Goal: Task Accomplishment & Management: Use online tool/utility

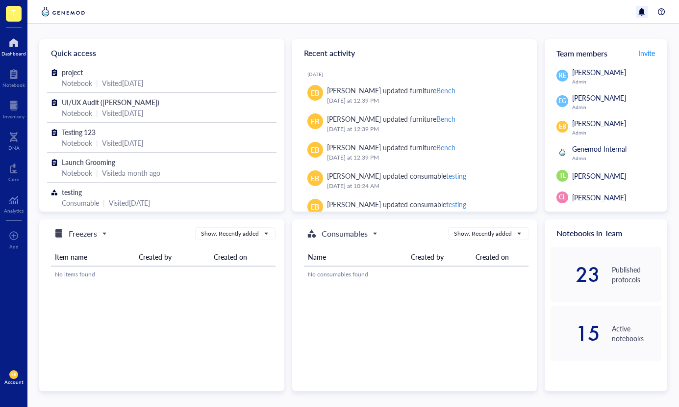
click at [642, 10] on div at bounding box center [642, 12] width 12 height 12
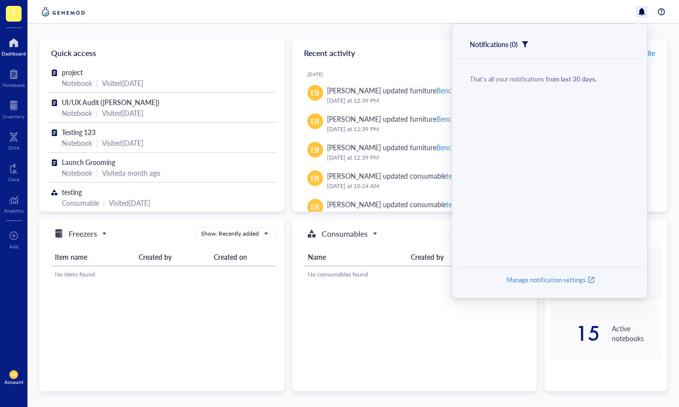
click at [580, 9] on div at bounding box center [353, 12] width 652 height 24
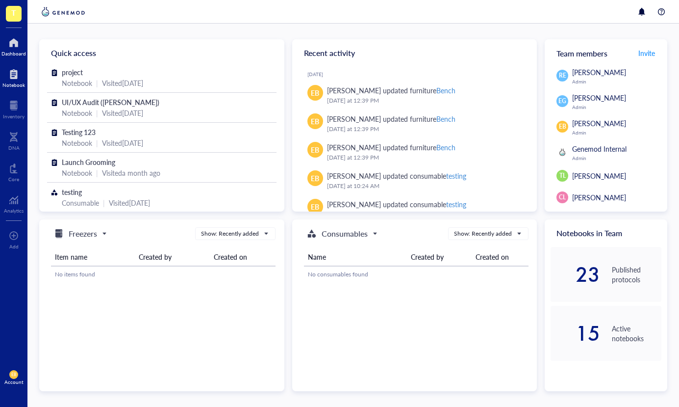
click at [10, 80] on div at bounding box center [13, 74] width 23 height 16
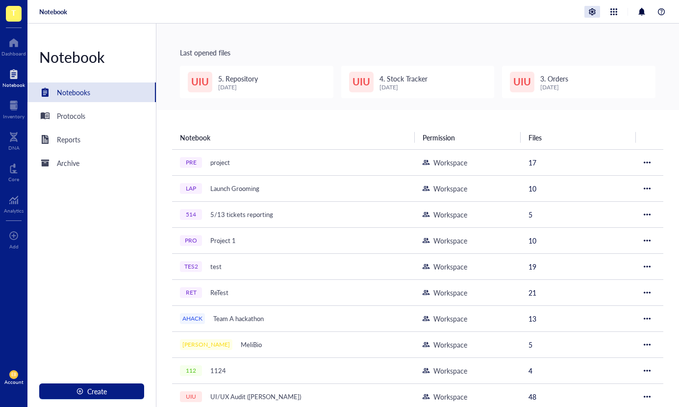
click at [591, 11] on div at bounding box center [593, 12] width 16 height 12
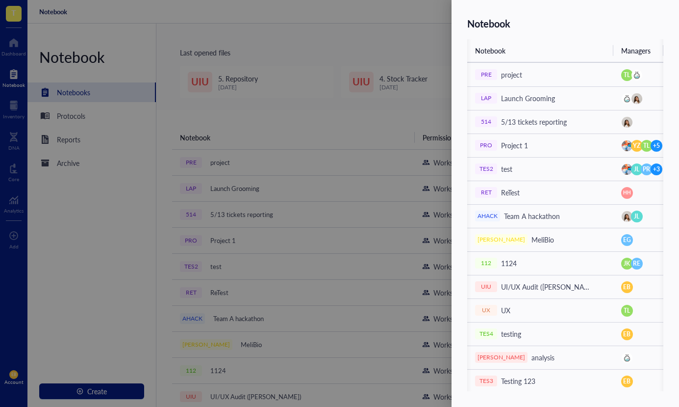
scroll to position [0, 5]
click at [641, 148] on span "TL" at bounding box center [647, 146] width 12 height 12
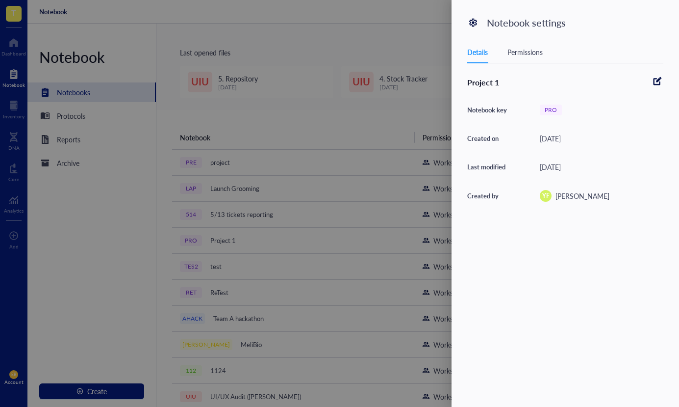
click at [516, 49] on div "Permissions" at bounding box center [525, 52] width 35 height 11
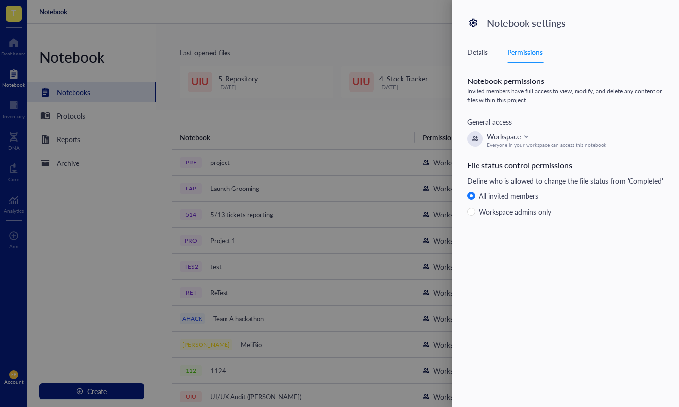
click at [376, 14] on div at bounding box center [339, 203] width 679 height 407
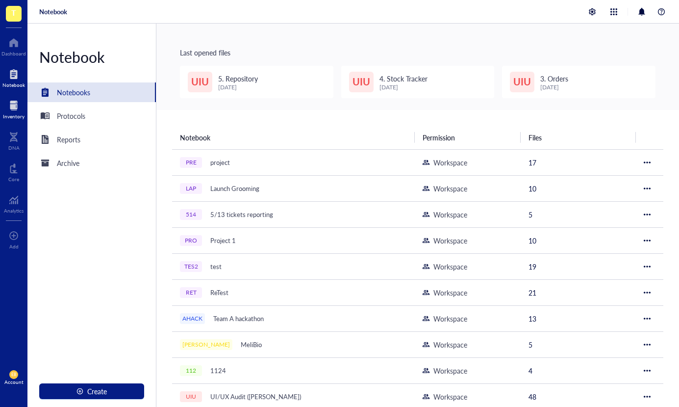
click at [9, 115] on div "Inventory" at bounding box center [14, 116] width 22 height 6
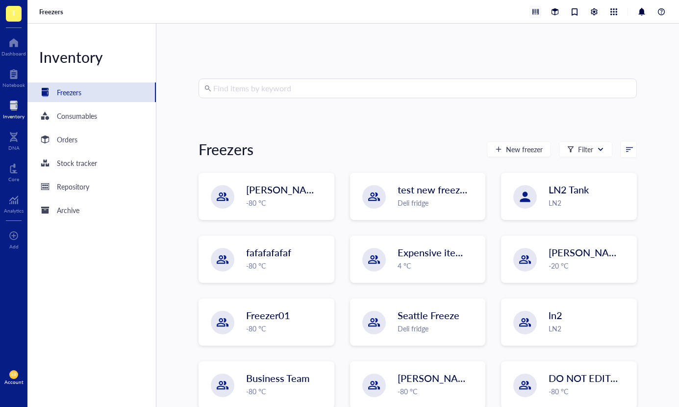
click at [538, 14] on div at bounding box center [535, 11] width 11 height 11
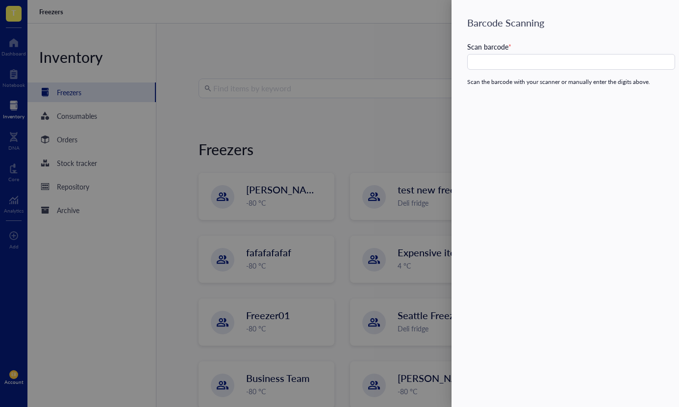
click at [385, 130] on div at bounding box center [339, 203] width 679 height 407
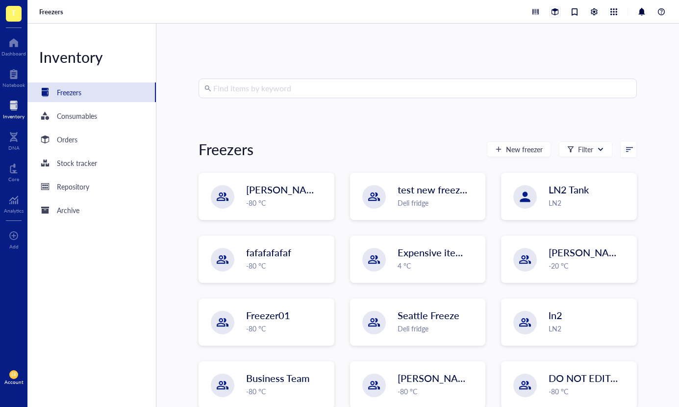
click at [554, 9] on div at bounding box center [555, 11] width 11 height 11
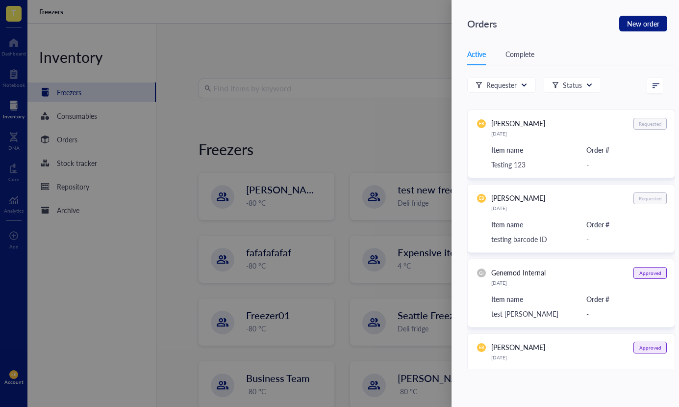
click at [368, 54] on div at bounding box center [339, 203] width 679 height 407
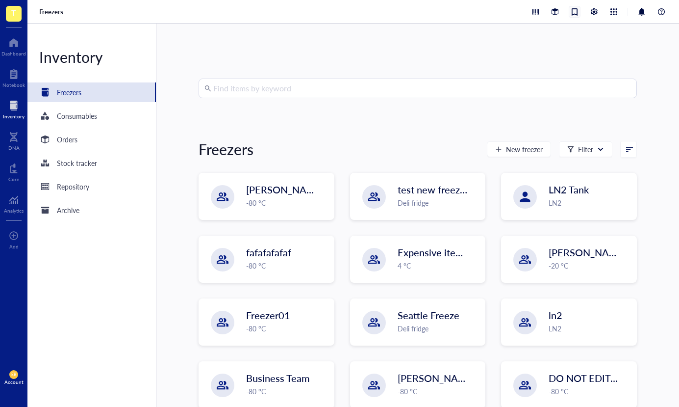
click at [577, 13] on div at bounding box center [574, 11] width 11 height 11
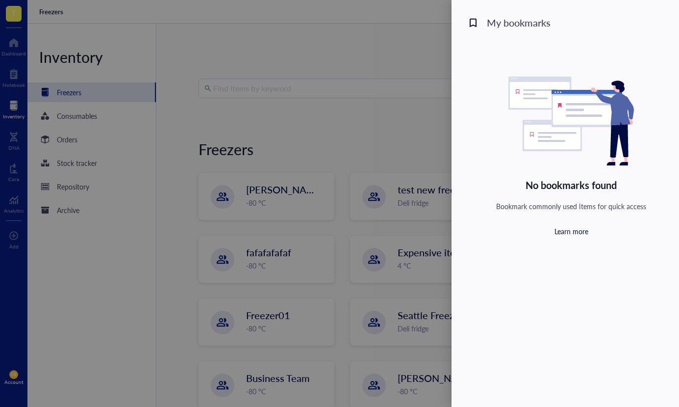
click at [459, 47] on div "My bookmarks No bookmarks found Bookmark commonly used items for quick access L…" at bounding box center [566, 203] width 228 height 407
click at [419, 52] on div at bounding box center [339, 203] width 679 height 407
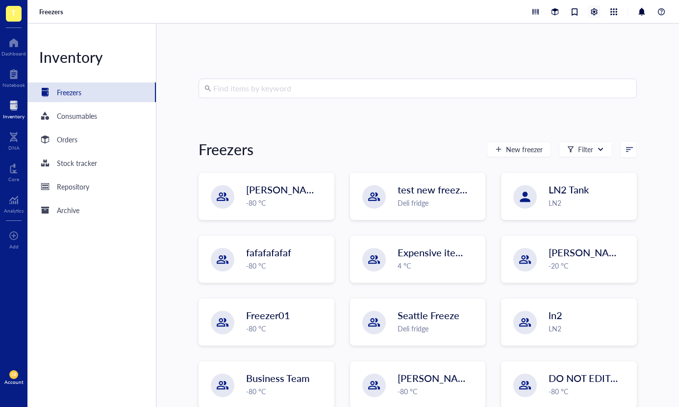
click at [594, 11] on div at bounding box center [594, 11] width 11 height 11
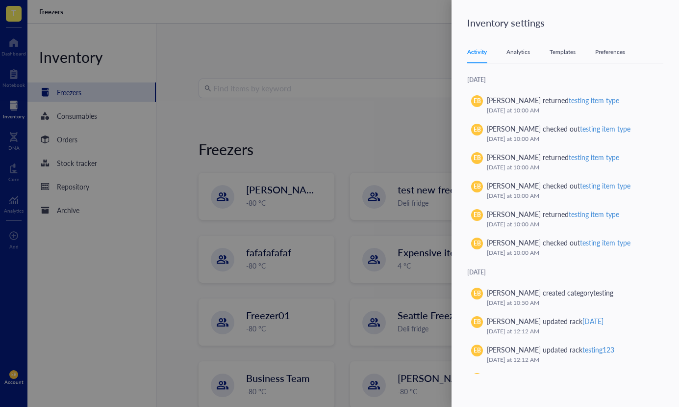
click at [517, 45] on div "Activity Analytics Templates Preferences" at bounding box center [565, 52] width 196 height 22
click at [513, 51] on div "Analytics" at bounding box center [519, 52] width 24 height 10
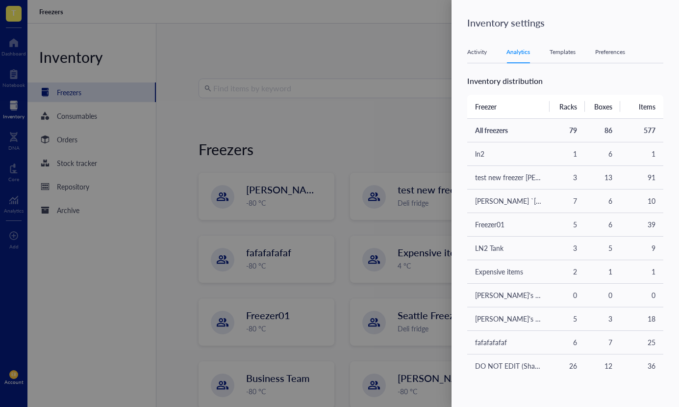
click at [474, 53] on div "Activity" at bounding box center [477, 52] width 20 height 10
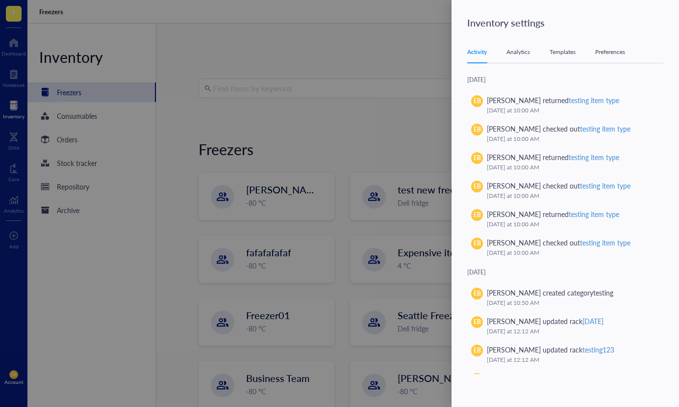
click at [509, 51] on div "Analytics" at bounding box center [519, 52] width 24 height 10
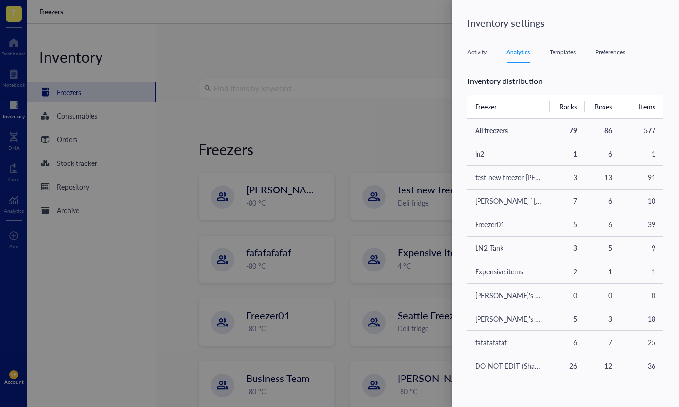
click at [474, 53] on div "Activity" at bounding box center [477, 52] width 20 height 10
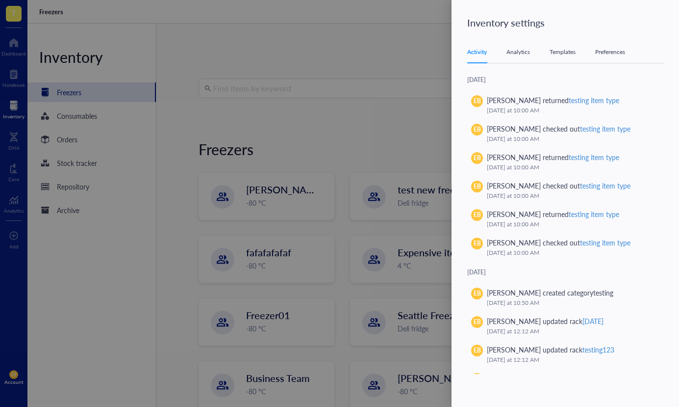
click at [523, 51] on div "Analytics" at bounding box center [519, 52] width 24 height 10
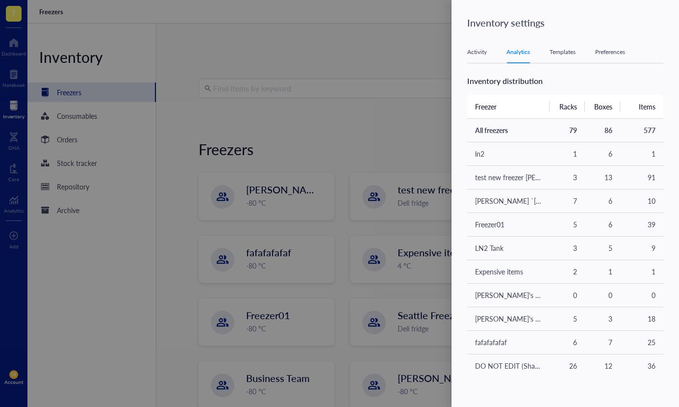
click at [553, 37] on div "Inventory settings Activity Analytics Templates Preferences [DATE] EB [PERSON_N…" at bounding box center [566, 203] width 228 height 407
click at [562, 49] on div "Templates" at bounding box center [563, 52] width 26 height 10
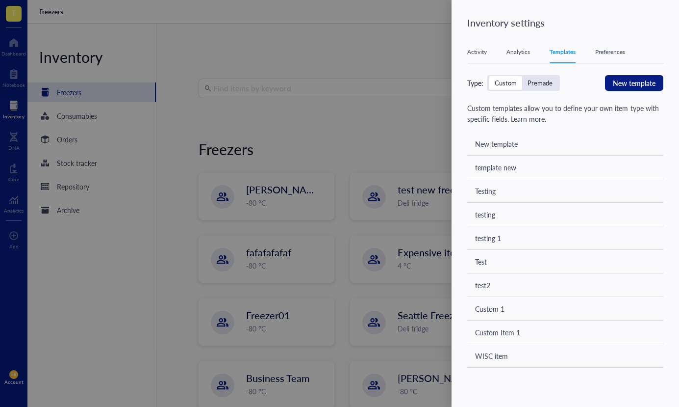
click at [618, 55] on div "Preferences" at bounding box center [610, 52] width 30 height 10
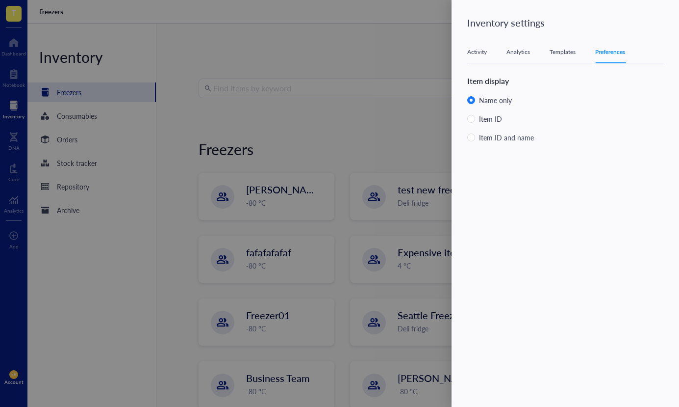
click at [570, 50] on div "Templates" at bounding box center [563, 52] width 26 height 10
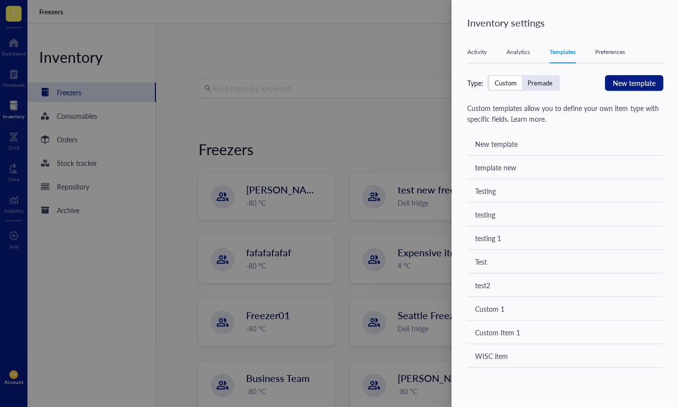
click at [608, 51] on div "Preferences" at bounding box center [610, 52] width 30 height 10
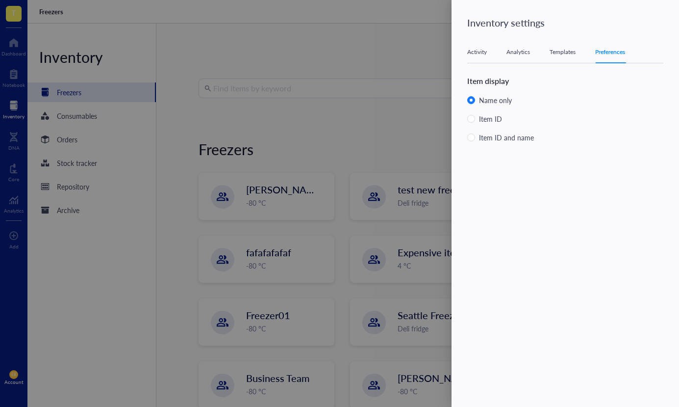
click at [352, 204] on div at bounding box center [339, 203] width 679 height 407
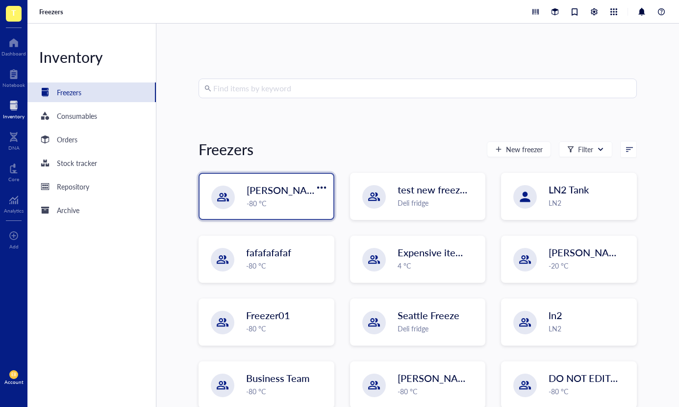
click at [294, 180] on div "[PERSON_NAME] `[DATE] -80 °C" at bounding box center [267, 196] width 134 height 45
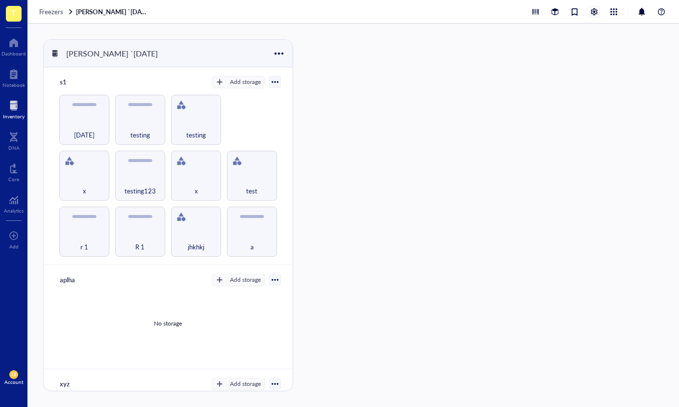
click at [595, 11] on div at bounding box center [594, 11] width 11 height 11
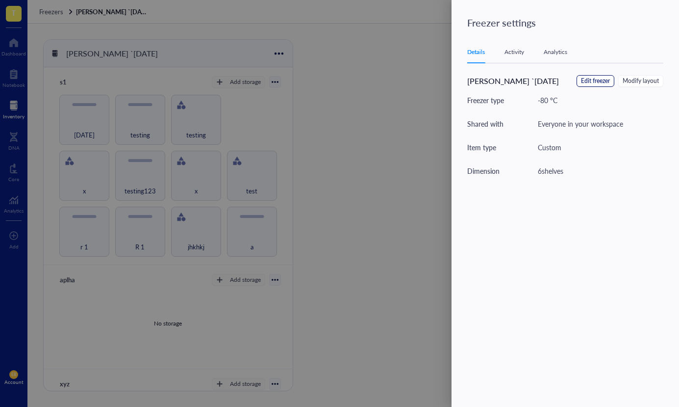
click at [592, 82] on span "Edit freezer" at bounding box center [595, 80] width 29 height 9
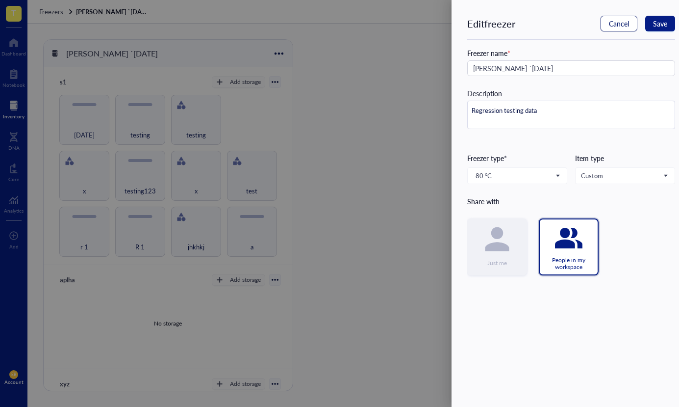
click at [620, 25] on span "Cancel" at bounding box center [619, 24] width 20 height 8
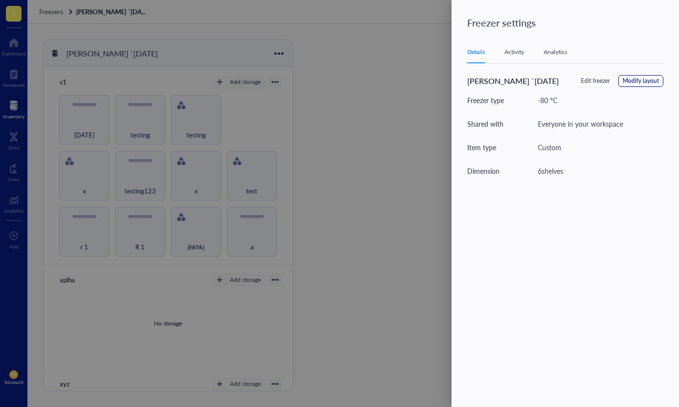
click at [641, 83] on span "Modify layout" at bounding box center [641, 80] width 36 height 9
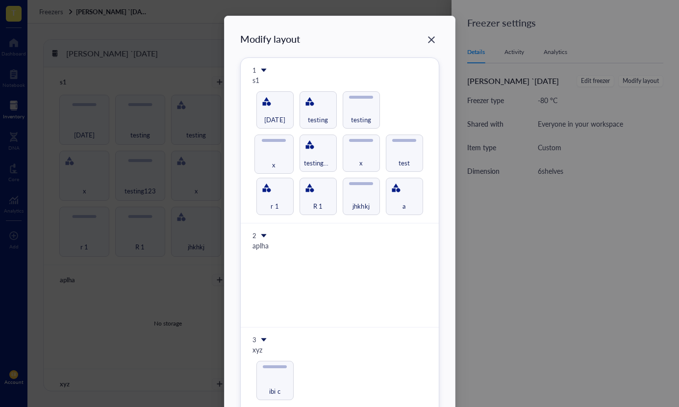
drag, startPoint x: 273, startPoint y: 156, endPoint x: 267, endPoint y: 156, distance: 6.4
click at [267, 156] on div "Modify layout 1 s1 r 1 R 1 jhkhkj a x testing123 x test [DATE] testing testing …" at bounding box center [339, 388] width 199 height 712
click at [429, 40] on icon "Close" at bounding box center [431, 39] width 7 height 7
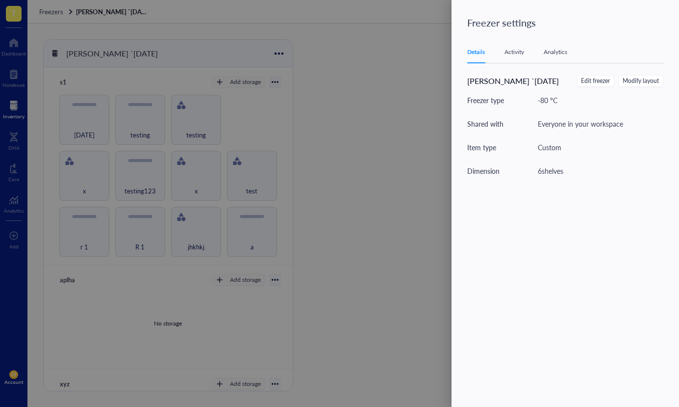
click at [223, 93] on div at bounding box center [339, 203] width 679 height 407
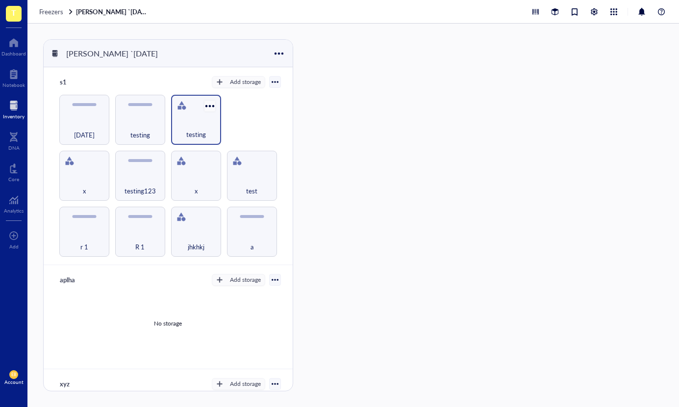
click at [209, 107] on div at bounding box center [210, 106] width 14 height 14
click at [323, 107] on div at bounding box center [327, 215] width 45 height 352
drag, startPoint x: 199, startPoint y: 125, endPoint x: 238, endPoint y: 123, distance: 38.8
click at [218, 162] on div "r 1 R 1 jhkhkj a x testing123 x test [DATE] testing testing" at bounding box center [168, 176] width 226 height 162
click at [244, 115] on div "r 1 R 1 jhkhkj a x testing123 x test [DATE] testing testing" at bounding box center [168, 176] width 226 height 162
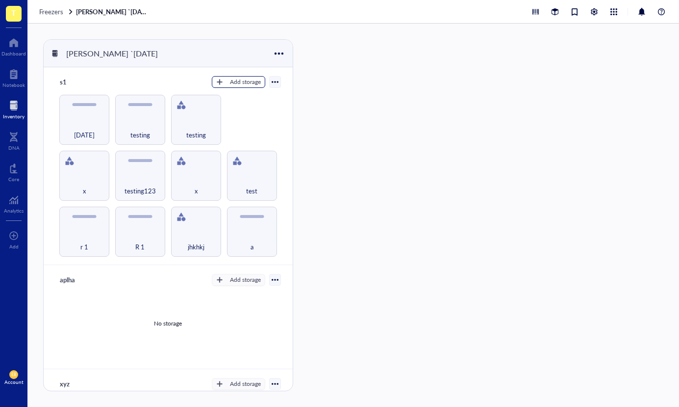
click at [240, 84] on div "Add storage" at bounding box center [245, 81] width 31 height 9
click at [344, 97] on div at bounding box center [327, 215] width 45 height 352
click at [588, 14] on div at bounding box center [594, 12] width 12 height 12
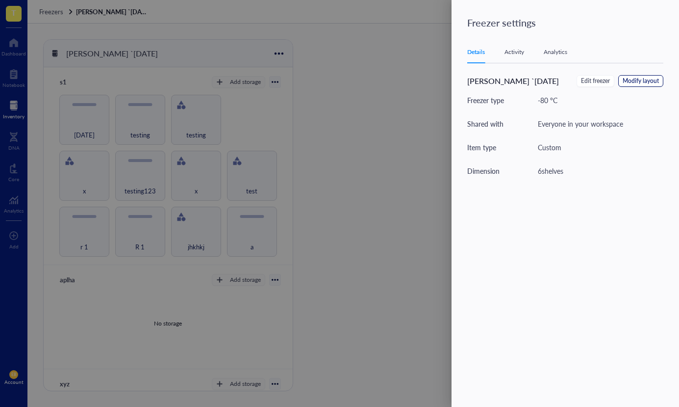
click at [630, 82] on span "Modify layout" at bounding box center [641, 80] width 36 height 9
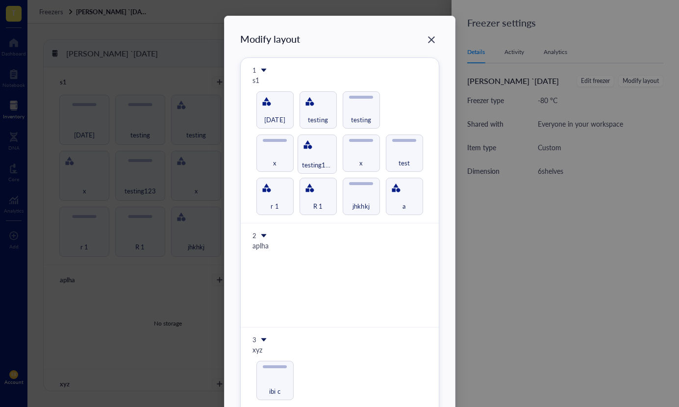
click at [319, 153] on div "Modify layout 1 s1 r 1 R 1 jhkhkj a x testing123 x test [DATE] testing testing …" at bounding box center [339, 388] width 199 height 712
click at [429, 36] on icon "Close" at bounding box center [431, 39] width 9 height 9
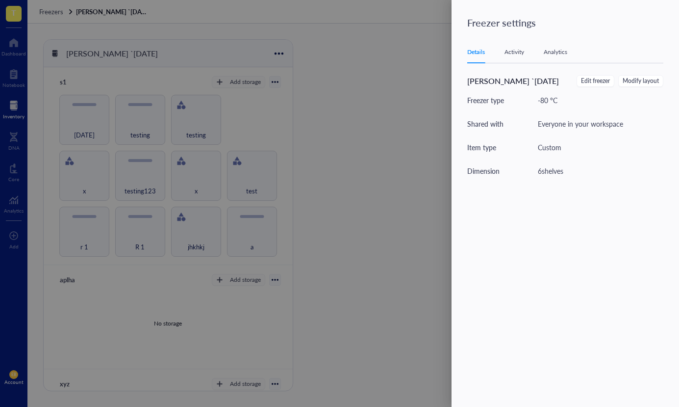
click at [515, 56] on div "Activity" at bounding box center [515, 52] width 20 height 10
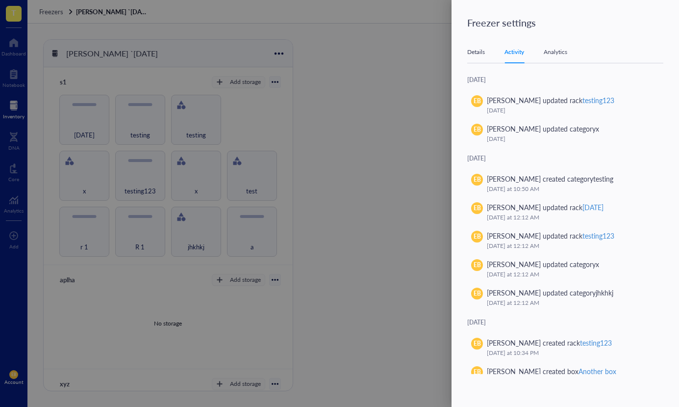
click at [558, 53] on div "Analytics" at bounding box center [556, 52] width 24 height 10
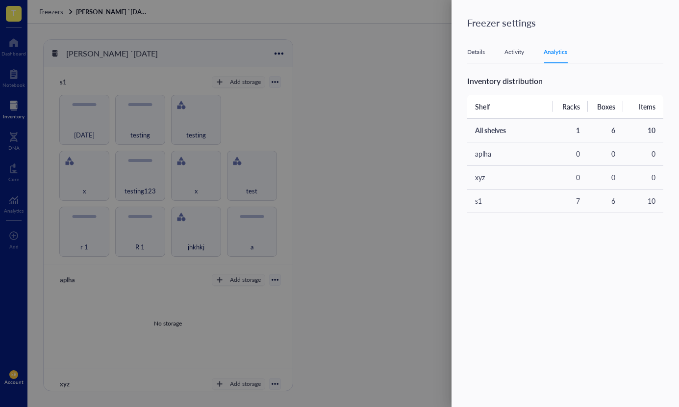
click at [357, 131] on div at bounding box center [339, 203] width 679 height 407
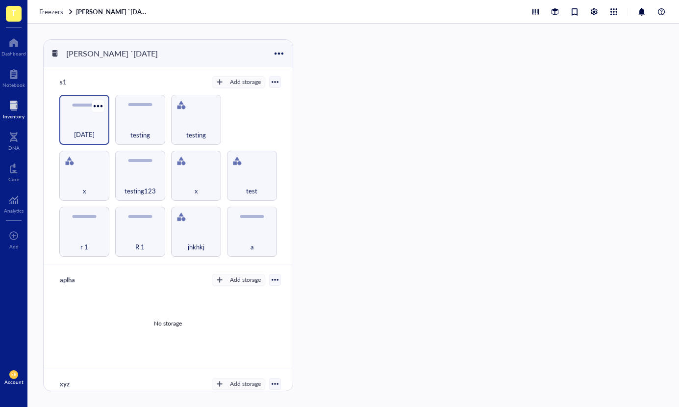
click at [88, 129] on span "[DATE]" at bounding box center [84, 134] width 21 height 11
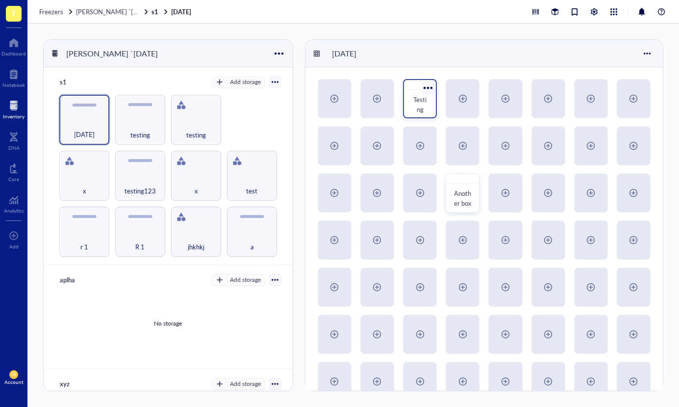
click at [430, 89] on div at bounding box center [428, 87] width 14 height 14
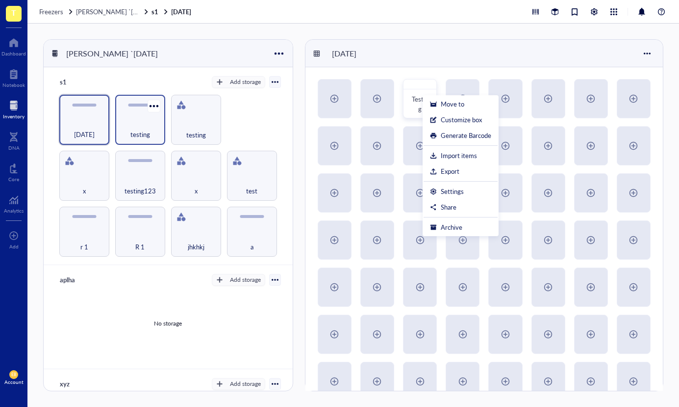
drag, startPoint x: 255, startPoint y: 96, endPoint x: 147, endPoint y: 136, distance: 115.1
click at [255, 96] on div "r 1 R 1 jhkhkj a x testing123 x test [DATE] testing testing" at bounding box center [168, 176] width 226 height 162
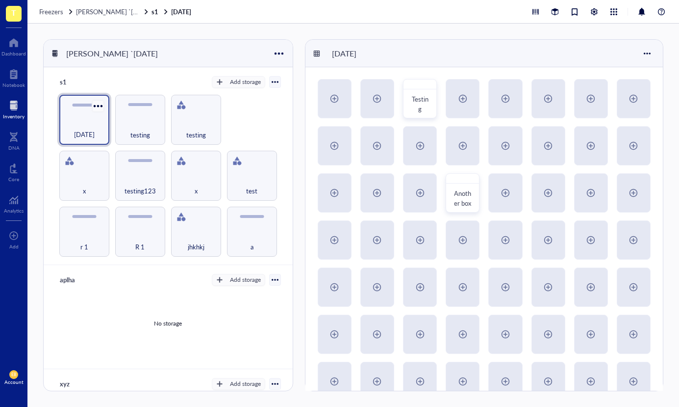
click at [102, 103] on div at bounding box center [98, 106] width 14 height 14
click at [133, 123] on div "Settings" at bounding box center [126, 123] width 56 height 9
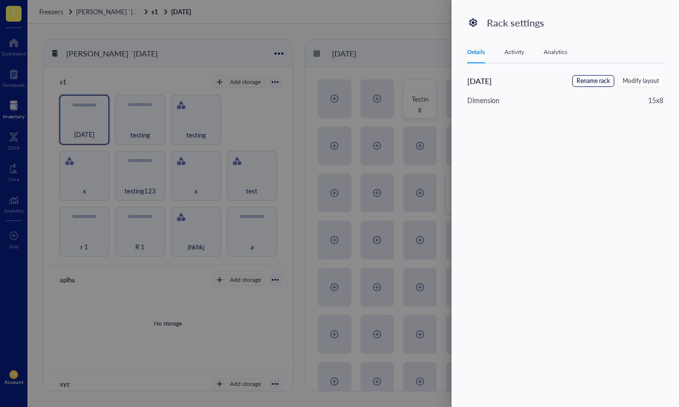
click at [593, 84] on span "Rename rack" at bounding box center [593, 80] width 33 height 9
click at [600, 81] on span "Cancel" at bounding box center [607, 82] width 20 height 11
click at [641, 76] on span "Modify layout" at bounding box center [641, 80] width 36 height 9
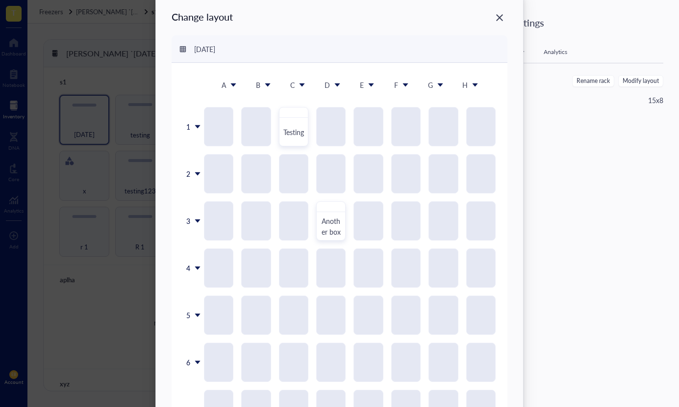
scroll to position [23, 0]
drag, startPoint x: 295, startPoint y: 134, endPoint x: 301, endPoint y: 137, distance: 7.2
click at [498, 15] on icon "Close" at bounding box center [499, 17] width 9 height 9
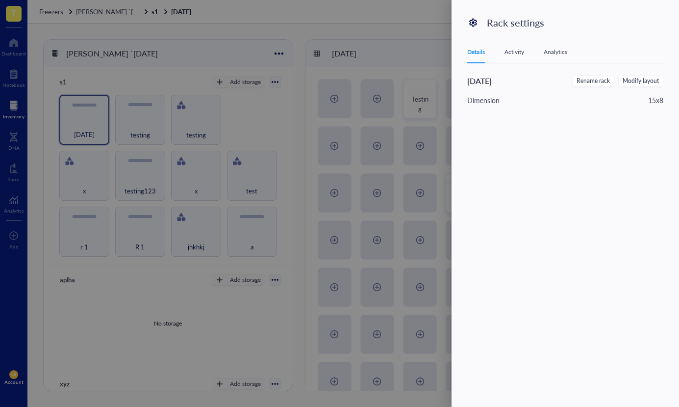
click at [376, 73] on div at bounding box center [339, 203] width 679 height 407
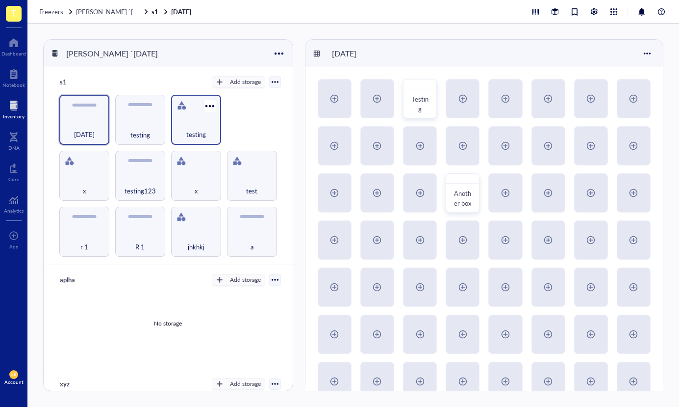
click at [196, 121] on div "testing" at bounding box center [196, 129] width 40 height 22
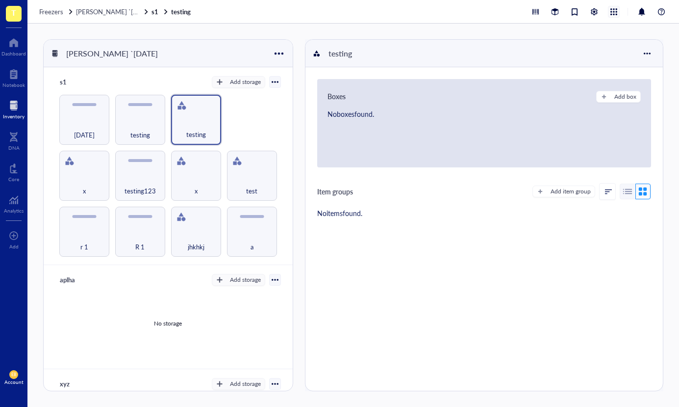
click at [611, 9] on div at bounding box center [614, 11] width 11 height 11
drag, startPoint x: 256, startPoint y: 125, endPoint x: 278, endPoint y: 106, distance: 28.1
click at [257, 125] on div "r 1 R 1 jhkhkj a x testing123 x test [DATE] testing testing" at bounding box center [168, 176] width 226 height 162
click at [611, 14] on div at bounding box center [614, 11] width 11 height 11
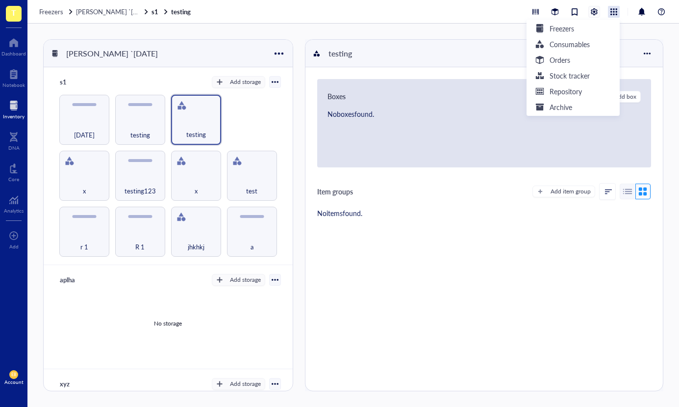
click at [592, 9] on div at bounding box center [594, 11] width 11 height 11
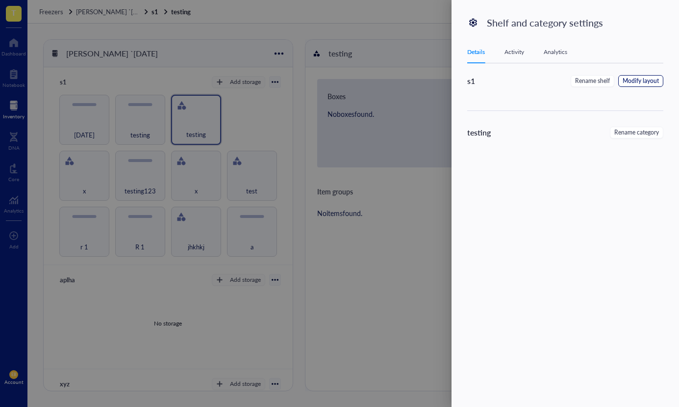
click at [635, 84] on span "Modify layout" at bounding box center [641, 80] width 36 height 9
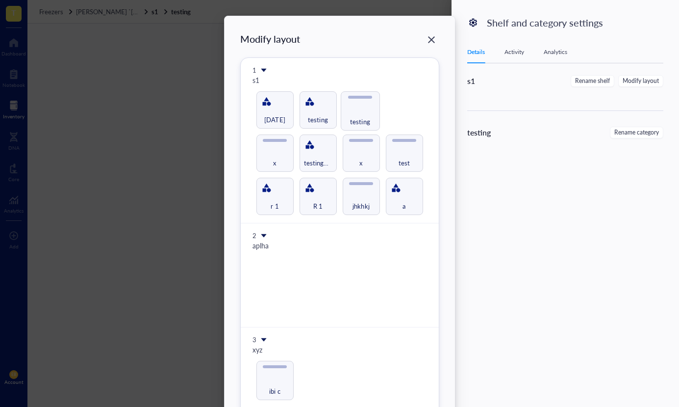
drag, startPoint x: 356, startPoint y: 110, endPoint x: 357, endPoint y: 118, distance: 7.4
click at [357, 118] on div "Modify layout 1 s1 r 1 R 1 jhkhkj a x testing123 x test [DATE] testing testing …" at bounding box center [339, 388] width 199 height 712
click at [438, 37] on div "Modify layout 1 s1 r 1 R 1 jhkhkj a x testing123 x test [DATE] testing testing …" at bounding box center [340, 401] width 230 height 770
click at [434, 39] on div "Close" at bounding box center [432, 40] width 16 height 16
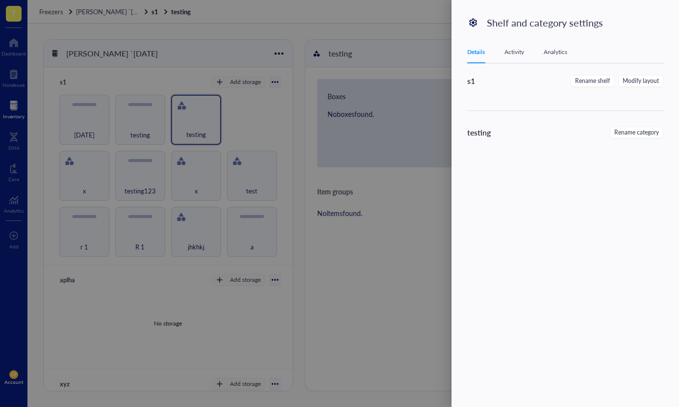
click at [467, 15] on div at bounding box center [473, 23] width 16 height 16
click at [430, 28] on div at bounding box center [339, 203] width 679 height 407
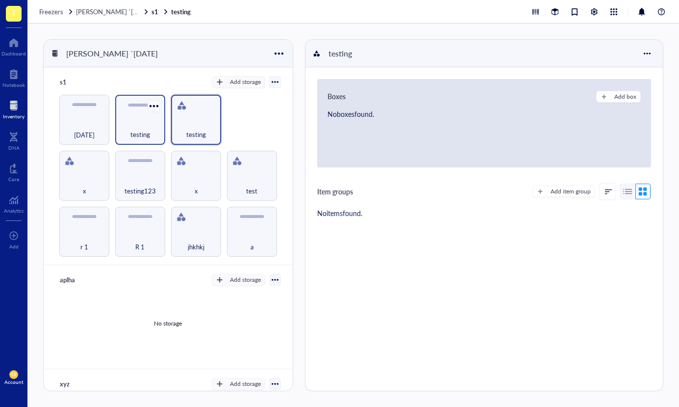
click at [157, 102] on div at bounding box center [154, 106] width 14 height 14
click at [179, 125] on div "Settings" at bounding box center [175, 123] width 23 height 9
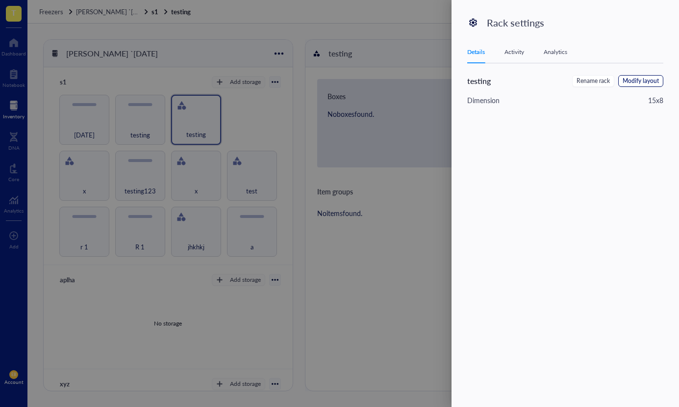
click at [635, 81] on span "Modify layout" at bounding box center [641, 80] width 36 height 9
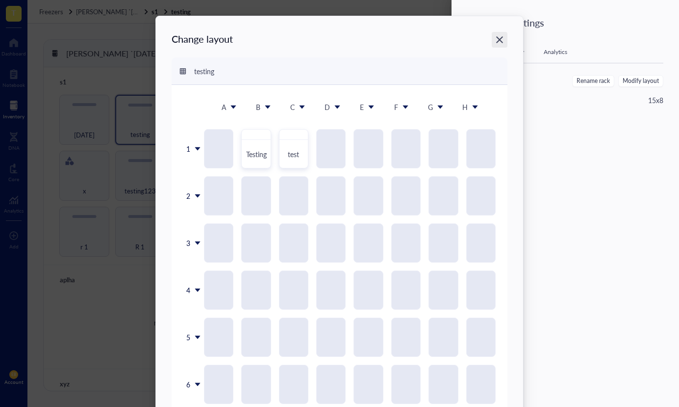
click at [498, 36] on icon "Close" at bounding box center [499, 39] width 9 height 9
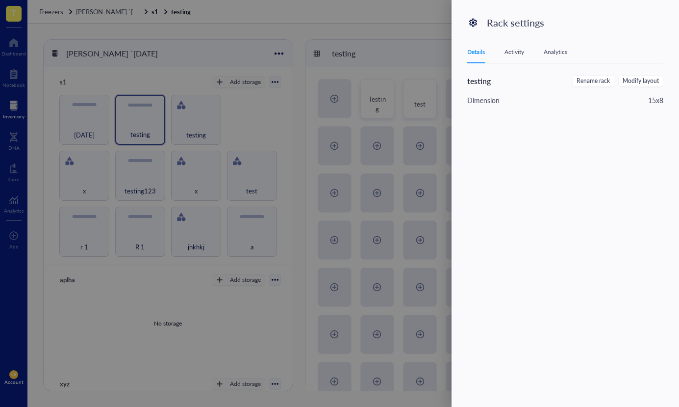
drag, startPoint x: 412, startPoint y: 54, endPoint x: 352, endPoint y: 68, distance: 61.9
click at [412, 54] on div at bounding box center [339, 203] width 679 height 407
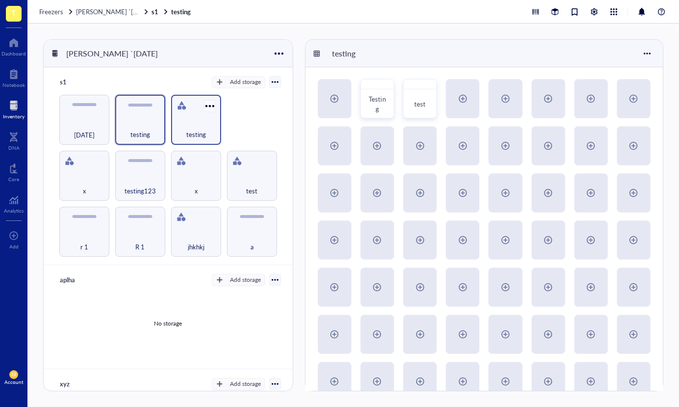
click at [204, 106] on div at bounding box center [210, 106] width 14 height 14
click at [247, 117] on li "Settings" at bounding box center [241, 123] width 79 height 16
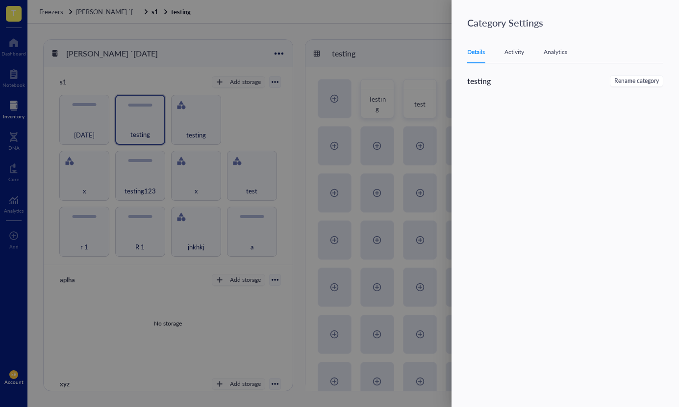
click at [324, 51] on div at bounding box center [339, 203] width 679 height 407
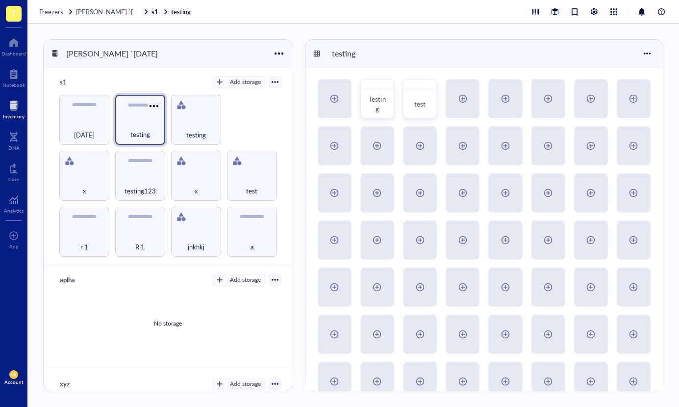
click at [153, 103] on div at bounding box center [154, 106] width 14 height 14
click at [187, 126] on div "Settings" at bounding box center [181, 123] width 56 height 9
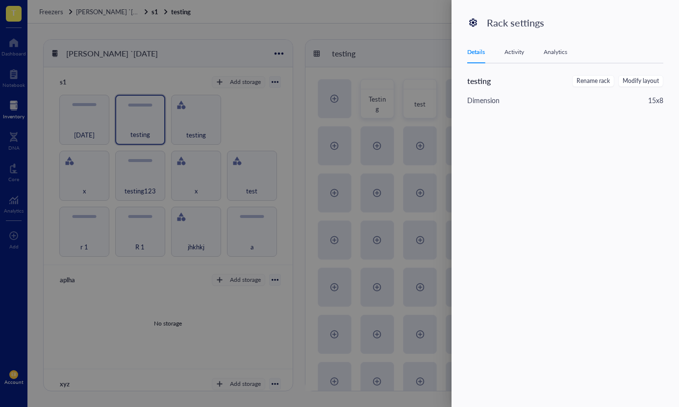
click at [513, 52] on div "Activity" at bounding box center [515, 52] width 20 height 10
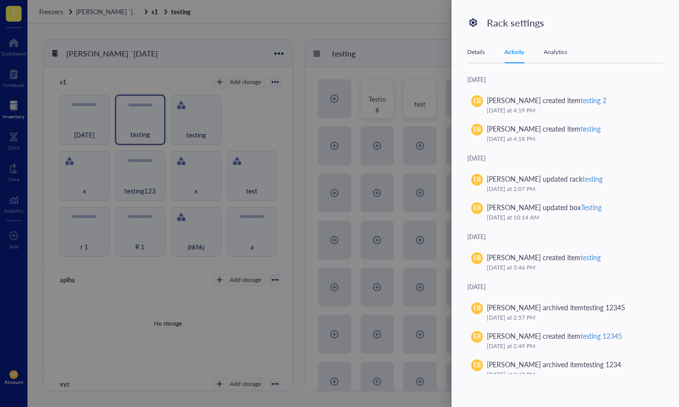
click at [606, 16] on div "Rack settings" at bounding box center [577, 23] width 180 height 14
click at [557, 51] on div "Analytics" at bounding box center [556, 52] width 24 height 10
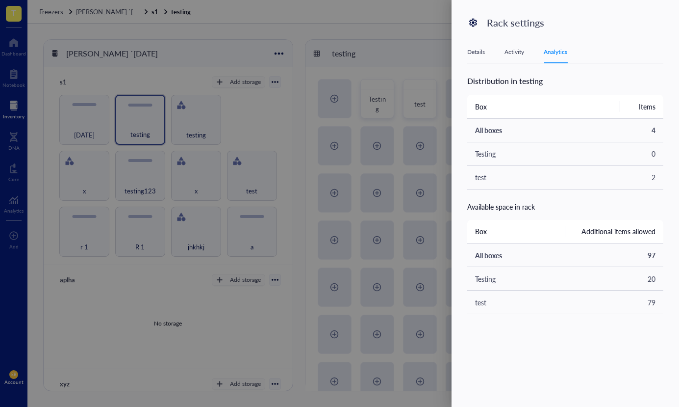
drag, startPoint x: 429, startPoint y: 97, endPoint x: 246, endPoint y: 186, distance: 203.1
click at [428, 98] on div at bounding box center [339, 203] width 679 height 407
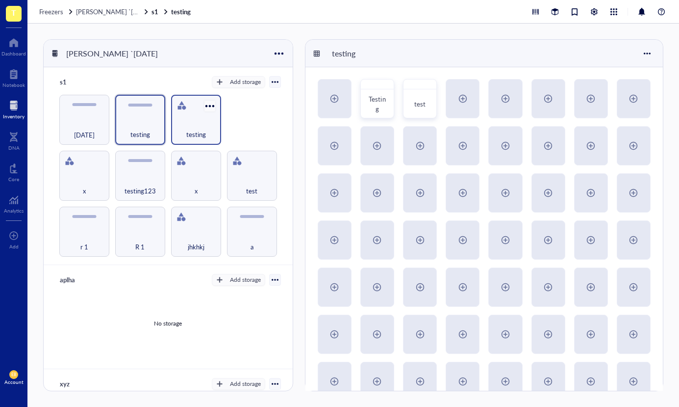
click at [210, 103] on div at bounding box center [210, 106] width 14 height 14
click at [245, 121] on div "Settings" at bounding box center [241, 122] width 67 height 9
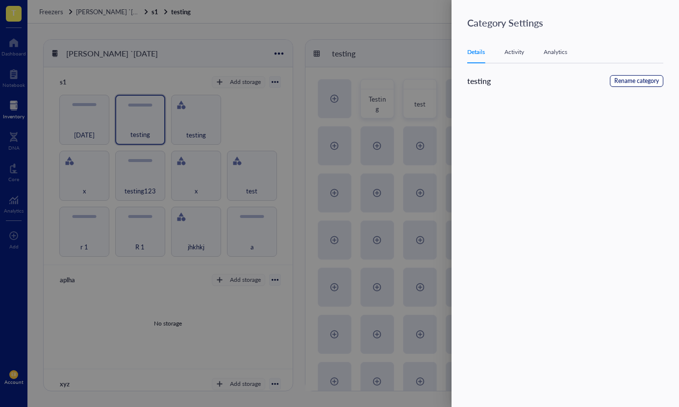
click at [628, 76] on span "Rename category" at bounding box center [636, 80] width 45 height 9
click at [601, 71] on div "Details Activity Analytics testing Cancel Save" at bounding box center [571, 207] width 208 height 332
click at [602, 83] on span "Cancel" at bounding box center [607, 82] width 20 height 11
click at [224, 106] on div at bounding box center [339, 203] width 679 height 407
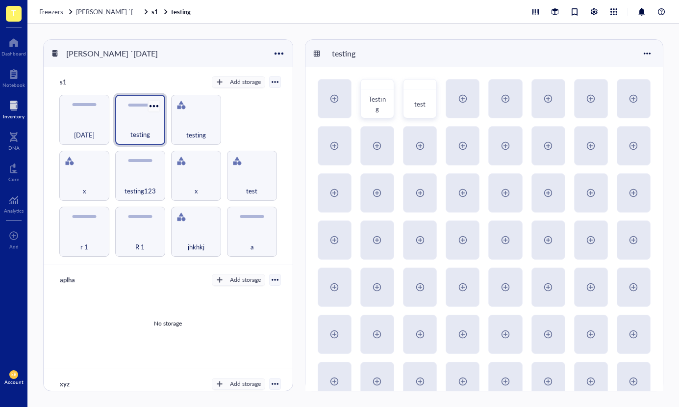
click at [152, 105] on div at bounding box center [154, 106] width 14 height 14
click at [185, 123] on div "Settings" at bounding box center [175, 123] width 23 height 9
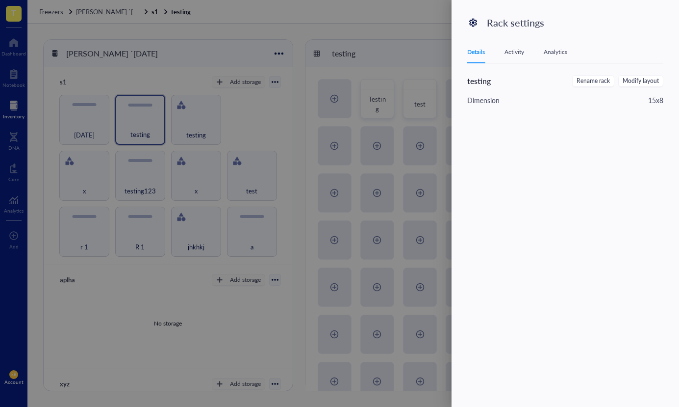
click at [230, 107] on div at bounding box center [339, 203] width 679 height 407
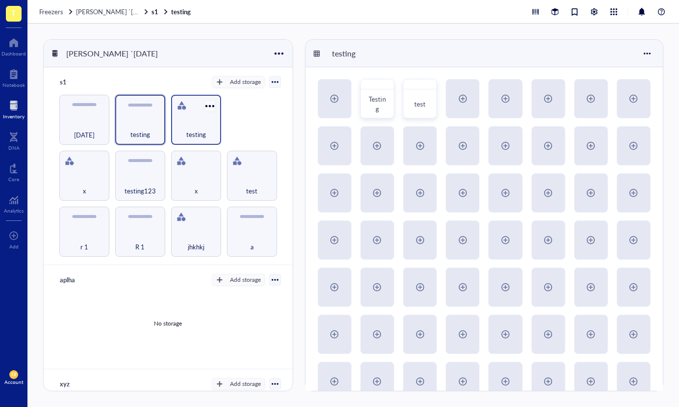
click at [212, 102] on div at bounding box center [210, 106] width 14 height 14
click at [258, 122] on div "Settings" at bounding box center [241, 123] width 67 height 9
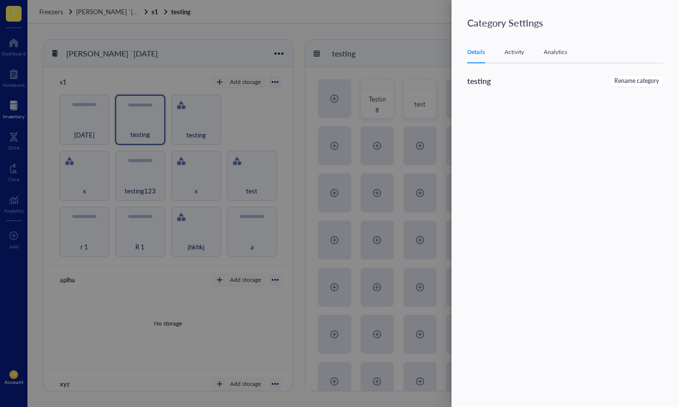
click at [348, 174] on div at bounding box center [339, 203] width 679 height 407
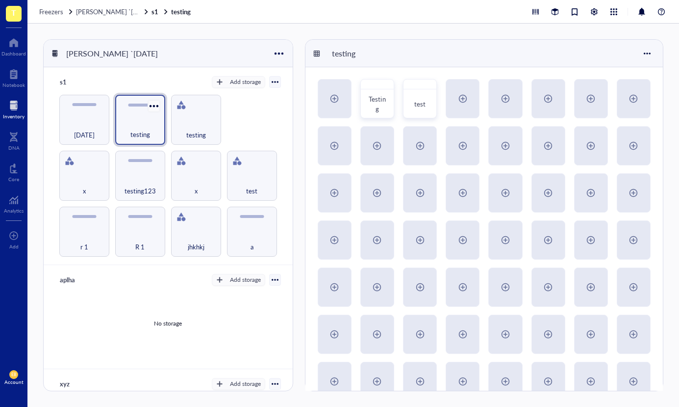
click at [150, 106] on div at bounding box center [154, 106] width 14 height 14
click at [168, 126] on div "Settings" at bounding box center [175, 123] width 23 height 9
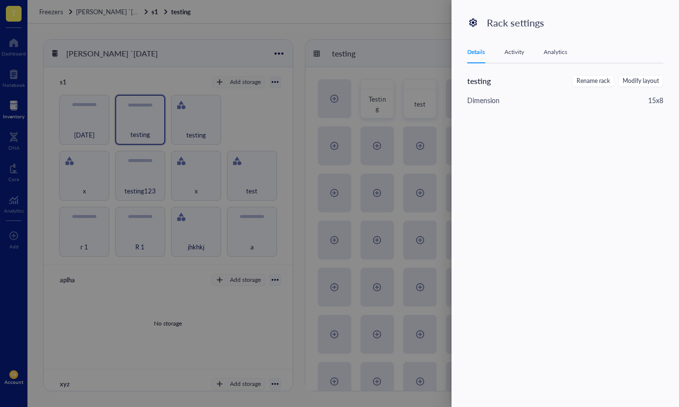
click at [187, 101] on div at bounding box center [339, 203] width 679 height 407
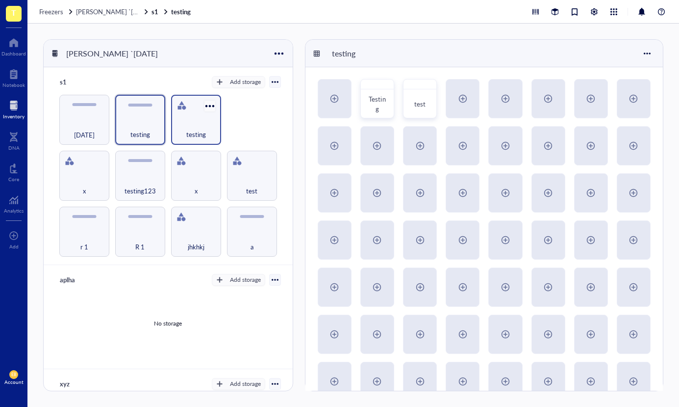
click at [209, 102] on div at bounding box center [210, 106] width 14 height 14
click at [231, 126] on div "Settings" at bounding box center [230, 122] width 23 height 9
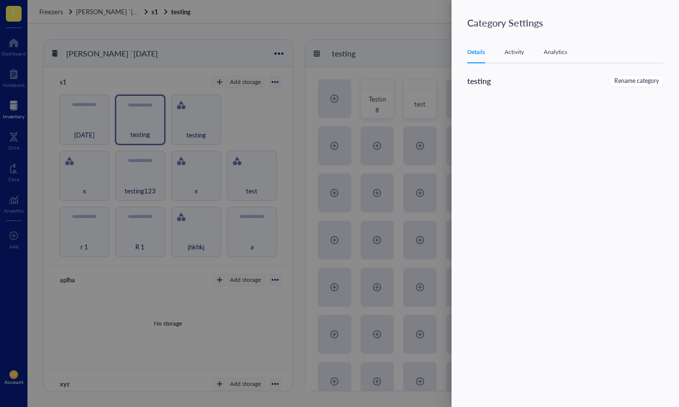
click at [255, 145] on div at bounding box center [339, 203] width 679 height 407
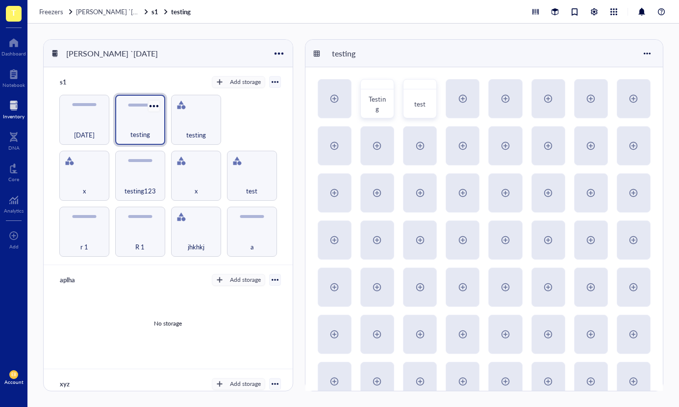
click at [155, 102] on div at bounding box center [154, 106] width 14 height 14
click at [177, 121] on div "Settings" at bounding box center [175, 123] width 23 height 9
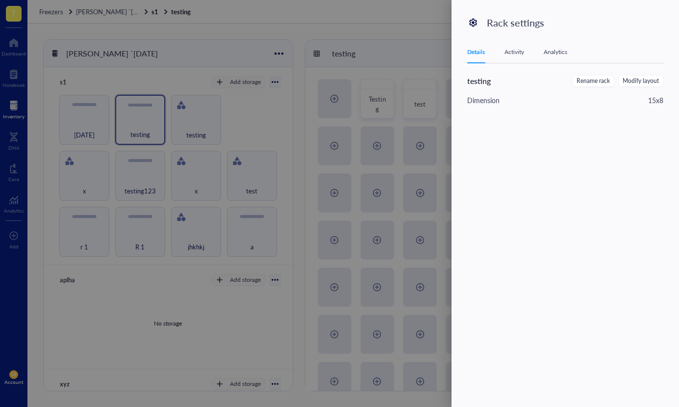
drag, startPoint x: 198, startPoint y: 119, endPoint x: 201, endPoint y: 115, distance: 5.3
click at [198, 119] on div at bounding box center [339, 203] width 679 height 407
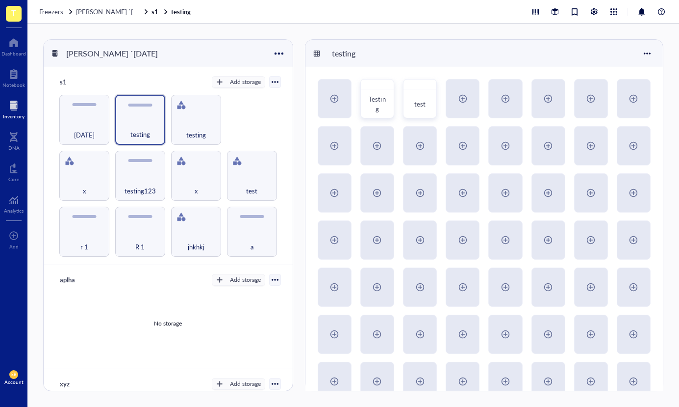
click at [207, 103] on div at bounding box center [211, 106] width 16 height 16
click at [232, 126] on div "Settings" at bounding box center [230, 123] width 23 height 9
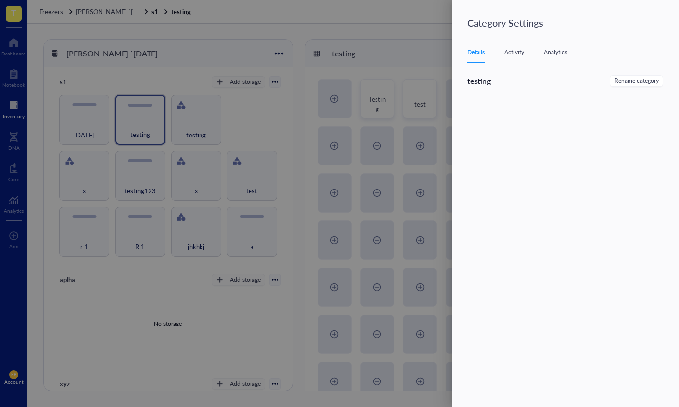
click at [578, 114] on div "testing Rename category" at bounding box center [571, 224] width 208 height 299
click at [517, 57] on div "Details Activity Analytics" at bounding box center [565, 52] width 196 height 22
click at [517, 51] on div "Activity" at bounding box center [515, 52] width 20 height 10
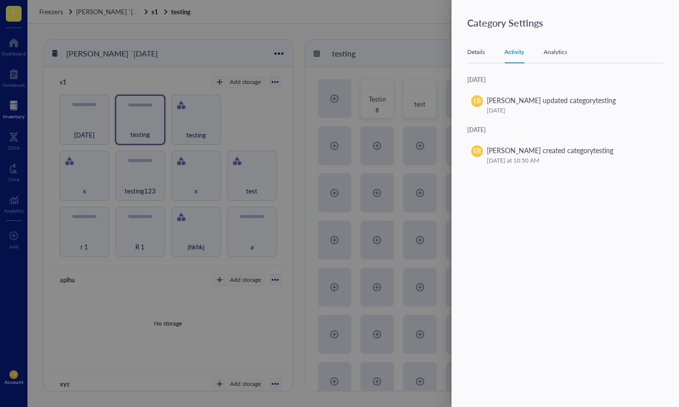
click at [553, 51] on div "Analytics" at bounding box center [556, 52] width 24 height 10
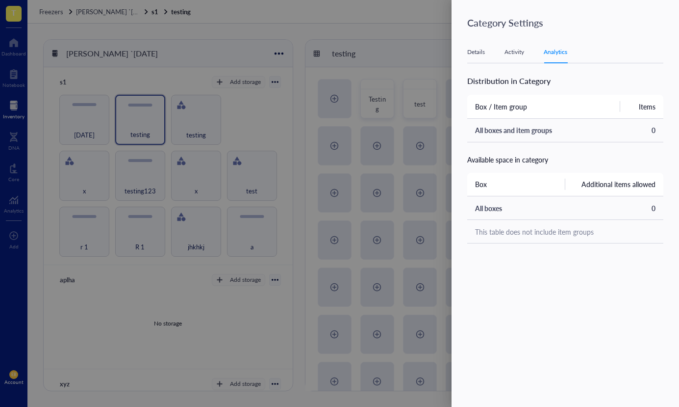
click at [426, 33] on div at bounding box center [339, 203] width 679 height 407
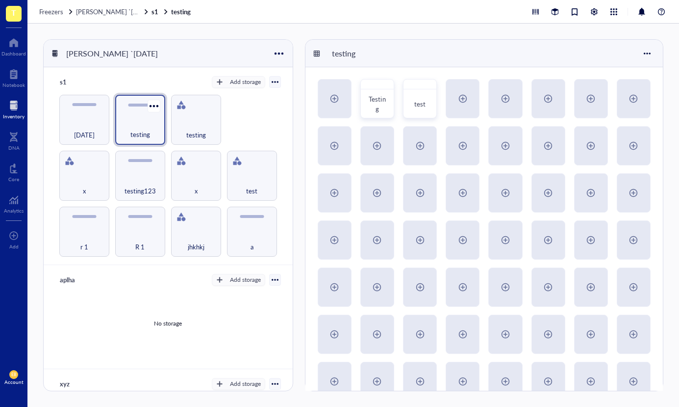
click at [150, 116] on div "testing" at bounding box center [140, 120] width 50 height 50
click at [212, 106] on div at bounding box center [210, 106] width 14 height 14
click at [233, 130] on li "Restore Box" at bounding box center [241, 138] width 79 height 16
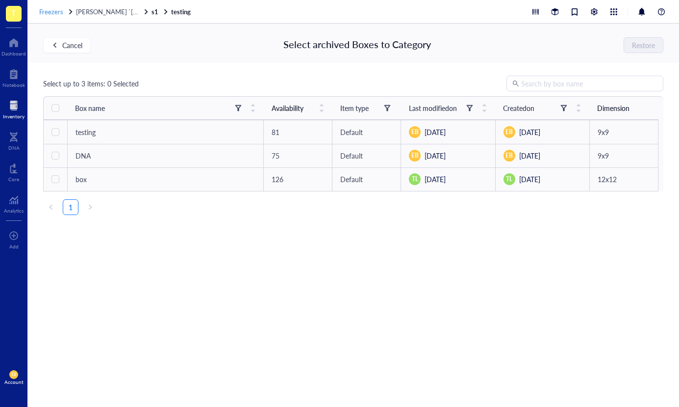
click at [58, 13] on span "Freezers" at bounding box center [51, 11] width 24 height 9
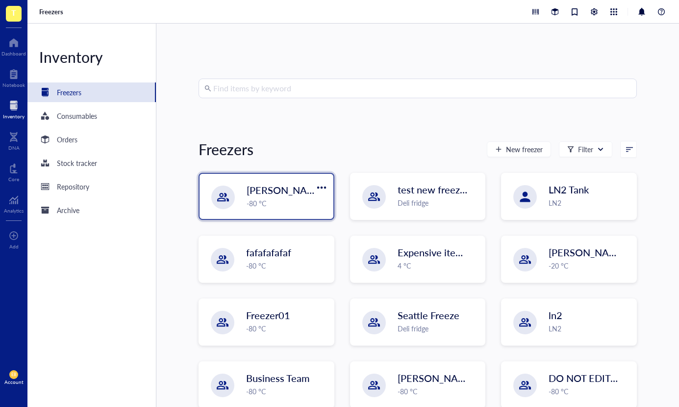
click at [279, 185] on span "[PERSON_NAME] `[DATE]" at bounding box center [305, 190] width 116 height 14
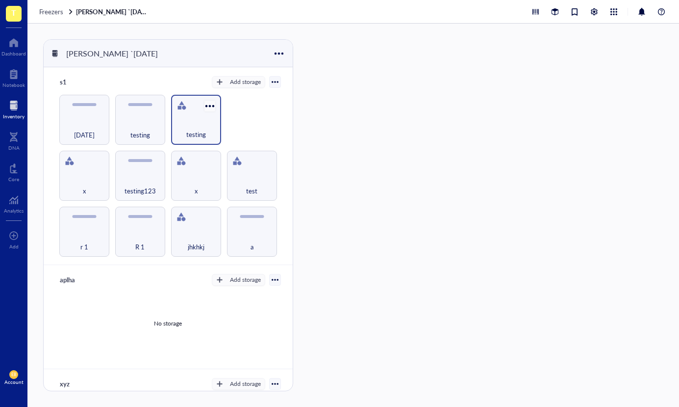
click at [211, 106] on div at bounding box center [210, 106] width 14 height 14
click at [227, 124] on div "Settings" at bounding box center [230, 122] width 23 height 9
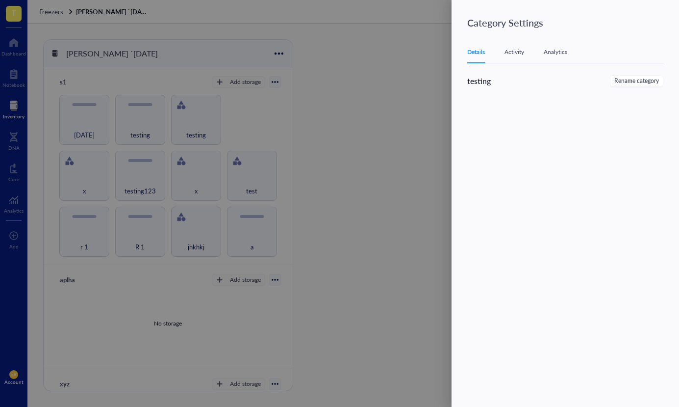
click at [557, 44] on div "Details Activity Analytics" at bounding box center [565, 52] width 196 height 22
click at [560, 54] on div "Analytics" at bounding box center [556, 52] width 24 height 10
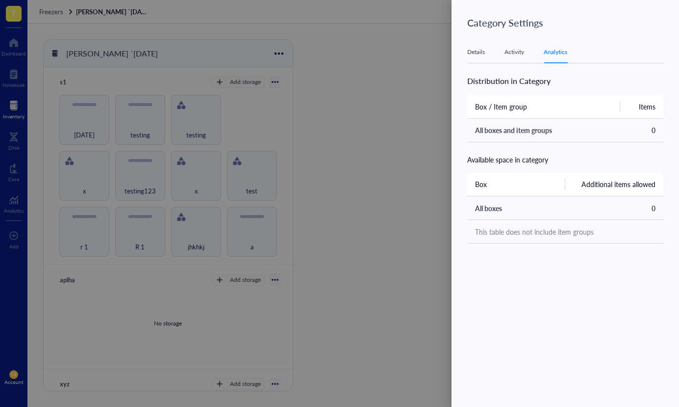
drag, startPoint x: 432, startPoint y: 128, endPoint x: 452, endPoint y: 105, distance: 31.0
click at [433, 129] on div at bounding box center [339, 203] width 679 height 407
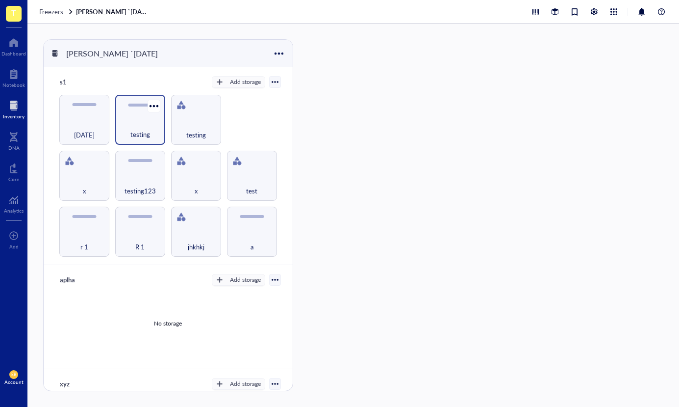
click at [143, 118] on div "testing" at bounding box center [140, 129] width 40 height 22
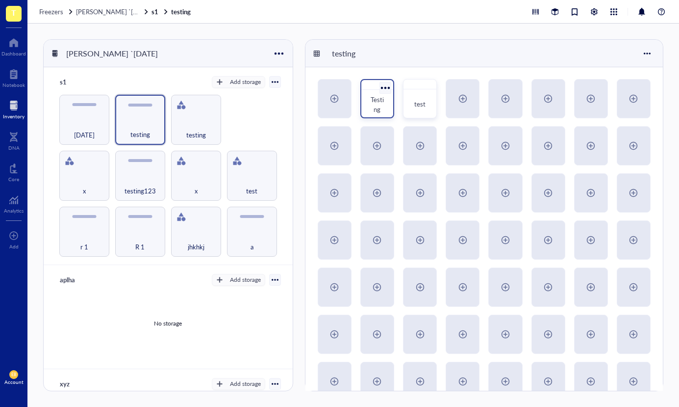
click at [385, 85] on div at bounding box center [385, 87] width 14 height 14
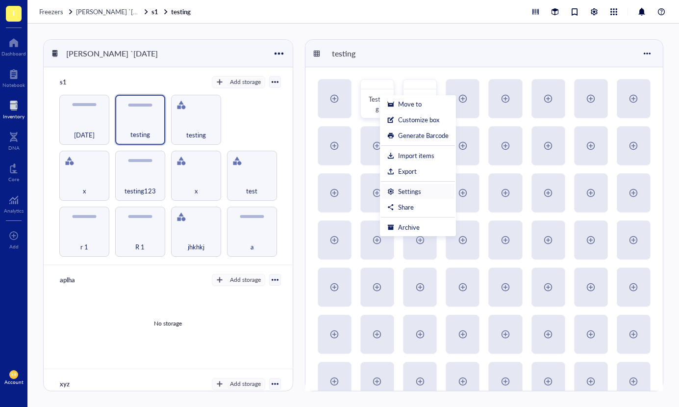
click at [429, 189] on div "Settings" at bounding box center [417, 191] width 61 height 9
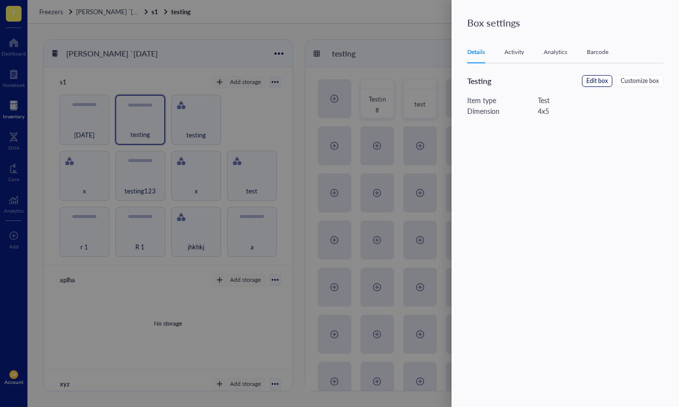
click at [589, 77] on span "Edit box" at bounding box center [597, 80] width 22 height 9
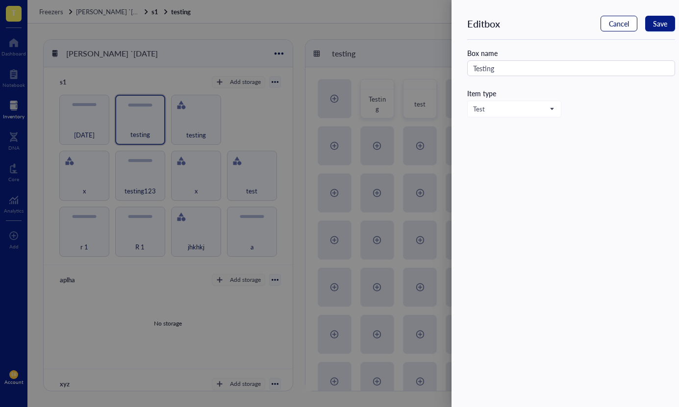
click at [613, 25] on span "Cancel" at bounding box center [619, 24] width 20 height 8
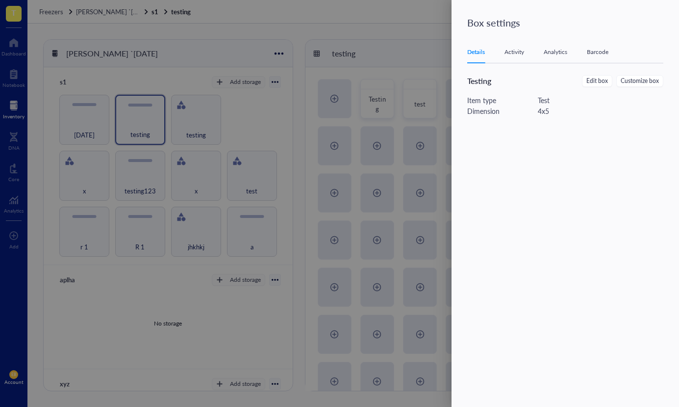
click at [651, 79] on span "Customize box" at bounding box center [640, 80] width 38 height 9
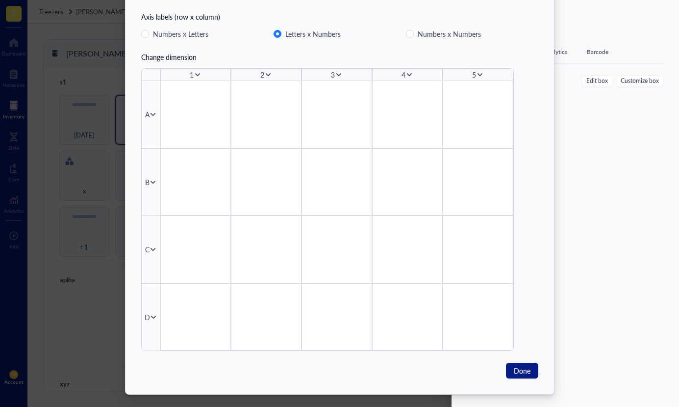
scroll to position [50, 0]
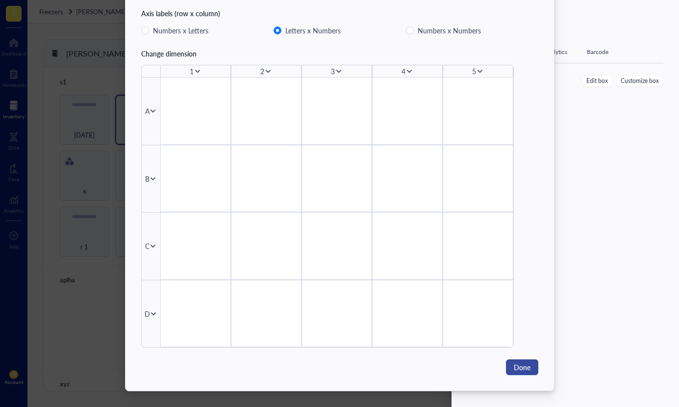
click at [515, 368] on span "Done" at bounding box center [522, 366] width 17 height 11
click at [515, 368] on div "Customize box Axis labels (row x column) Numbers x Letters Letters x Numbers Nu…" at bounding box center [339, 203] width 679 height 407
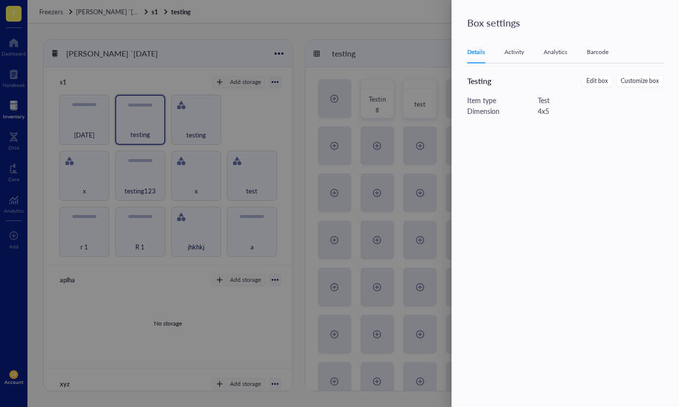
click at [517, 50] on div "Activity" at bounding box center [515, 52] width 20 height 10
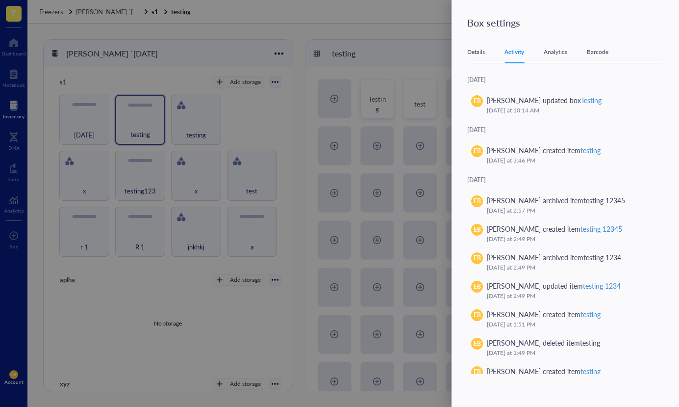
click at [548, 52] on div "Analytics" at bounding box center [556, 52] width 24 height 10
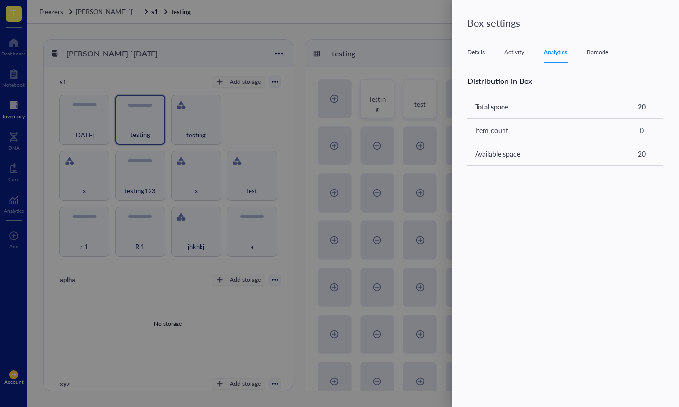
click at [489, 51] on div "Details Activity Analytics Barcode" at bounding box center [565, 52] width 196 height 22
click at [478, 52] on div "Details" at bounding box center [476, 52] width 18 height 10
click at [517, 52] on div "Activity" at bounding box center [515, 52] width 20 height 10
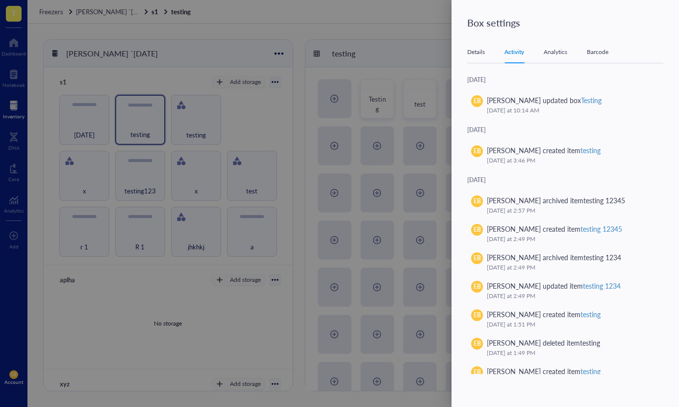
click at [562, 50] on div "Analytics" at bounding box center [556, 52] width 24 height 10
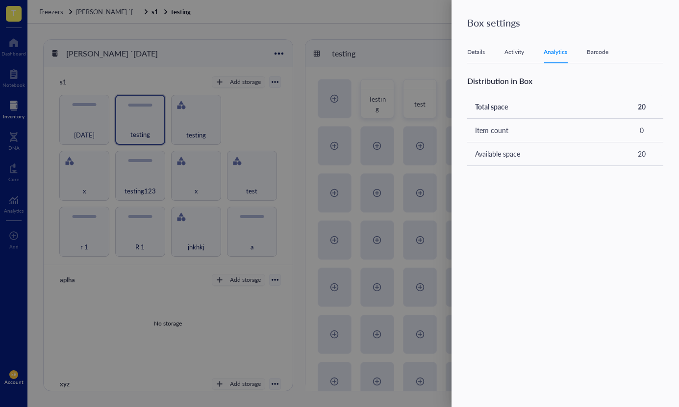
click at [594, 51] on div "Barcode" at bounding box center [598, 52] width 22 height 10
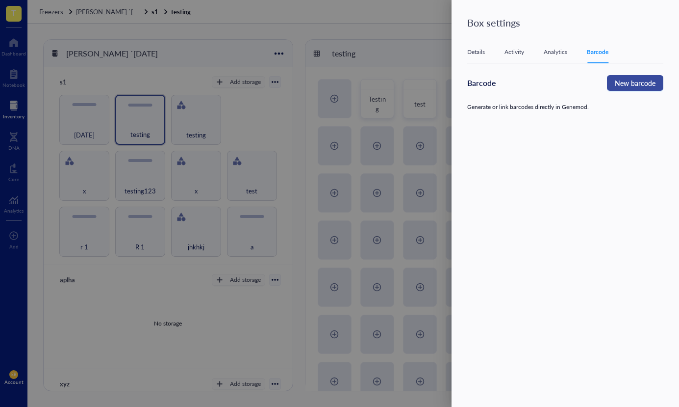
click at [624, 80] on span "New barcode" at bounding box center [635, 82] width 41 height 11
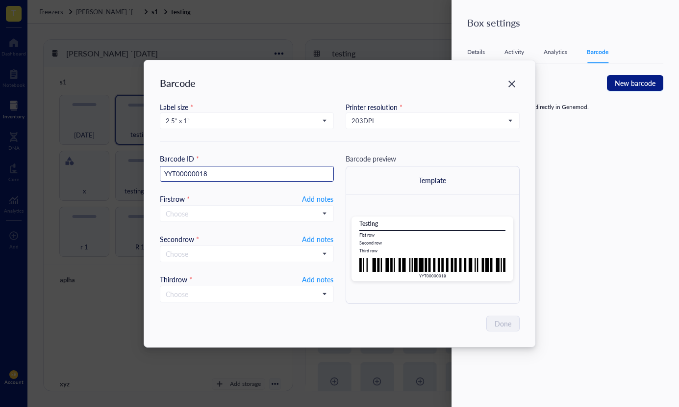
click at [298, 167] on input "YYT00000018" at bounding box center [246, 174] width 173 height 16
click at [270, 175] on input "YYT00000018" at bounding box center [246, 174] width 173 height 16
click at [208, 208] on input "search" at bounding box center [242, 213] width 153 height 15
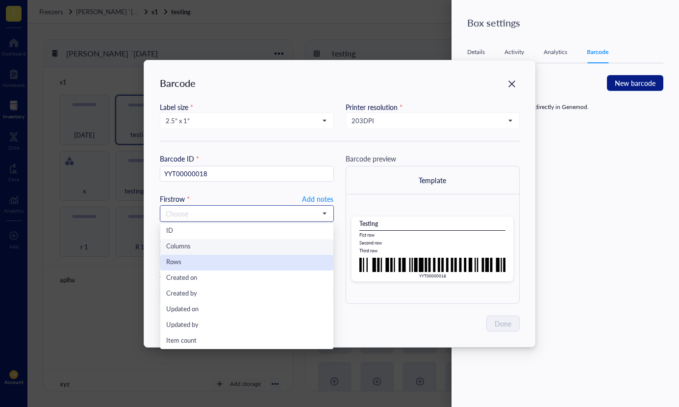
click at [254, 264] on div "Rows" at bounding box center [246, 262] width 161 height 11
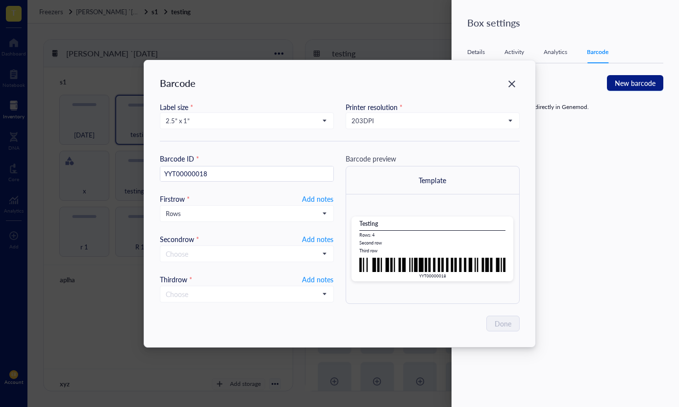
click at [470, 200] on div "Testing Rows : 4 Second row Third row YYT00000018" at bounding box center [432, 248] width 173 height 109
click at [246, 255] on input "search" at bounding box center [242, 253] width 153 height 15
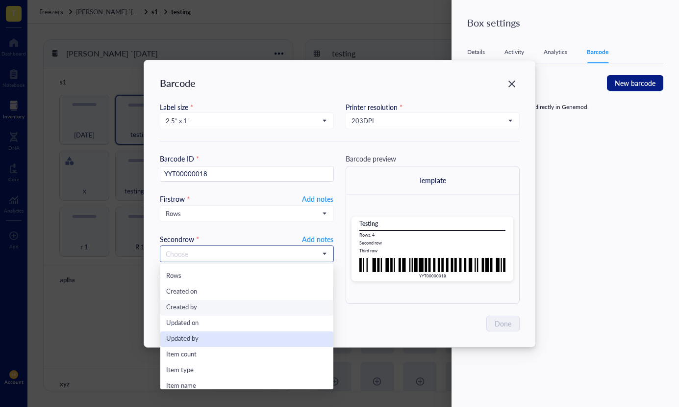
scroll to position [31, 0]
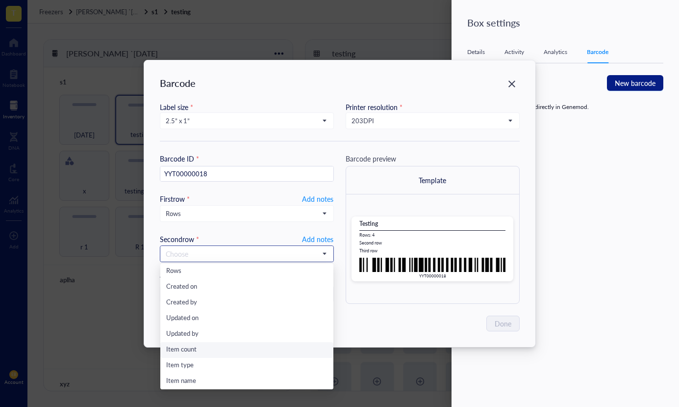
click at [232, 347] on div "Item count" at bounding box center [246, 349] width 161 height 11
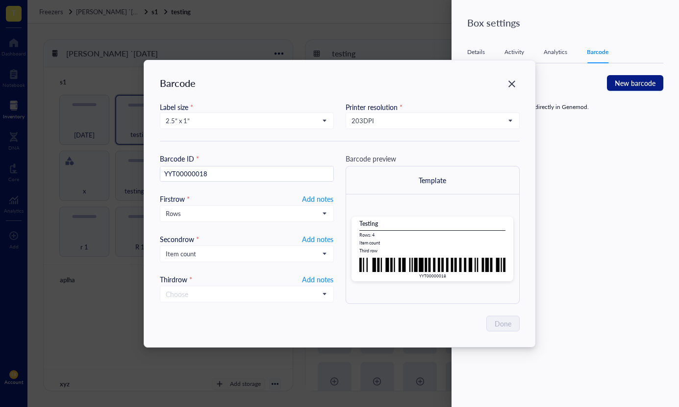
click at [246, 306] on div "Barcode Label size * 2.5” x 1” Printer resolution * 203 DPI Barcode ID * YYT000…" at bounding box center [339, 203] width 391 height 286
click at [241, 290] on input "search" at bounding box center [242, 293] width 153 height 15
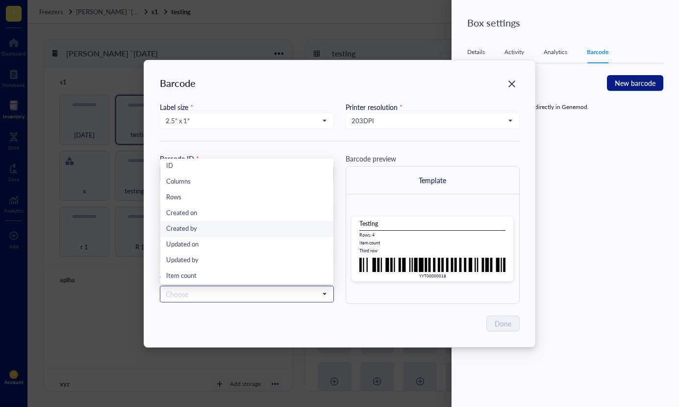
click at [228, 232] on div "Created by" at bounding box center [246, 229] width 161 height 11
click at [219, 293] on span "Created by" at bounding box center [246, 293] width 160 height 9
click at [259, 268] on div "Item count" at bounding box center [246, 276] width 173 height 16
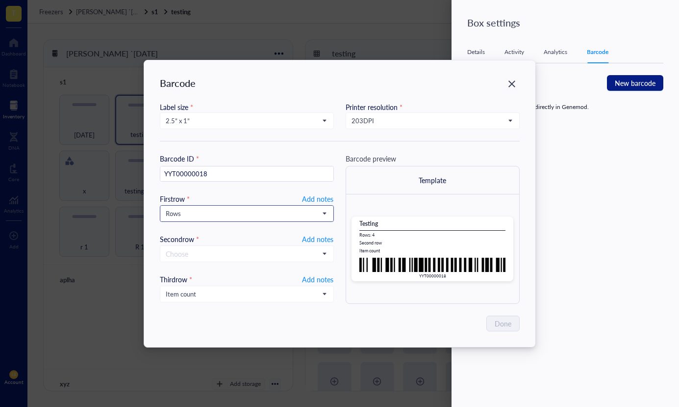
click at [223, 210] on span "Rows" at bounding box center [246, 213] width 160 height 9
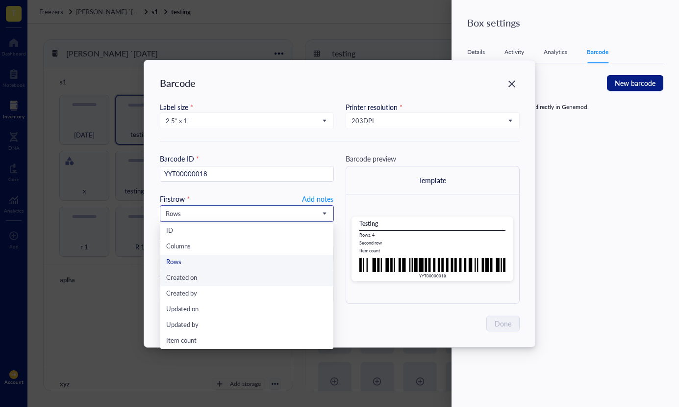
click at [208, 283] on div "Created on" at bounding box center [246, 278] width 173 height 16
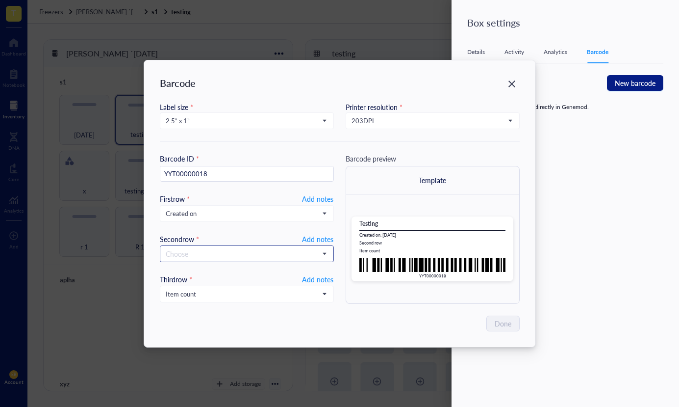
click at [226, 255] on input "search" at bounding box center [242, 253] width 153 height 15
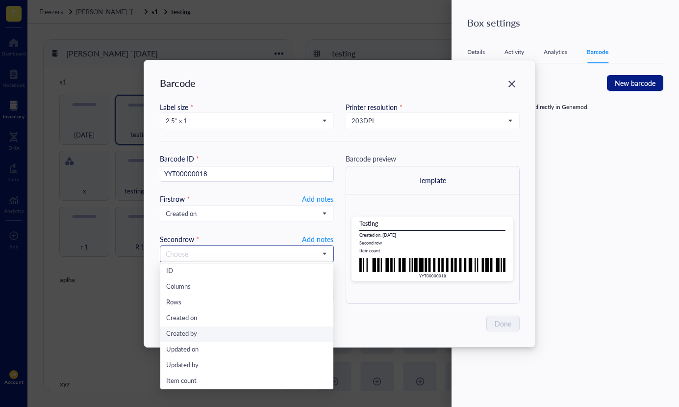
click at [217, 341] on div "Created by" at bounding box center [246, 334] width 173 height 16
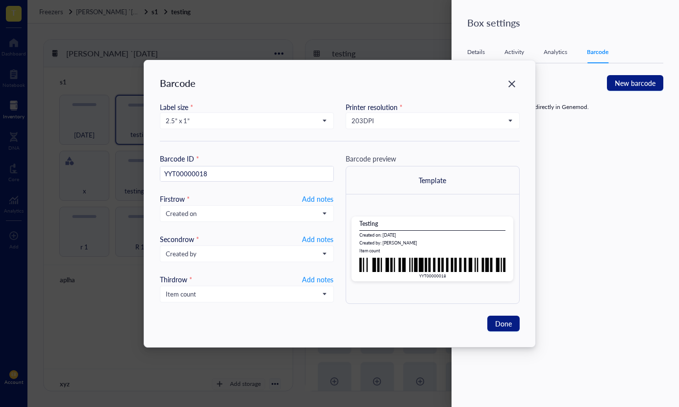
click at [229, 280] on div "Third row * Add notes" at bounding box center [247, 279] width 174 height 11
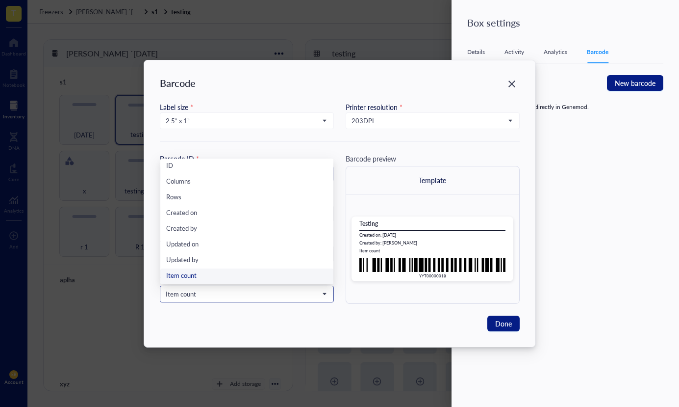
click at [226, 296] on span "Item count" at bounding box center [246, 293] width 160 height 9
click at [208, 214] on div "Created on" at bounding box center [246, 213] width 161 height 11
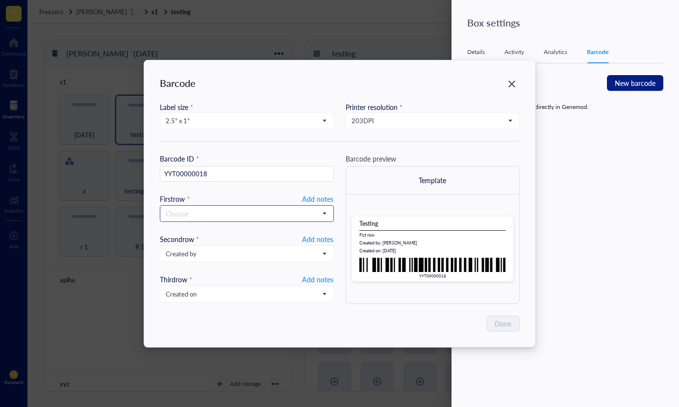
click at [239, 220] on input "search" at bounding box center [242, 213] width 153 height 15
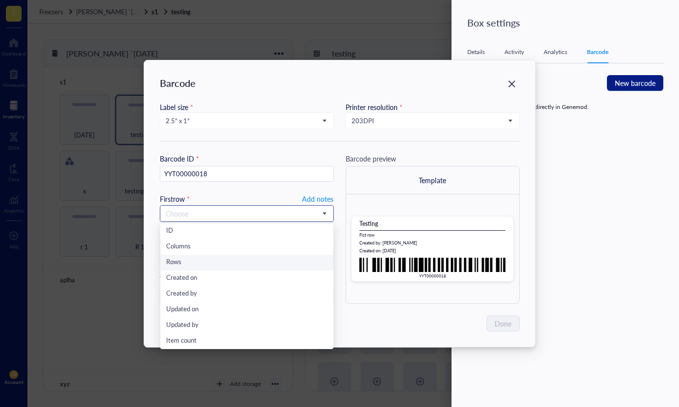
click at [234, 260] on div "Rows" at bounding box center [246, 262] width 161 height 11
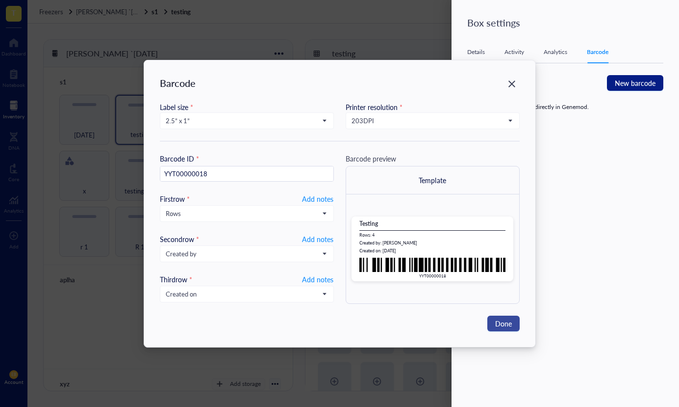
click at [501, 324] on span "Done" at bounding box center [503, 323] width 17 height 11
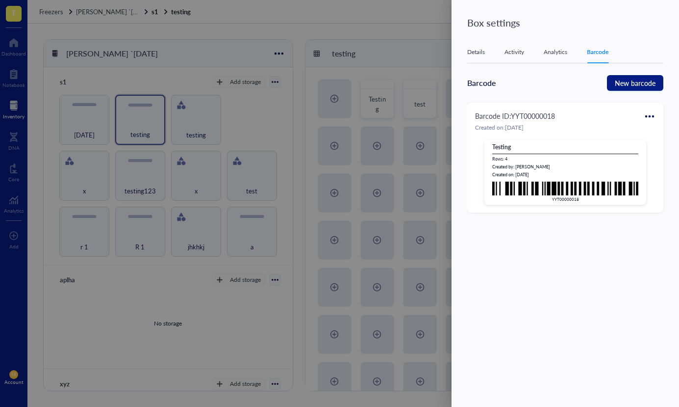
click at [346, 74] on div at bounding box center [339, 203] width 679 height 407
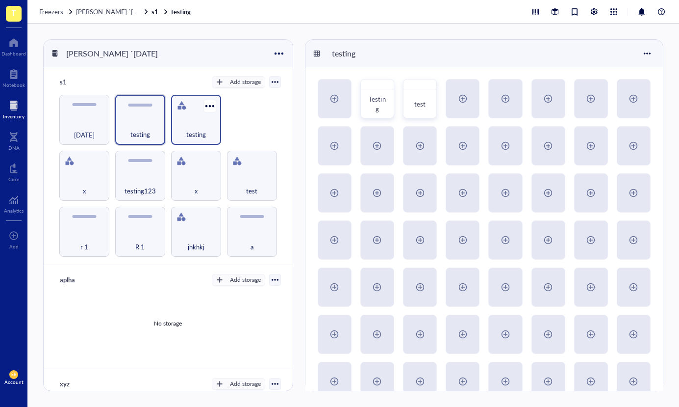
click at [201, 129] on span "testing" at bounding box center [196, 134] width 20 height 11
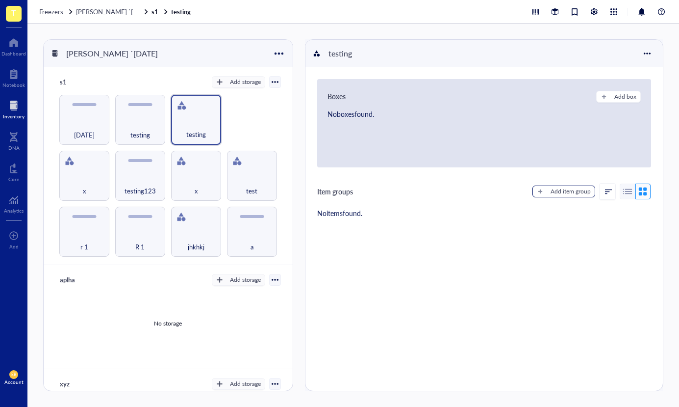
click at [554, 190] on div "Add item group" at bounding box center [571, 191] width 40 height 9
type textarea "Keep everyone on the same page..."
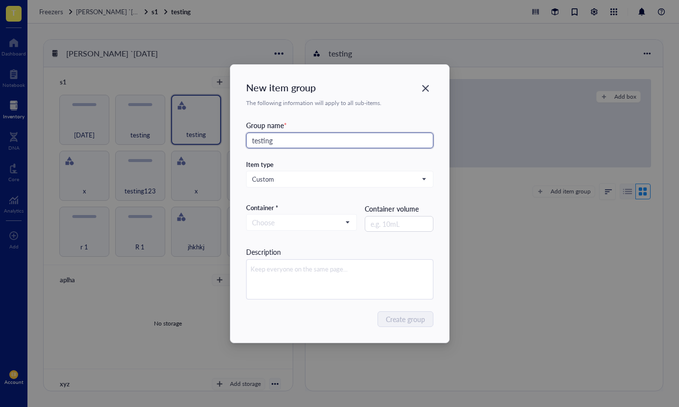
type input "testing"
click at [304, 227] on input "search" at bounding box center [297, 222] width 91 height 15
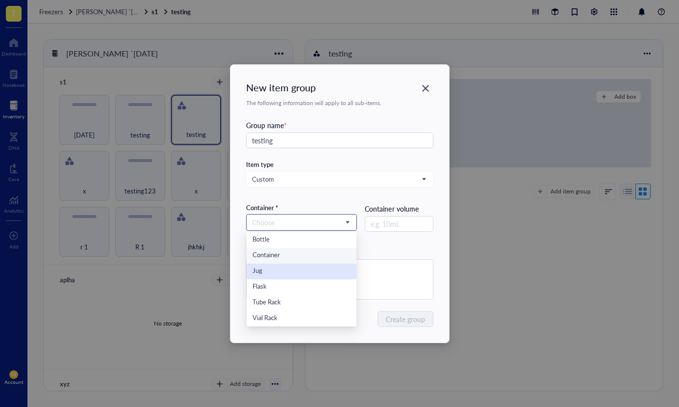
click at [294, 267] on div "Jug" at bounding box center [302, 271] width 99 height 11
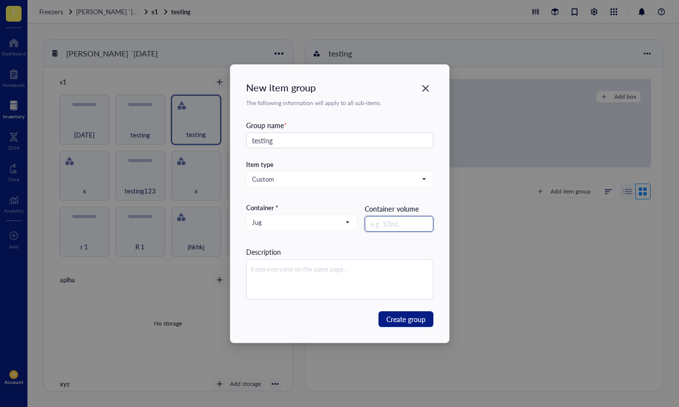
click at [423, 225] on input "text" at bounding box center [399, 224] width 68 height 16
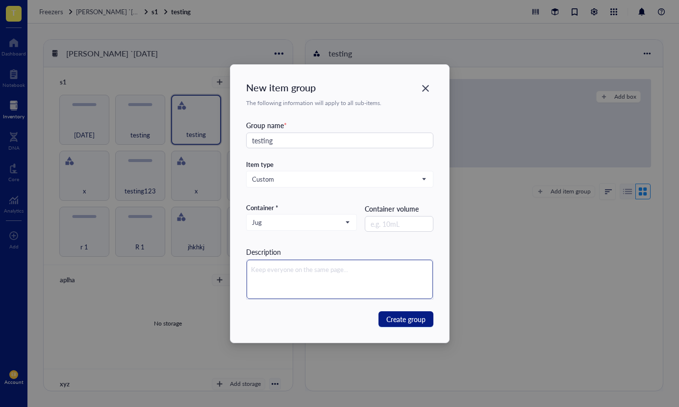
click at [403, 262] on textarea at bounding box center [340, 278] width 186 height 39
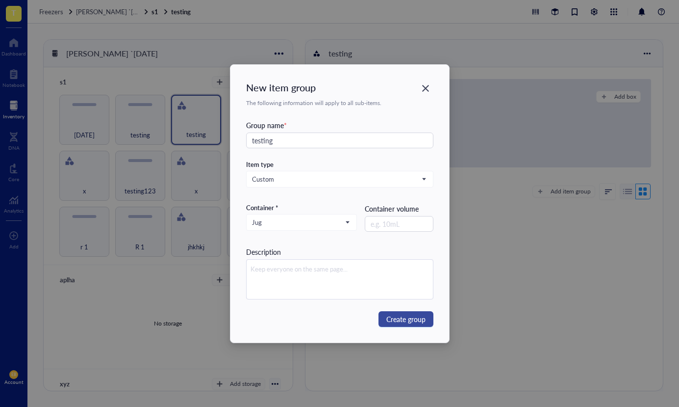
click at [408, 324] on span "Create group" at bounding box center [405, 318] width 39 height 11
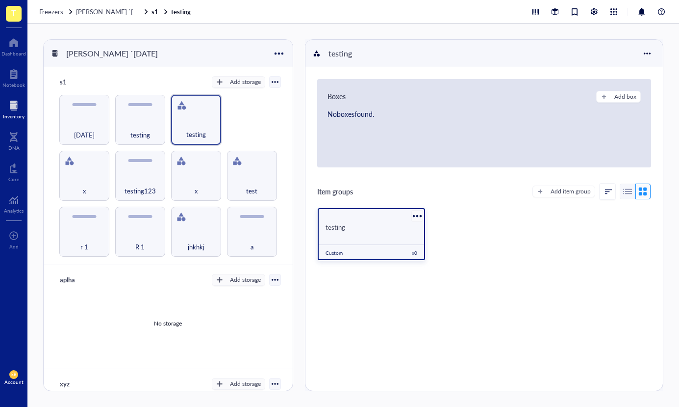
click at [415, 218] on div at bounding box center [417, 215] width 14 height 14
click at [436, 233] on div "Settings" at bounding box center [440, 232] width 23 height 9
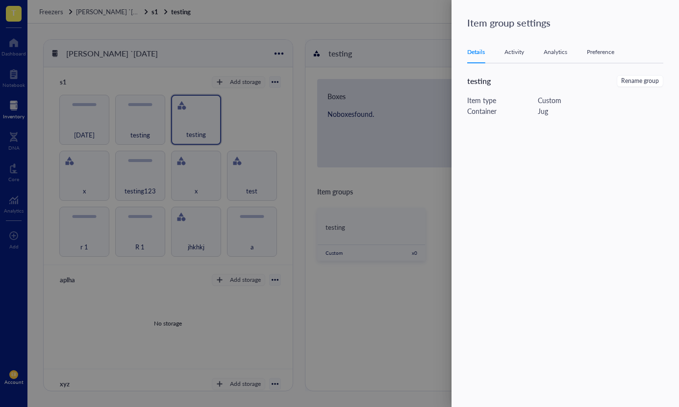
click at [634, 81] on span "Rename group" at bounding box center [640, 80] width 38 height 9
click at [599, 88] on button "Cancel" at bounding box center [607, 83] width 37 height 16
click at [512, 51] on div "Activity" at bounding box center [515, 52] width 20 height 10
click at [549, 53] on div "Analytics" at bounding box center [556, 52] width 24 height 10
click at [603, 57] on div "Details Activity Tab 3 of 4 Analytics Preference" at bounding box center [565, 52] width 196 height 22
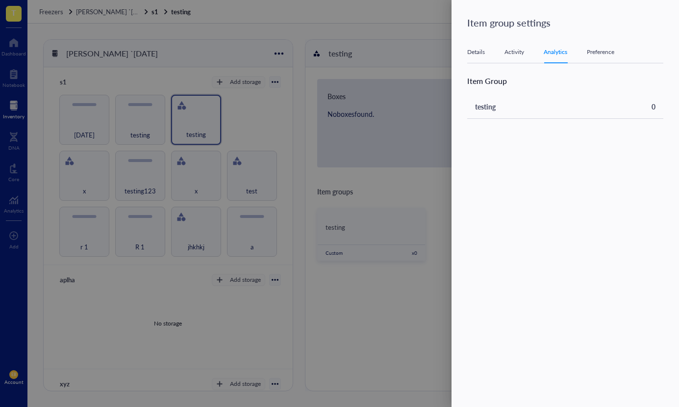
click at [596, 49] on div "Preference" at bounding box center [600, 52] width 27 height 10
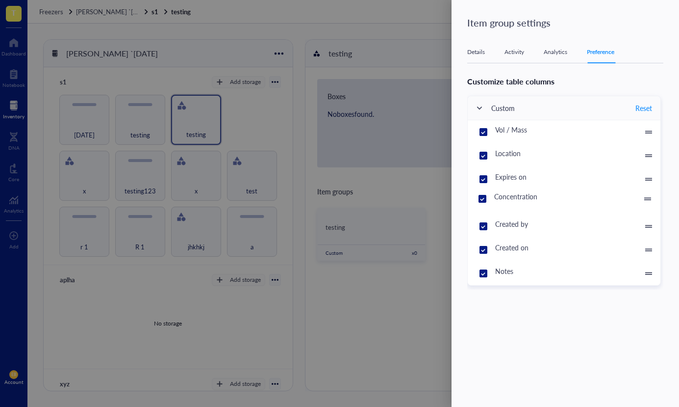
drag, startPoint x: 649, startPoint y: 148, endPoint x: 649, endPoint y: 194, distance: 46.6
drag, startPoint x: 650, startPoint y: 198, endPoint x: 649, endPoint y: 151, distance: 46.6
click at [649, 156] on div at bounding box center [648, 168] width 24 height 24
click at [480, 107] on icon at bounding box center [479, 107] width 7 height 7
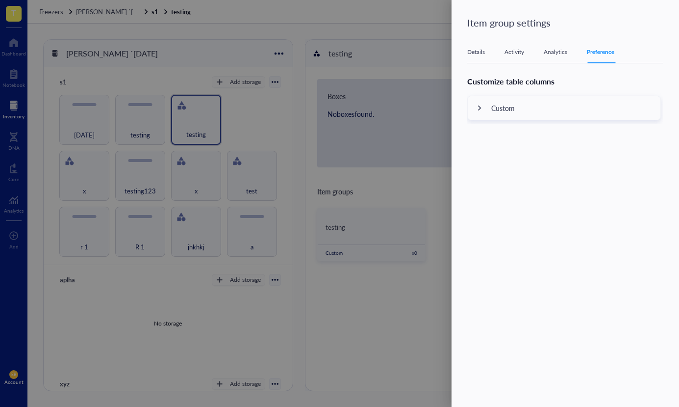
click at [484, 110] on div at bounding box center [480, 108] width 24 height 24
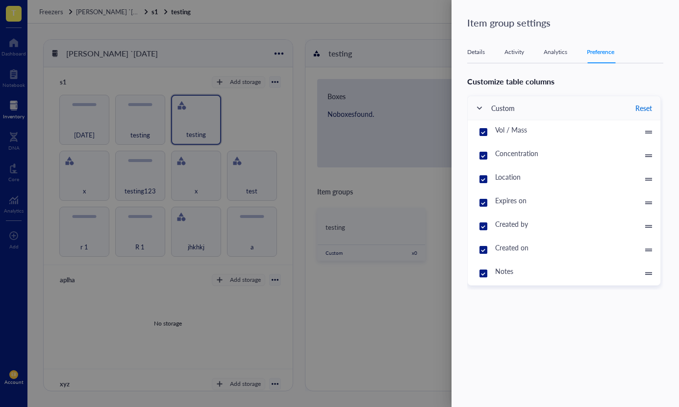
click at [644, 110] on span "Reset" at bounding box center [644, 107] width 17 height 11
click at [414, 296] on div at bounding box center [339, 203] width 679 height 407
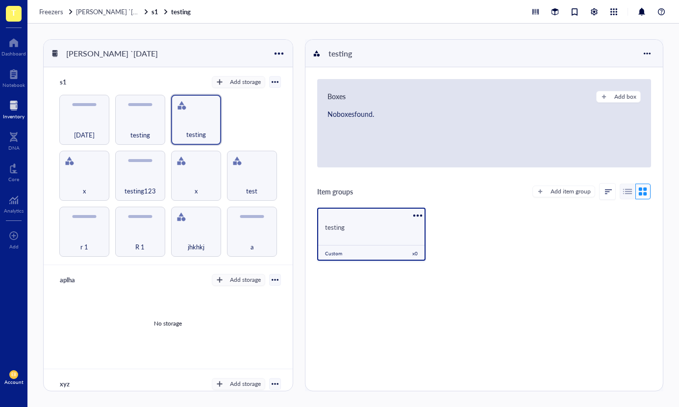
click at [384, 234] on div "testing" at bounding box center [371, 226] width 109 height 19
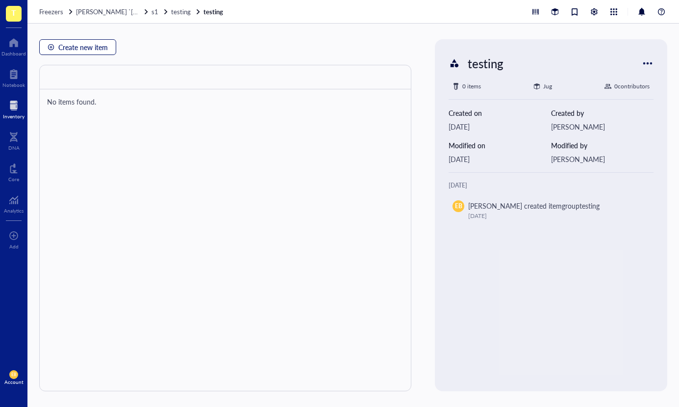
click at [93, 51] on span "Create new item" at bounding box center [83, 47] width 50 height 8
type textarea "Keep everyone on the same page…"
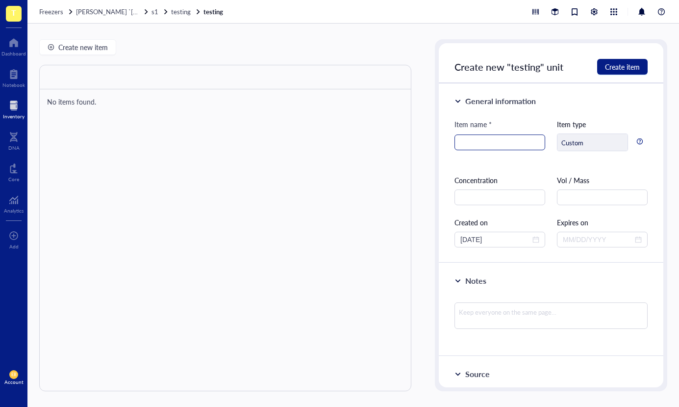
click at [521, 142] on input "search" at bounding box center [499, 142] width 79 height 15
type input "testing"
click at [617, 70] on span "Create item" at bounding box center [622, 67] width 35 height 8
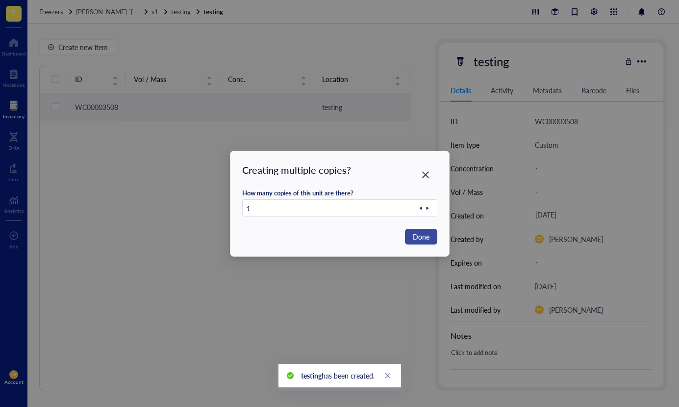
click at [432, 238] on button "Done" at bounding box center [421, 237] width 32 height 16
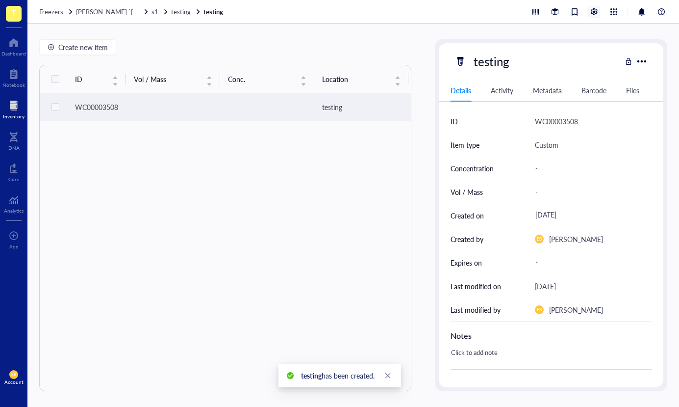
click at [593, 11] on div at bounding box center [594, 11] width 11 height 11
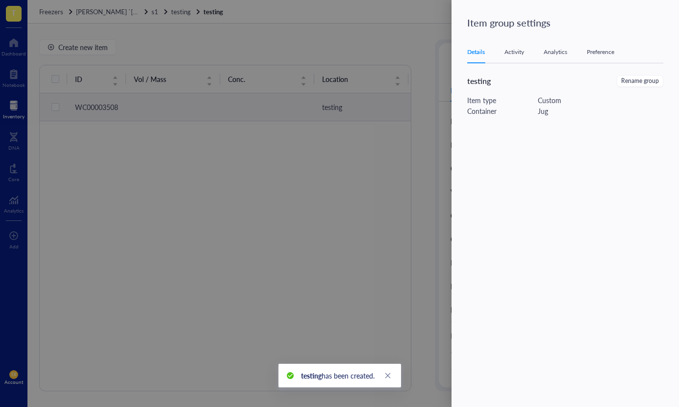
drag, startPoint x: 596, startPoint y: 54, endPoint x: 594, endPoint y: 61, distance: 7.1
click at [596, 54] on div "Preference" at bounding box center [600, 52] width 27 height 10
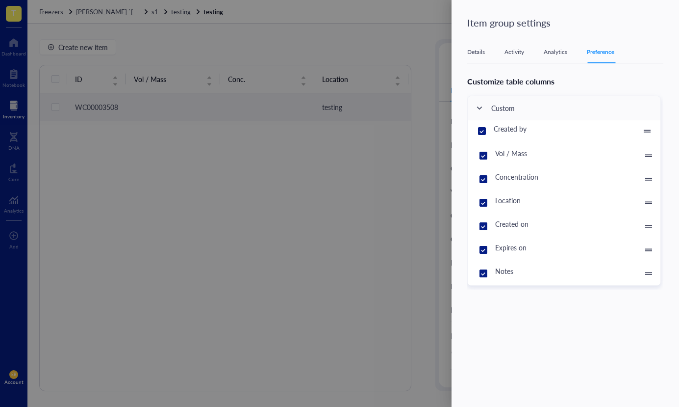
drag, startPoint x: 650, startPoint y: 200, endPoint x: 642, endPoint y: 129, distance: 70.6
click at [649, 127] on icon at bounding box center [647, 130] width 7 height 7
click at [402, 148] on div at bounding box center [339, 203] width 679 height 407
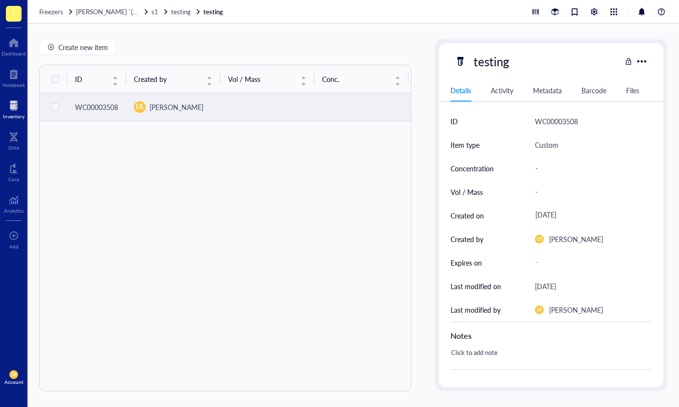
click at [505, 98] on div "Details Activity Metadata Barcode Files" at bounding box center [551, 90] width 225 height 22
click at [499, 87] on div "Activity" at bounding box center [502, 90] width 23 height 11
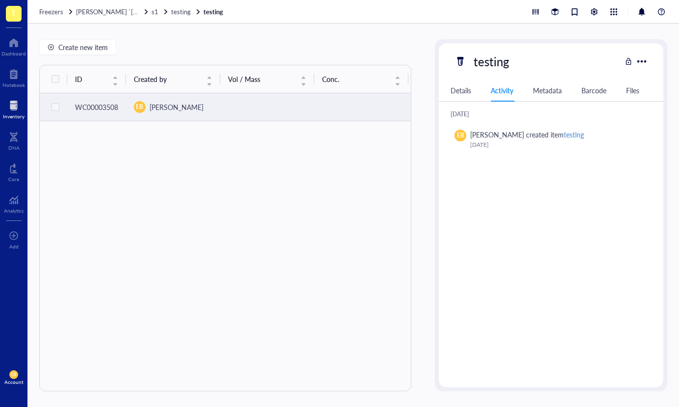
click at [569, 91] on div "Details Activity Metadata Barcode Files" at bounding box center [551, 90] width 225 height 22
click at [472, 90] on div "Details Activity Metadata Barcode Files" at bounding box center [551, 90] width 225 height 22
click at [468, 90] on div "Details" at bounding box center [461, 90] width 21 height 11
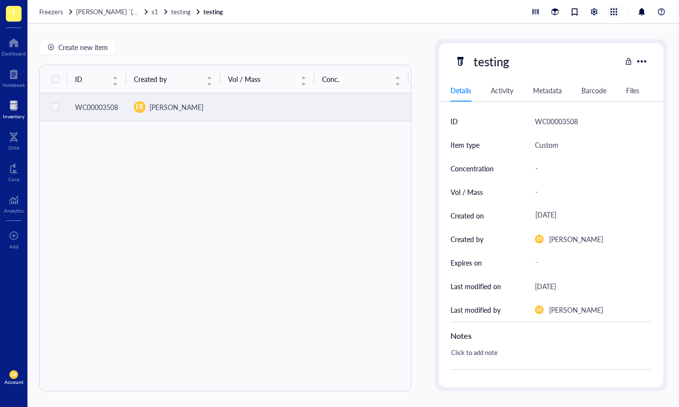
click at [614, 15] on div at bounding box center [614, 11] width 11 height 11
click at [595, 13] on div at bounding box center [594, 11] width 11 height 11
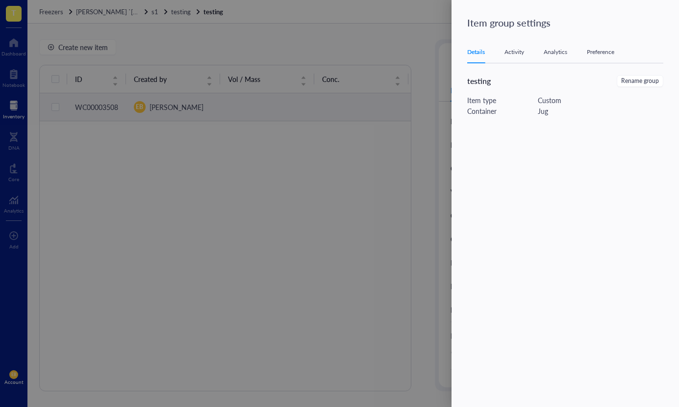
click at [599, 49] on div "Preference" at bounding box center [600, 52] width 27 height 10
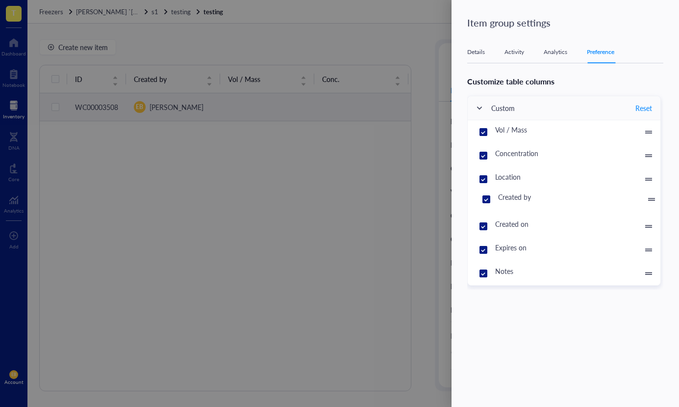
drag, startPoint x: 652, startPoint y: 146, endPoint x: 652, endPoint y: 196, distance: 50.0
click at [444, 150] on div at bounding box center [339, 203] width 679 height 407
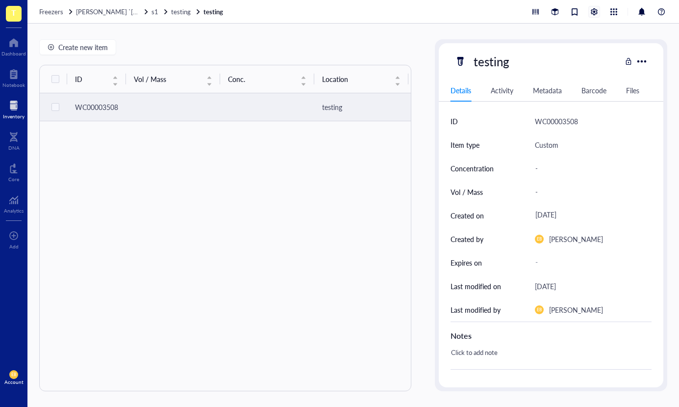
click at [597, 15] on div at bounding box center [594, 11] width 11 height 11
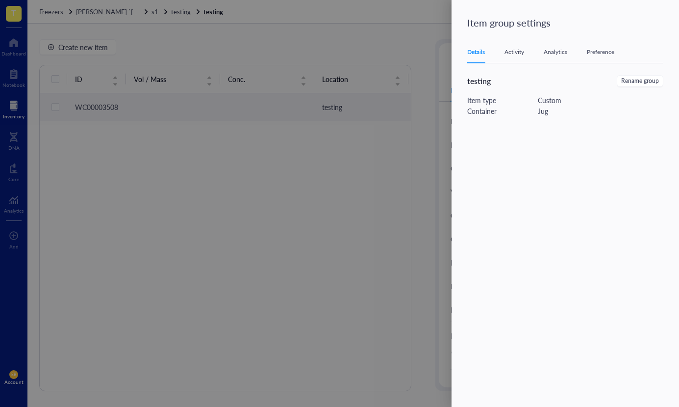
click at [556, 50] on div "Analytics" at bounding box center [556, 52] width 24 height 10
click at [595, 51] on div "Preference" at bounding box center [600, 52] width 27 height 10
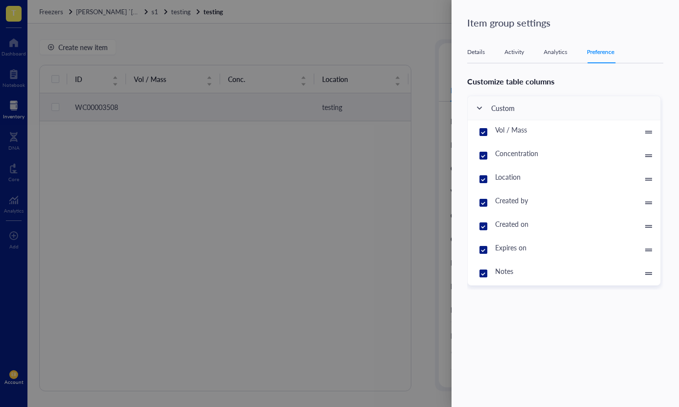
drag, startPoint x: 628, startPoint y: 109, endPoint x: 616, endPoint y: 121, distance: 17.0
click at [628, 109] on div "Custom" at bounding box center [564, 108] width 193 height 24
drag, startPoint x: 648, startPoint y: 132, endPoint x: 660, endPoint y: 183, distance: 52.3
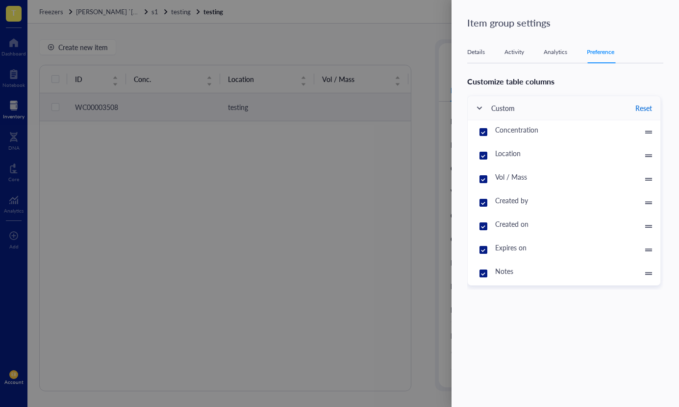
click at [642, 106] on span "Reset" at bounding box center [644, 107] width 17 height 11
click at [384, 137] on div at bounding box center [339, 203] width 679 height 407
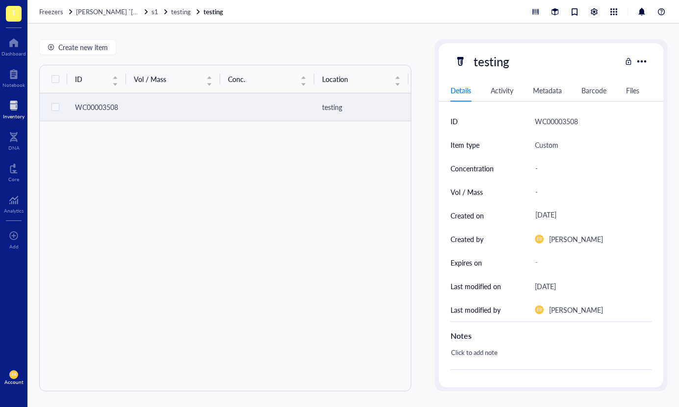
click at [596, 12] on div at bounding box center [594, 11] width 11 height 11
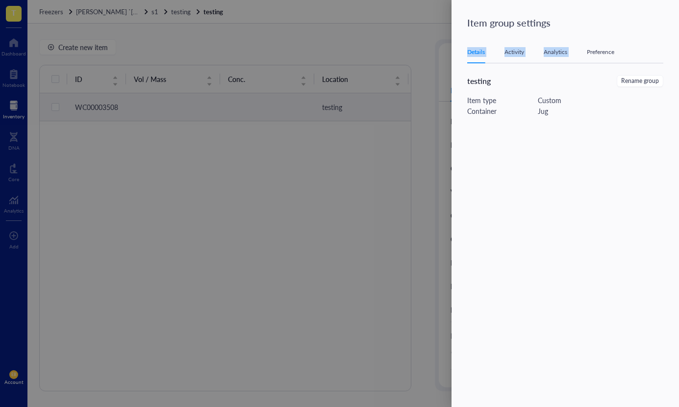
drag, startPoint x: 601, startPoint y: 37, endPoint x: 598, endPoint y: 46, distance: 9.2
click at [600, 41] on div "Item group settings Details Activity Analytics Preference testing Rename group …" at bounding box center [566, 203] width 228 height 407
click at [596, 53] on div "Preference" at bounding box center [600, 52] width 27 height 10
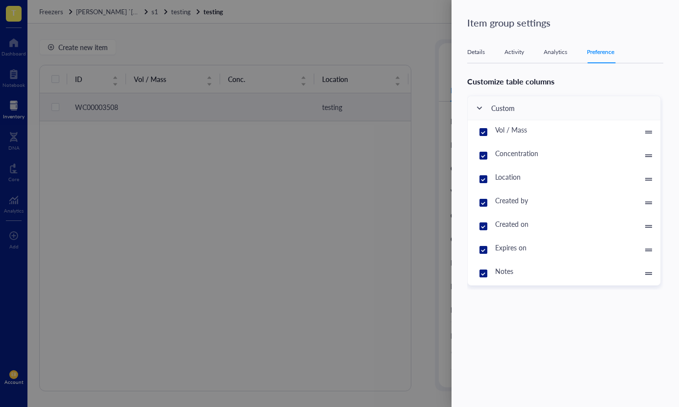
click at [351, 90] on div at bounding box center [339, 203] width 679 height 407
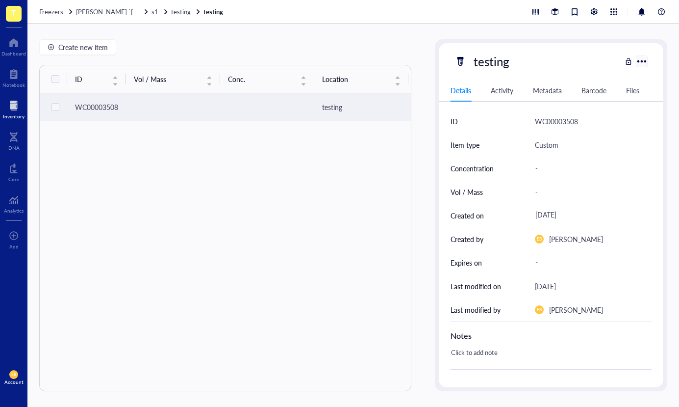
click at [643, 59] on div at bounding box center [642, 61] width 14 height 14
click at [343, 134] on div "ID Vol / Mass Conc. Location Created by Created on Expires on Notes WC00003508 …" at bounding box center [225, 228] width 372 height 326
click at [211, 104] on td at bounding box center [173, 107] width 94 height 28
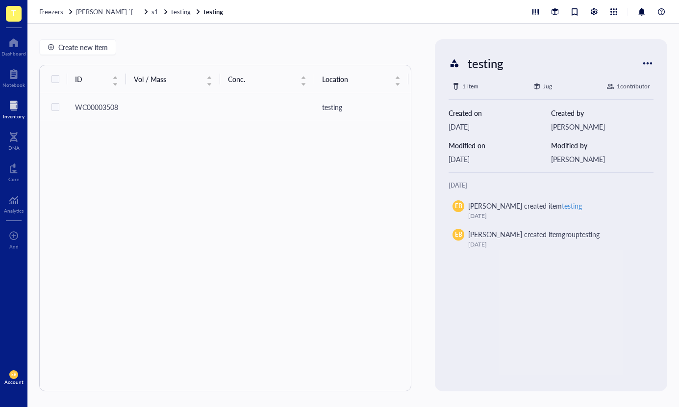
click at [648, 63] on div at bounding box center [648, 63] width 16 height 16
click at [602, 76] on span "Settings" at bounding box center [618, 80] width 56 height 11
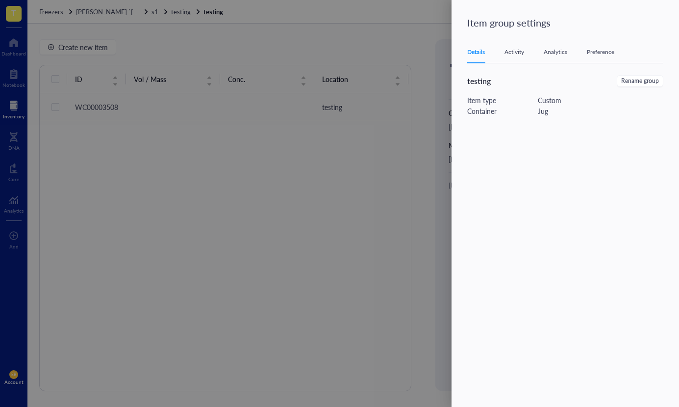
click at [356, 191] on div at bounding box center [339, 203] width 679 height 407
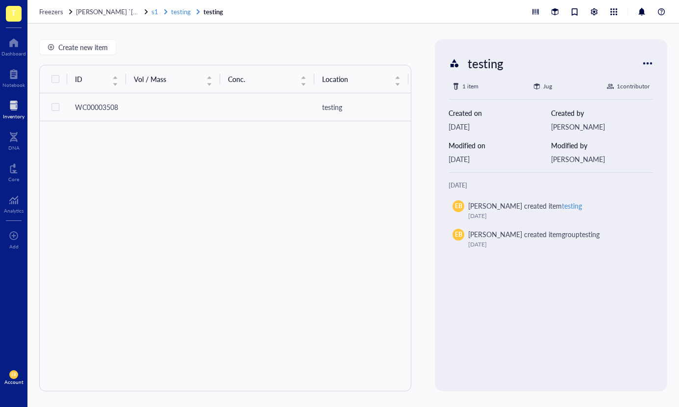
click at [171, 8] on span "testing" at bounding box center [181, 11] width 20 height 9
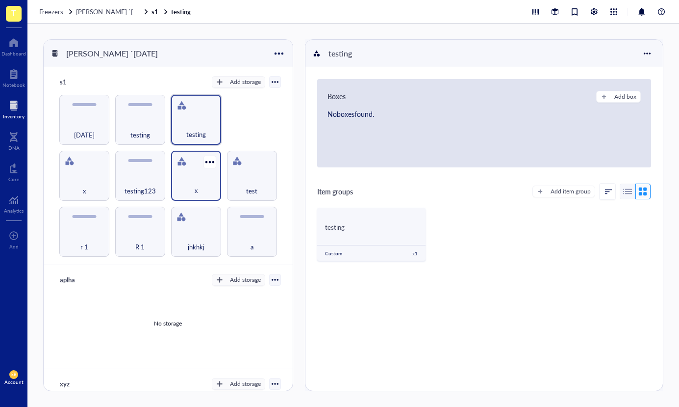
click at [183, 174] on div "x" at bounding box center [196, 185] width 40 height 22
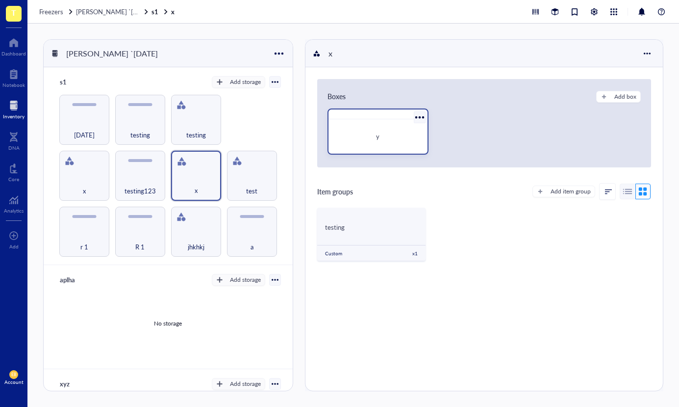
click at [418, 121] on div at bounding box center [419, 117] width 14 height 14
click at [532, 238] on div "testing Custom x 1" at bounding box center [484, 237] width 334 height 61
click at [48, 18] on div "Freezers [PERSON_NAME] `[DATE] s1 x" at bounding box center [353, 12] width 652 height 24
click at [48, 16] on div "Freezers [PERSON_NAME] `[DATE] s1 x" at bounding box center [353, 12] width 652 height 24
click at [19, 101] on div at bounding box center [14, 106] width 22 height 16
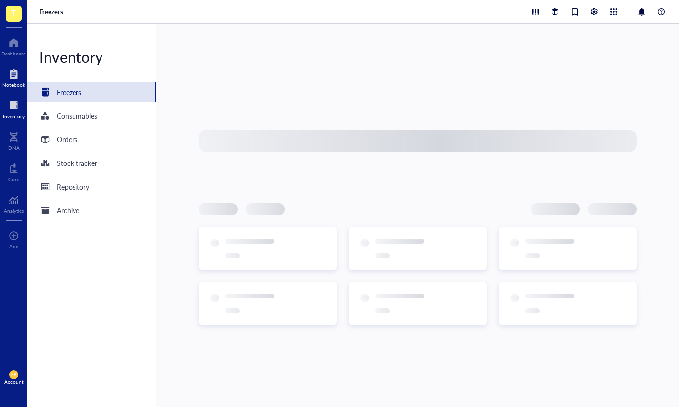
click at [10, 74] on div at bounding box center [13, 74] width 23 height 16
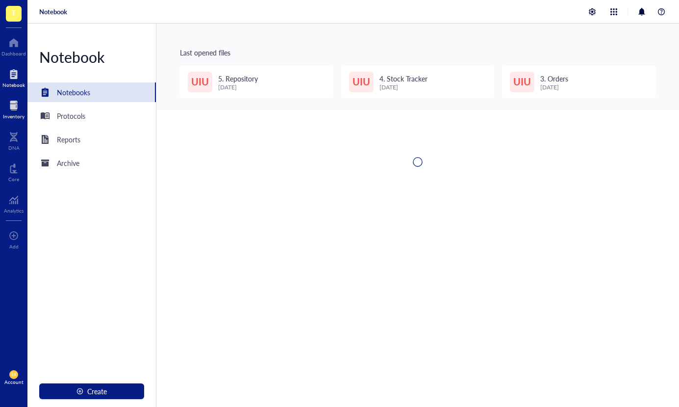
click at [11, 106] on div at bounding box center [14, 106] width 22 height 16
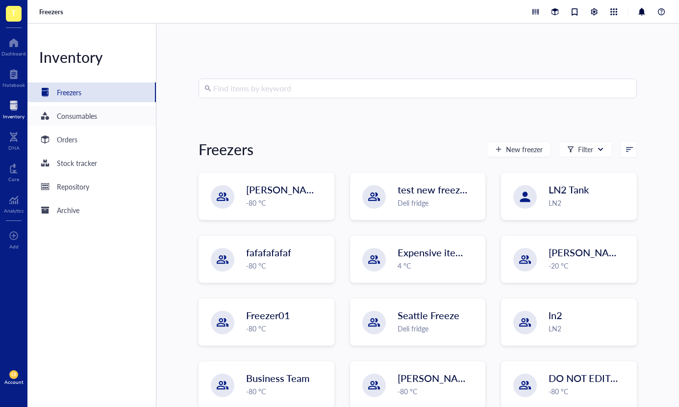
click at [90, 111] on div "Consumables" at bounding box center [77, 115] width 40 height 11
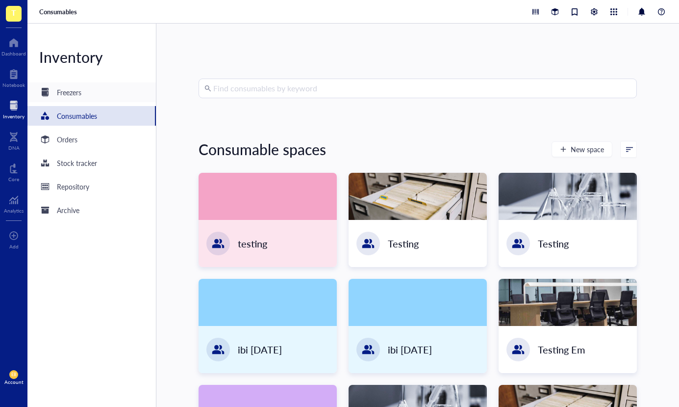
click at [74, 93] on div "Freezers" at bounding box center [69, 92] width 25 height 11
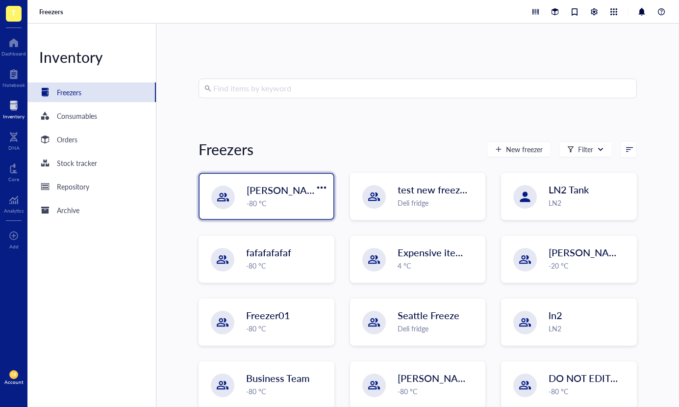
click at [306, 207] on div "-80 °C" at bounding box center [287, 203] width 81 height 11
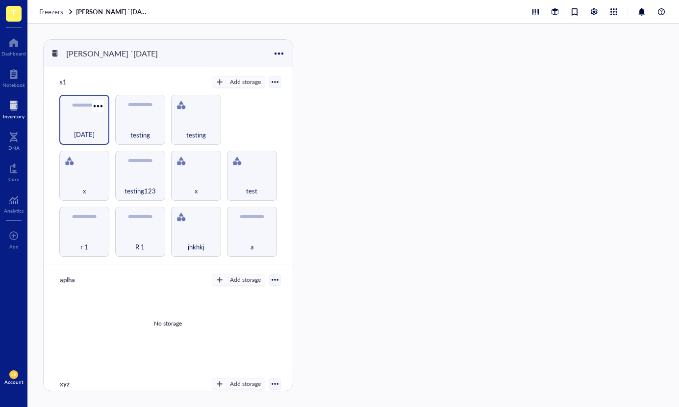
click at [100, 118] on div "[DATE]" at bounding box center [84, 129] width 40 height 22
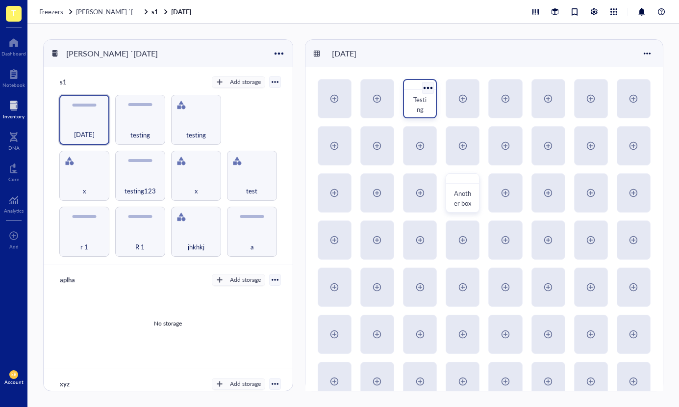
click at [426, 100] on span "Testing" at bounding box center [419, 104] width 13 height 19
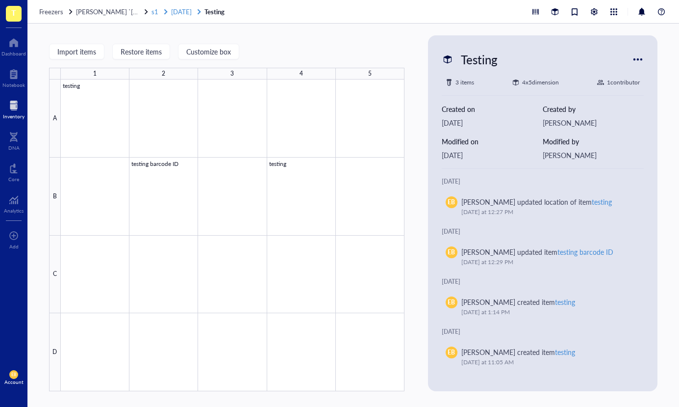
click at [178, 11] on span "[DATE]" at bounding box center [181, 11] width 21 height 9
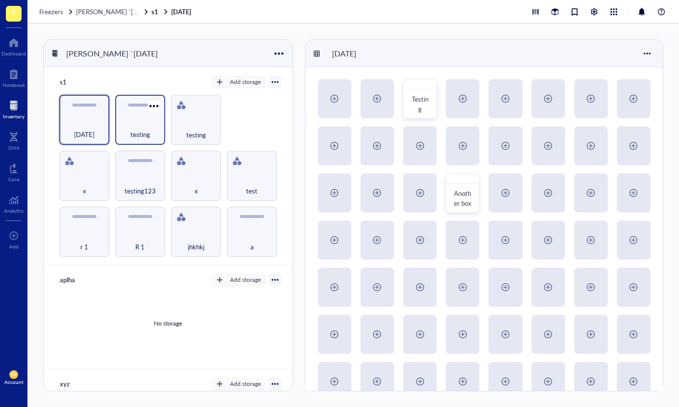
click at [152, 125] on div "testing" at bounding box center [140, 129] width 40 height 22
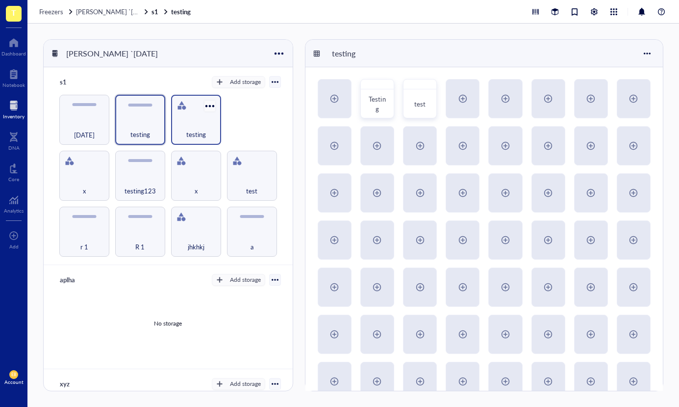
click at [203, 109] on div at bounding box center [210, 106] width 14 height 14
click at [211, 128] on li "Settings" at bounding box center [241, 123] width 79 height 16
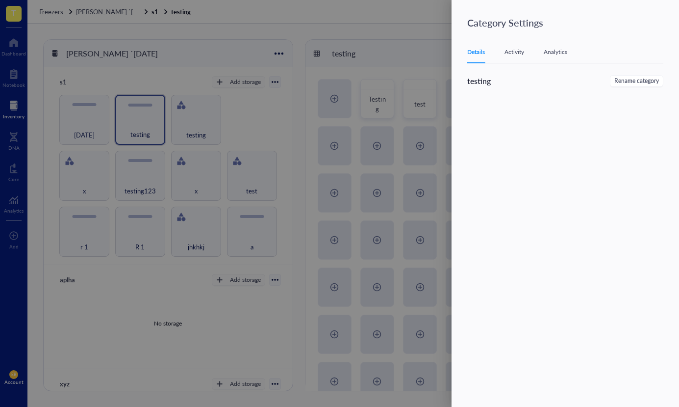
click at [186, 127] on div at bounding box center [339, 203] width 679 height 407
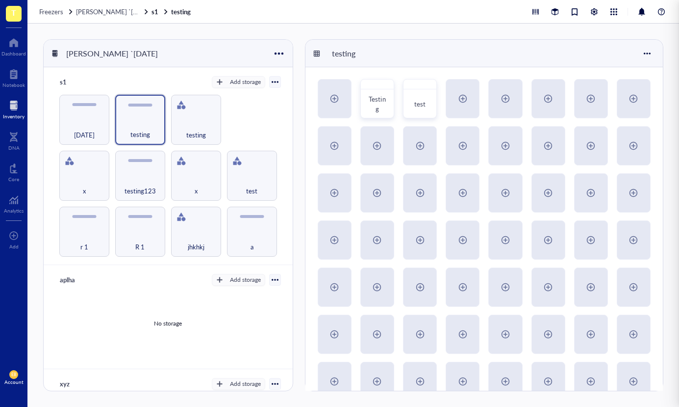
click at [193, 123] on div at bounding box center [339, 203] width 679 height 407
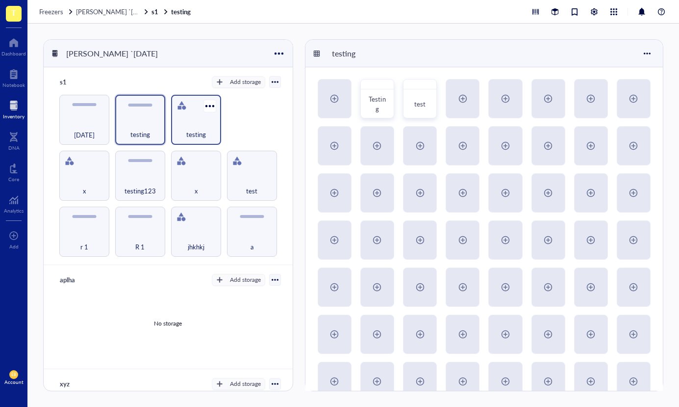
click at [190, 131] on span "testing" at bounding box center [196, 134] width 20 height 11
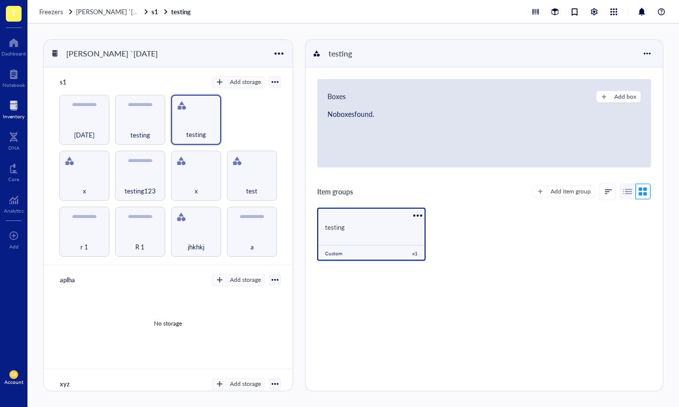
click at [363, 221] on div "testing" at bounding box center [371, 226] width 109 height 19
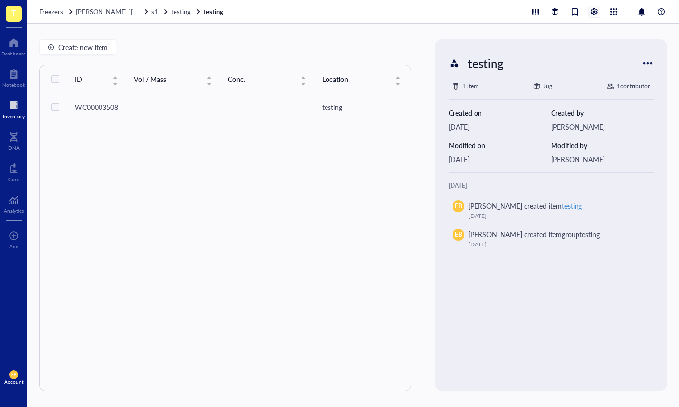
click at [594, 12] on div at bounding box center [594, 11] width 11 height 11
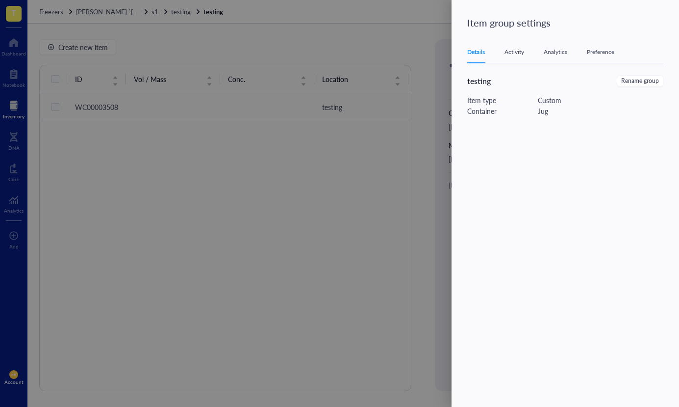
click at [518, 52] on div "Activity" at bounding box center [515, 52] width 20 height 10
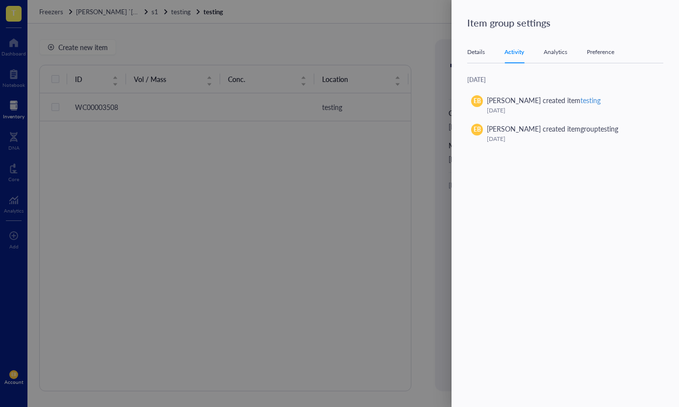
click at [563, 47] on div "Analytics" at bounding box center [556, 52] width 24 height 10
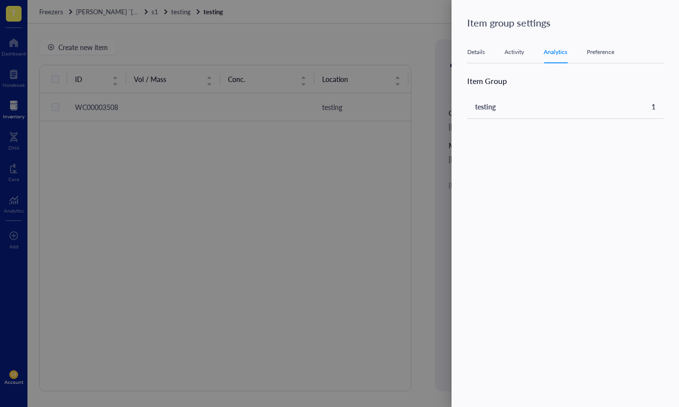
click at [622, 50] on div "Details Activity Analytics Preference" at bounding box center [565, 52] width 196 height 22
click at [599, 51] on div "Preference" at bounding box center [600, 52] width 27 height 10
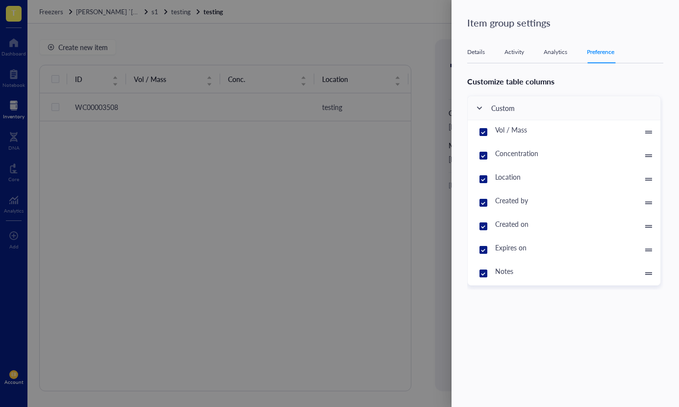
click at [557, 51] on div "Analytics" at bounding box center [556, 52] width 24 height 10
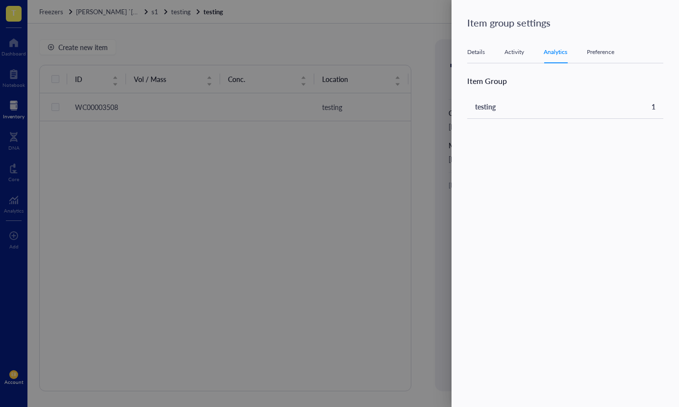
click at [467, 54] on div "Details" at bounding box center [476, 52] width 18 height 10
click at [287, 165] on div at bounding box center [339, 203] width 679 height 407
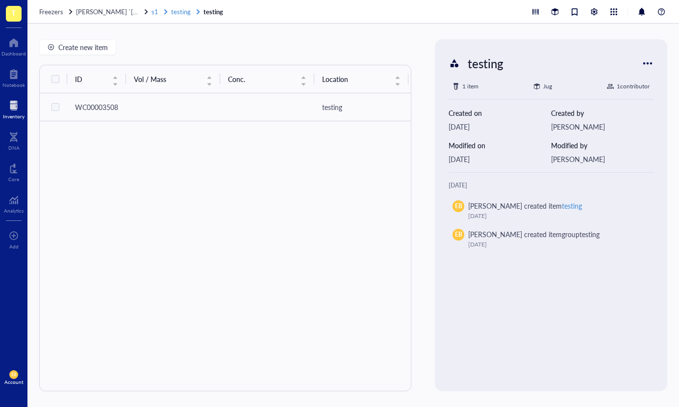
click at [178, 13] on span "testing" at bounding box center [181, 11] width 20 height 9
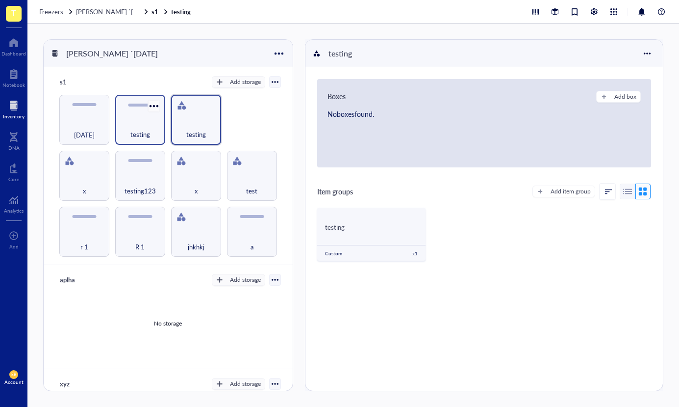
click at [158, 108] on div at bounding box center [154, 106] width 14 height 14
click at [155, 102] on div at bounding box center [154, 106] width 14 height 14
click at [154, 106] on div at bounding box center [154, 106] width 14 height 14
click at [173, 125] on div "Settings" at bounding box center [175, 122] width 23 height 9
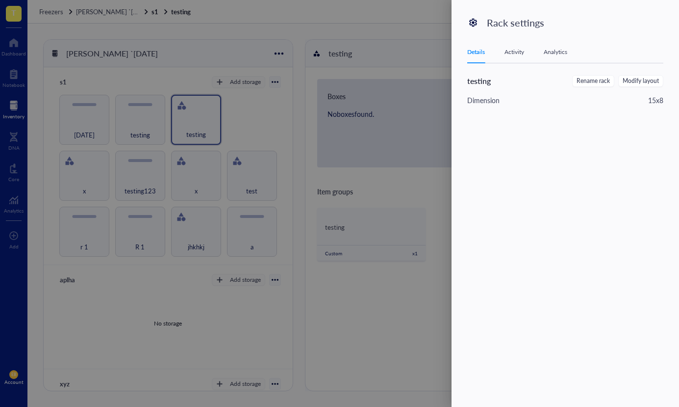
drag, startPoint x: 526, startPoint y: 51, endPoint x: 552, endPoint y: 51, distance: 26.0
click at [526, 51] on div "Details Activity Analytics" at bounding box center [565, 52] width 196 height 22
click at [552, 51] on div "Analytics" at bounding box center [556, 52] width 24 height 10
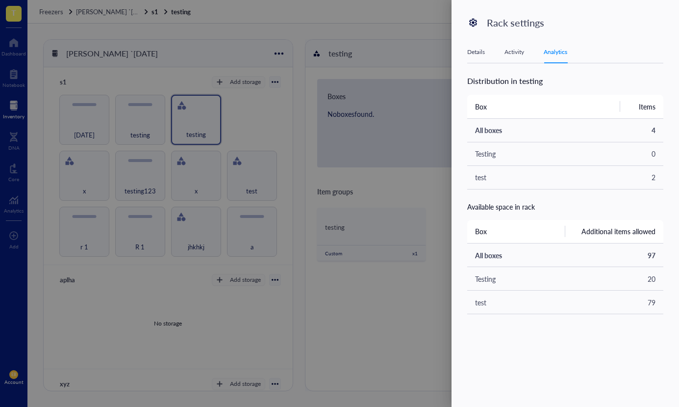
click at [241, 71] on div at bounding box center [339, 203] width 679 height 407
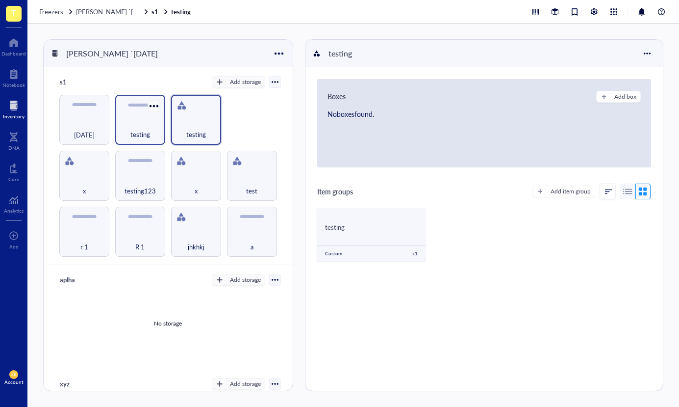
click at [157, 105] on div at bounding box center [154, 106] width 14 height 14
click at [178, 121] on div "Settings" at bounding box center [175, 122] width 23 height 9
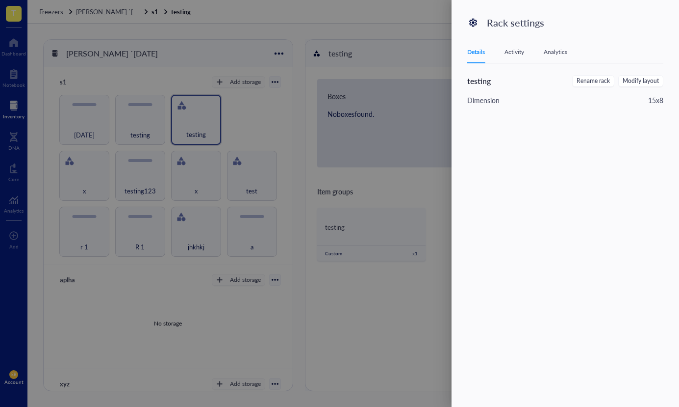
click at [83, 77] on div at bounding box center [339, 203] width 679 height 407
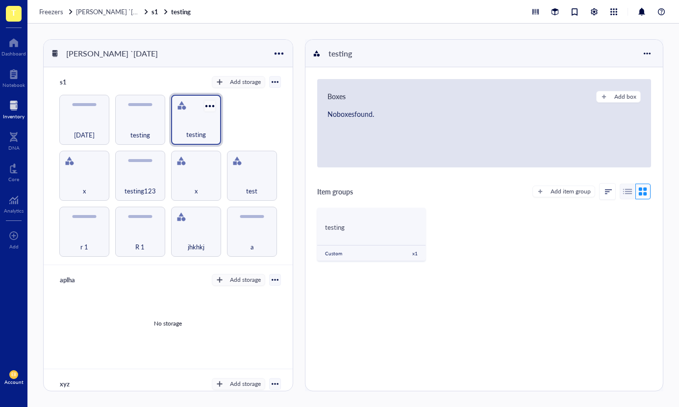
click at [209, 107] on div at bounding box center [210, 106] width 14 height 14
click at [219, 124] on div "Settings" at bounding box center [230, 123] width 23 height 9
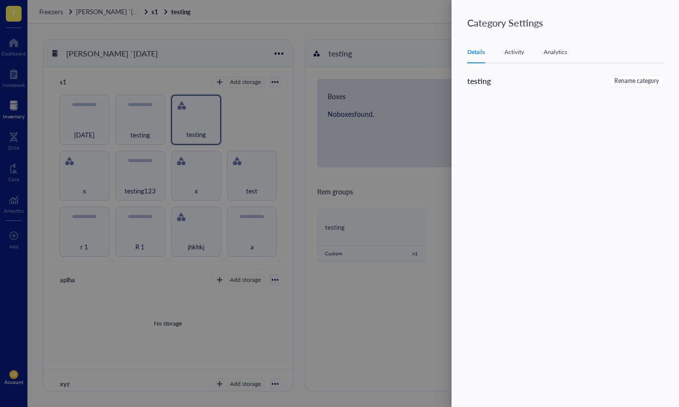
click at [392, 125] on div at bounding box center [339, 203] width 679 height 407
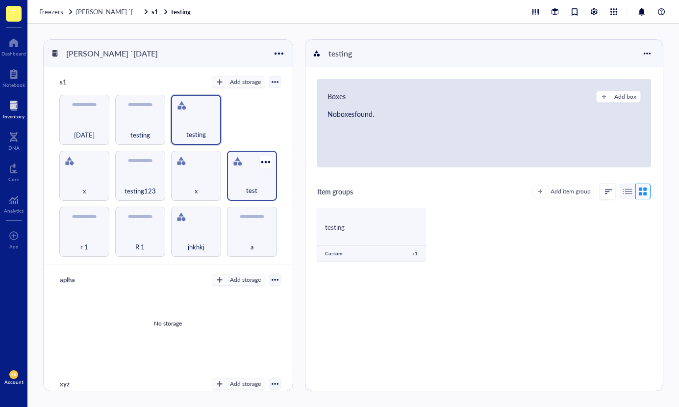
click at [250, 167] on div "test" at bounding box center [252, 176] width 50 height 50
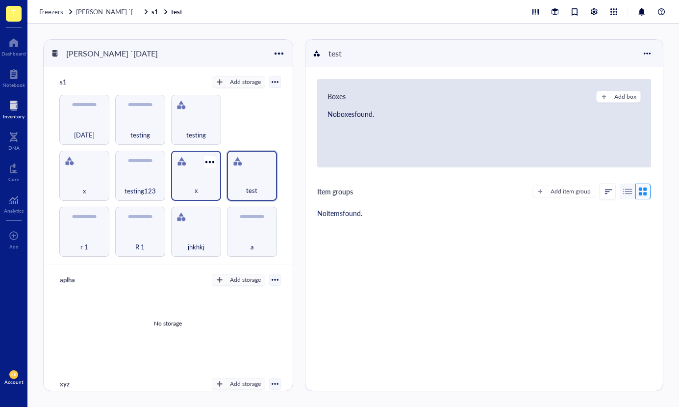
click at [199, 178] on div "x" at bounding box center [196, 185] width 40 height 22
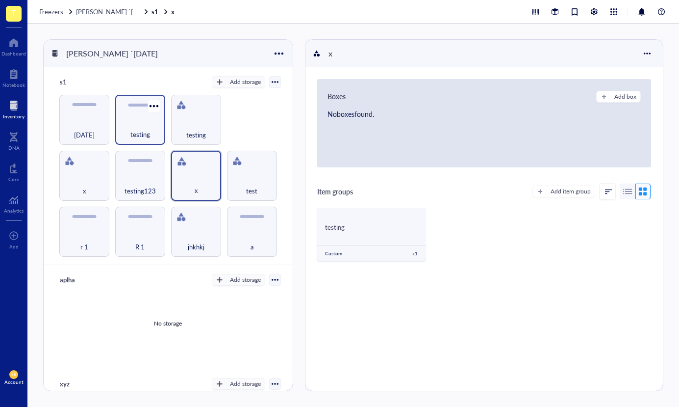
click at [141, 126] on div "testing" at bounding box center [140, 129] width 40 height 22
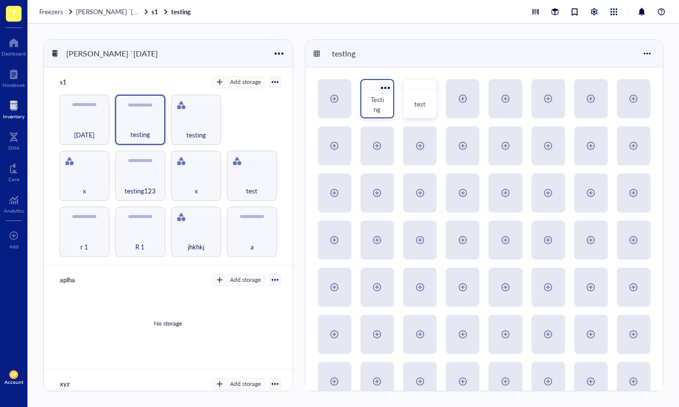
click at [388, 87] on div at bounding box center [385, 87] width 14 height 14
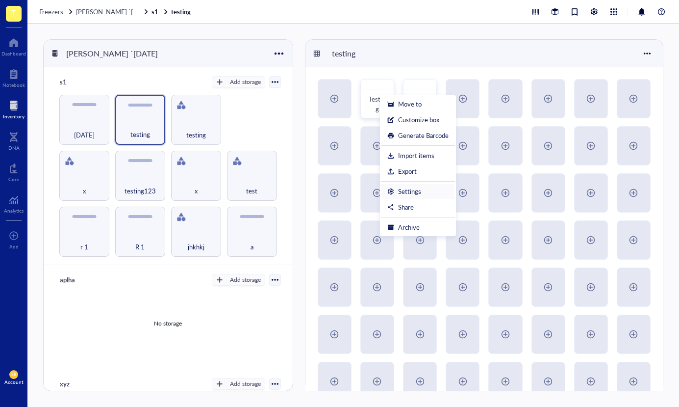
click at [427, 193] on div "Settings" at bounding box center [417, 191] width 61 height 9
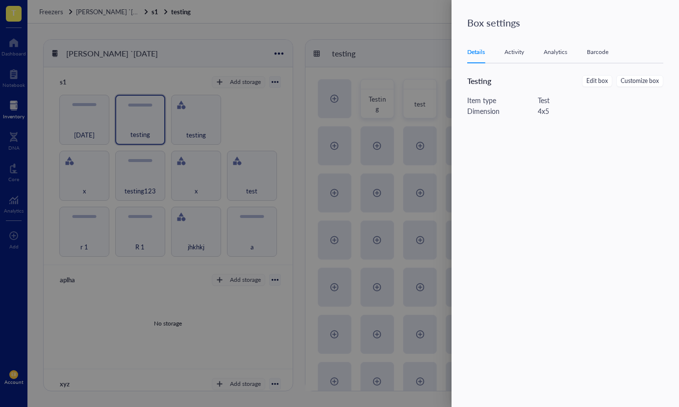
click at [529, 54] on div "Details Activity Analytics Barcode" at bounding box center [565, 52] width 196 height 22
click at [592, 49] on div "Barcode" at bounding box center [598, 52] width 22 height 10
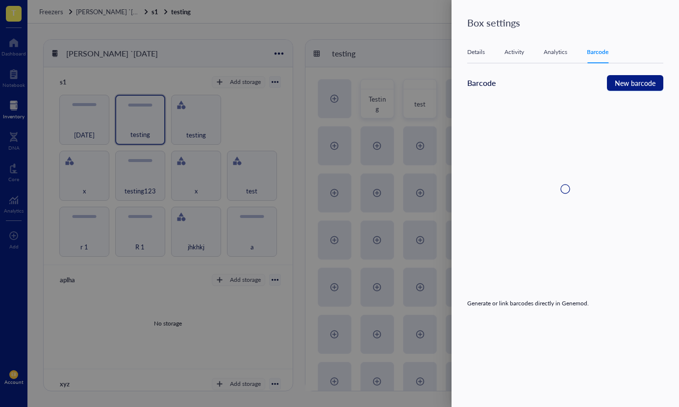
click at [555, 53] on div "Analytics" at bounding box center [556, 52] width 24 height 10
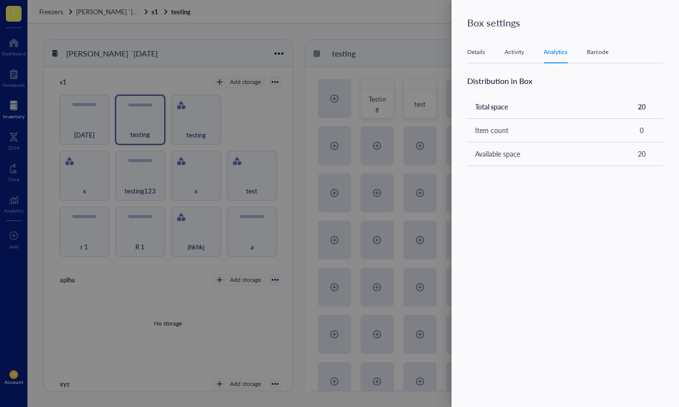
click at [178, 122] on div at bounding box center [339, 203] width 679 height 407
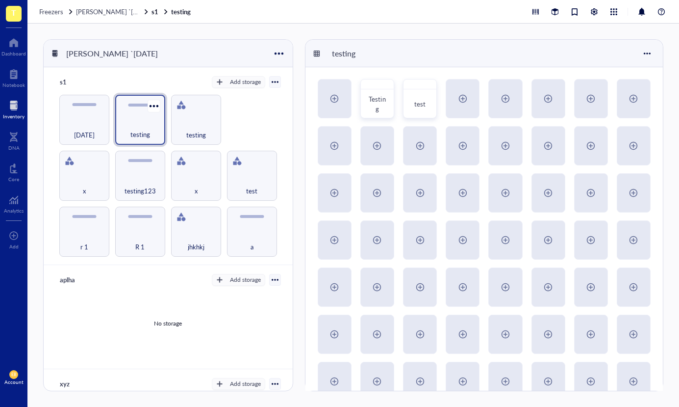
drag, startPoint x: 154, startPoint y: 121, endPoint x: 149, endPoint y: 120, distance: 4.9
click at [154, 121] on div "testing" at bounding box center [140, 129] width 40 height 22
click at [153, 108] on div at bounding box center [154, 106] width 14 height 14
click at [182, 121] on div "Settings" at bounding box center [175, 123] width 23 height 9
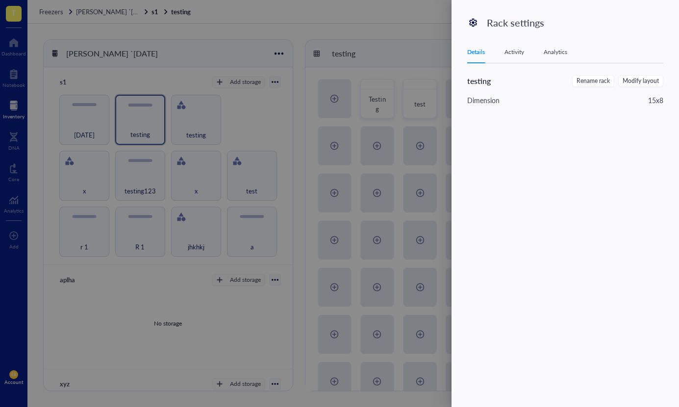
drag, startPoint x: 280, startPoint y: 130, endPoint x: 221, endPoint y: 117, distance: 60.3
click at [280, 130] on div at bounding box center [339, 203] width 679 height 407
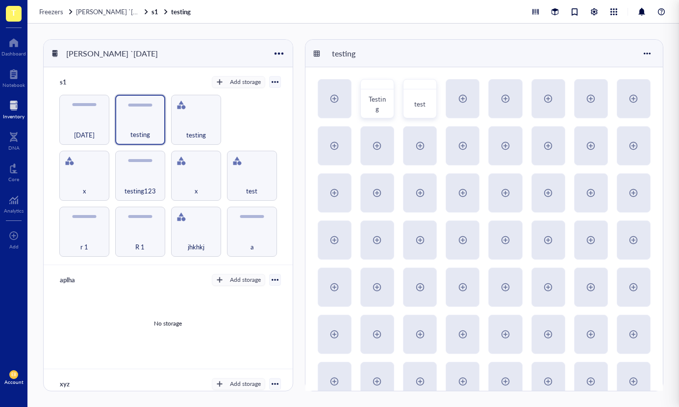
click at [182, 108] on div at bounding box center [339, 203] width 679 height 407
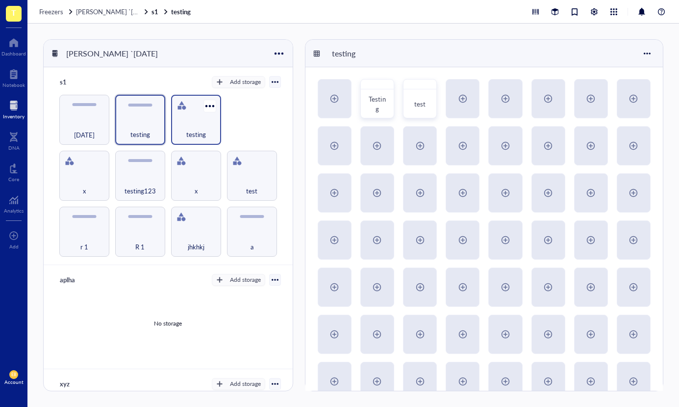
click at [192, 120] on div "testing" at bounding box center [196, 129] width 40 height 22
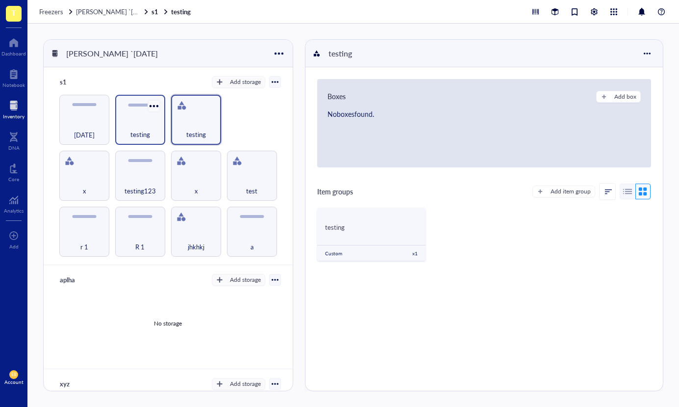
click at [147, 104] on div at bounding box center [154, 106] width 14 height 14
click at [127, 118] on div "testing" at bounding box center [140, 129] width 40 height 22
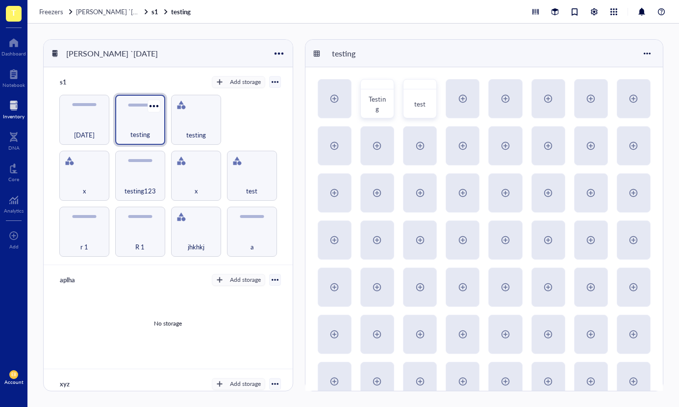
click at [134, 110] on div "testing" at bounding box center [140, 120] width 50 height 50
click at [148, 105] on div at bounding box center [154, 106] width 14 height 14
click at [159, 127] on div "Settings" at bounding box center [181, 123] width 56 height 9
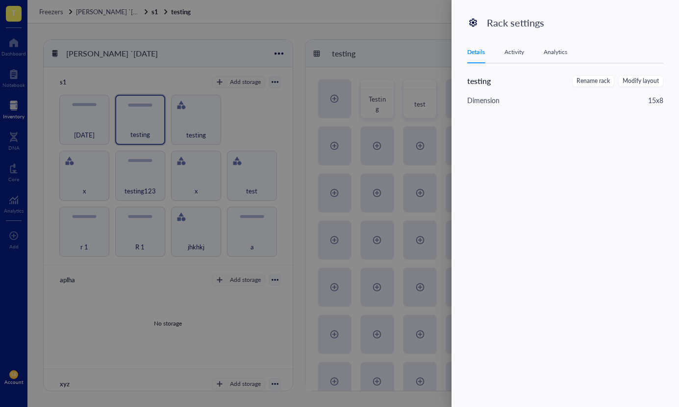
click at [204, 110] on div at bounding box center [339, 203] width 679 height 407
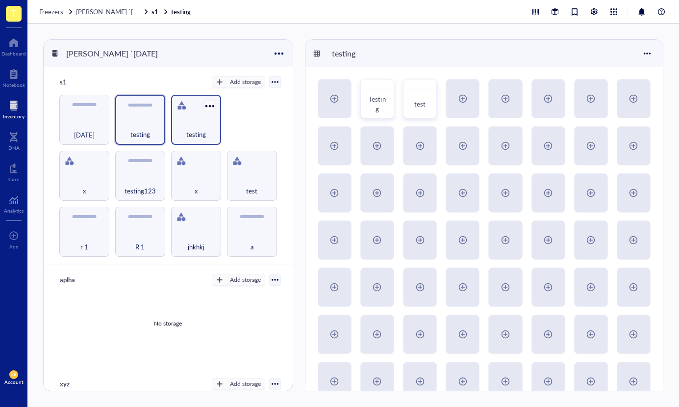
click at [207, 107] on div at bounding box center [210, 106] width 14 height 14
click at [217, 121] on div "Settings" at bounding box center [241, 122] width 67 height 9
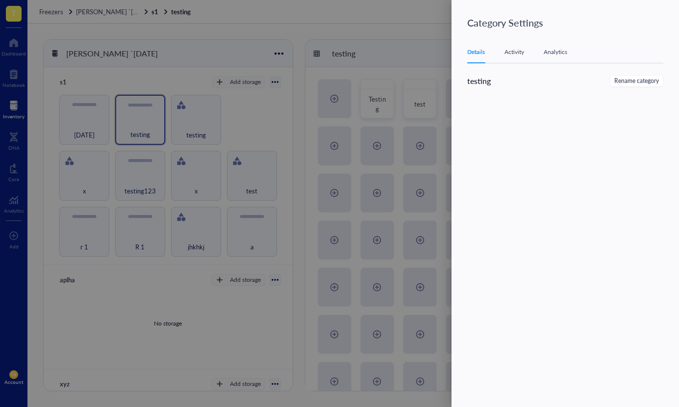
click at [504, 54] on div "Details Activity Analytics" at bounding box center [565, 52] width 196 height 22
drag, startPoint x: 508, startPoint y: 53, endPoint x: 513, endPoint y: 52, distance: 5.6
click at [510, 53] on div "Activity" at bounding box center [515, 52] width 20 height 10
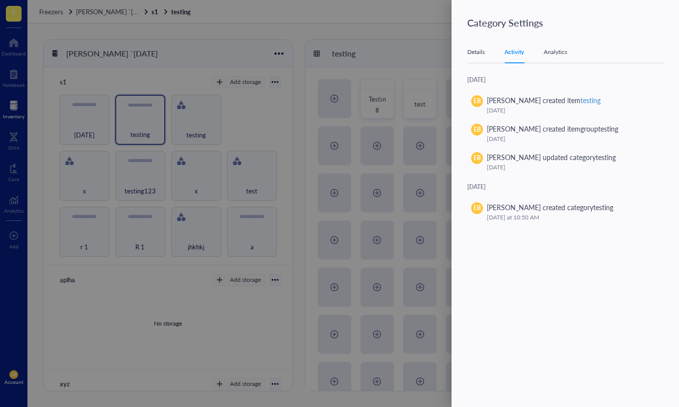
click at [548, 50] on div "Analytics" at bounding box center [556, 52] width 24 height 10
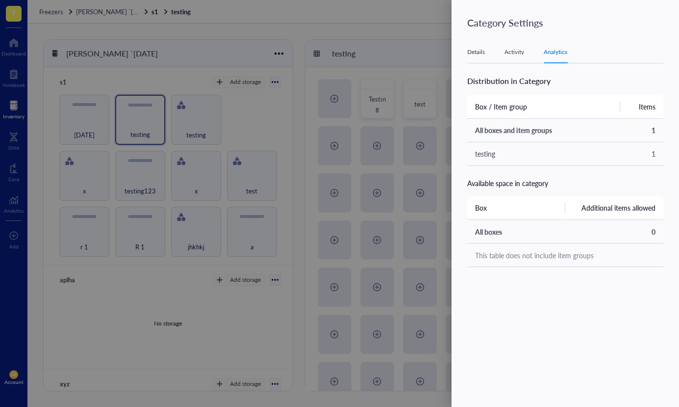
click at [236, 86] on div at bounding box center [339, 203] width 679 height 407
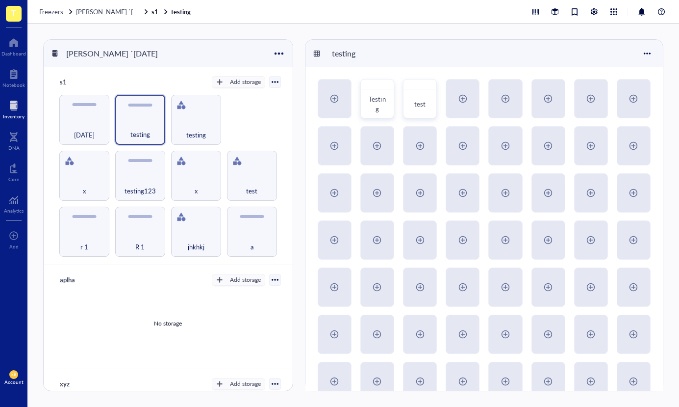
click at [164, 106] on div "r 1 R 1 jhkhkj a x testing123 x test [DATE] testing testing" at bounding box center [168, 176] width 226 height 162
click at [154, 108] on div at bounding box center [154, 106] width 14 height 14
click at [170, 123] on div "Settings" at bounding box center [175, 123] width 23 height 9
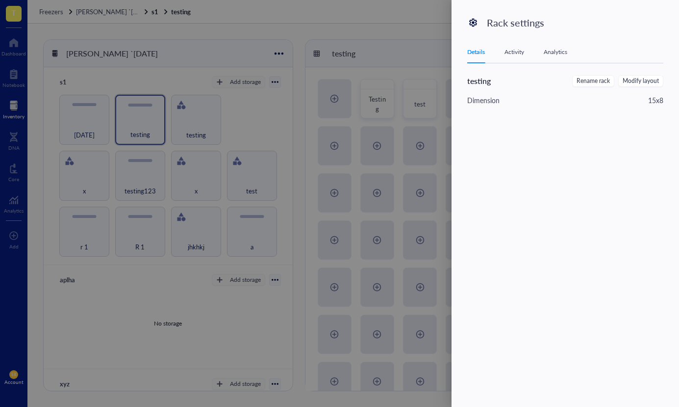
click at [521, 53] on div "Activity" at bounding box center [515, 52] width 20 height 10
click at [554, 52] on div "Analytics" at bounding box center [556, 52] width 24 height 10
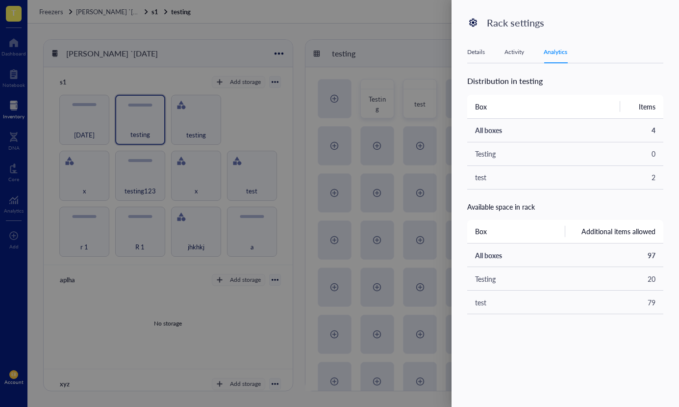
click at [278, 106] on div at bounding box center [339, 203] width 679 height 407
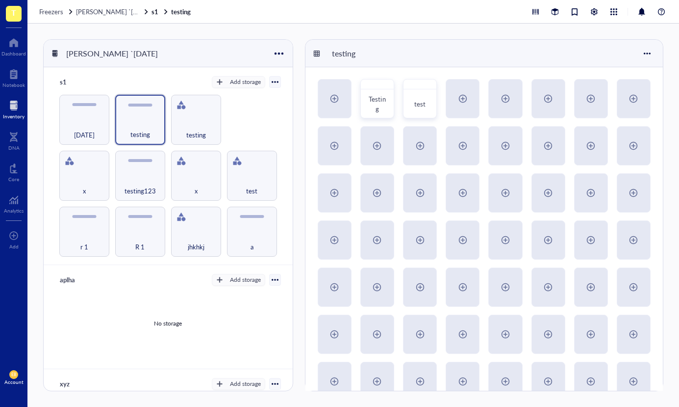
click at [211, 104] on div at bounding box center [211, 106] width 16 height 16
click at [219, 122] on div "Settings" at bounding box center [230, 122] width 23 height 9
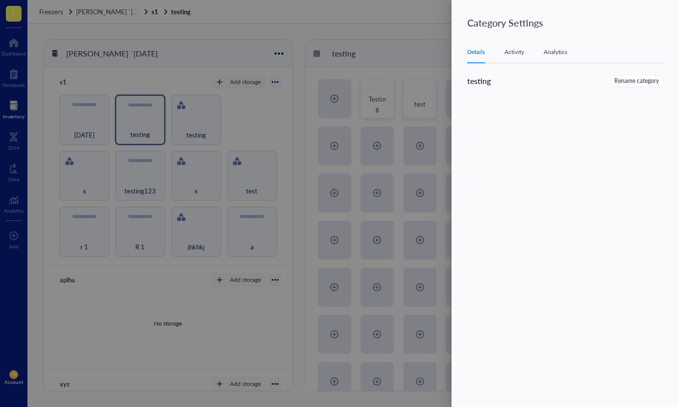
click at [511, 55] on div "Activity" at bounding box center [515, 52] width 20 height 10
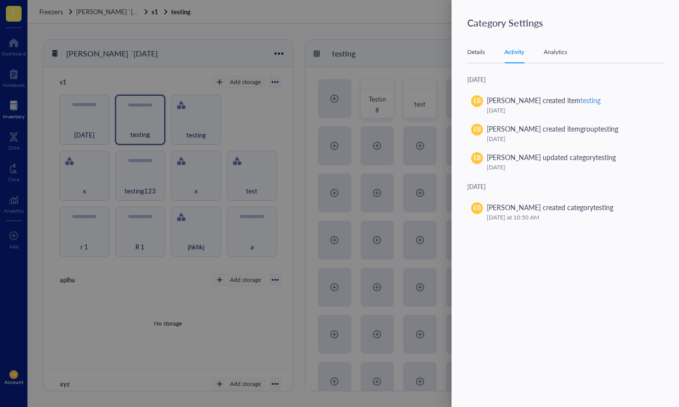
click at [564, 54] on div "Analytics" at bounding box center [556, 52] width 24 height 10
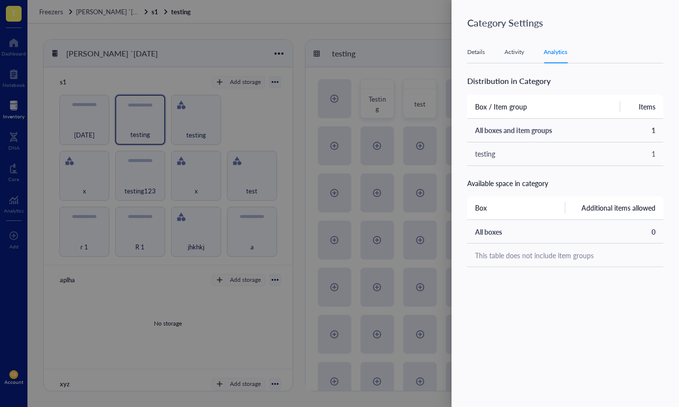
click at [474, 52] on div "Details" at bounding box center [476, 52] width 18 height 10
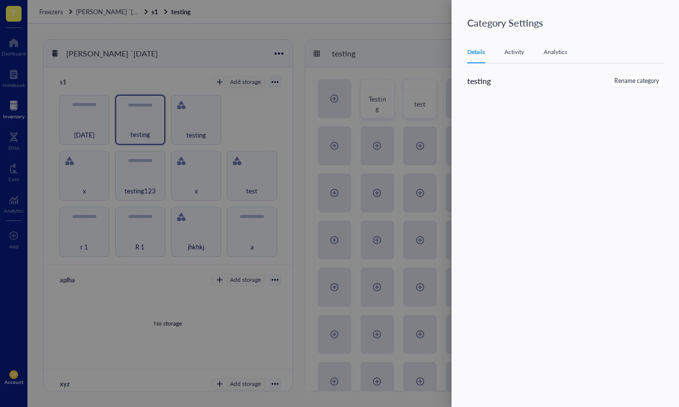
click at [284, 106] on div at bounding box center [339, 203] width 679 height 407
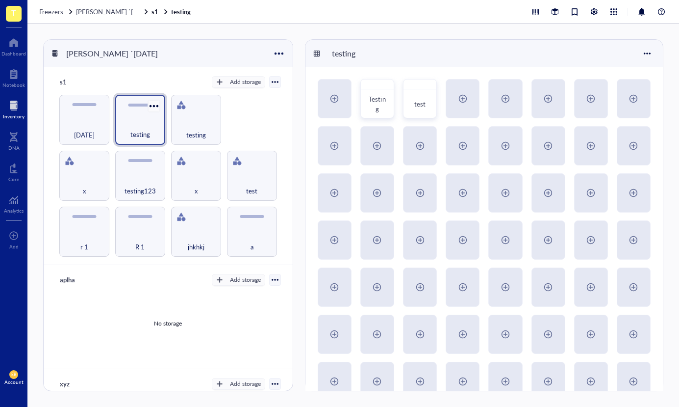
click at [156, 103] on div at bounding box center [154, 106] width 14 height 14
click at [170, 128] on li "Settings" at bounding box center [181, 123] width 69 height 16
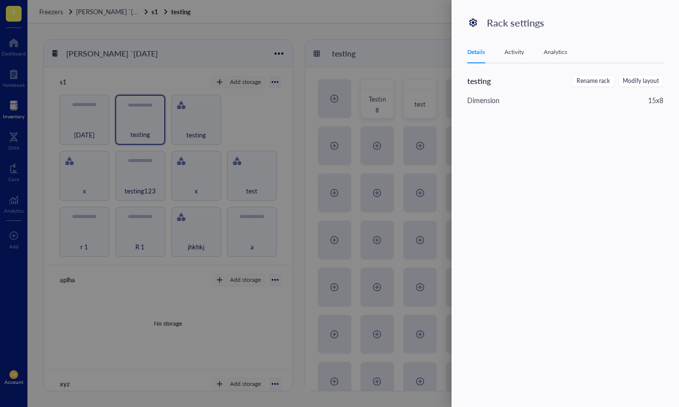
click at [205, 106] on div at bounding box center [339, 203] width 679 height 407
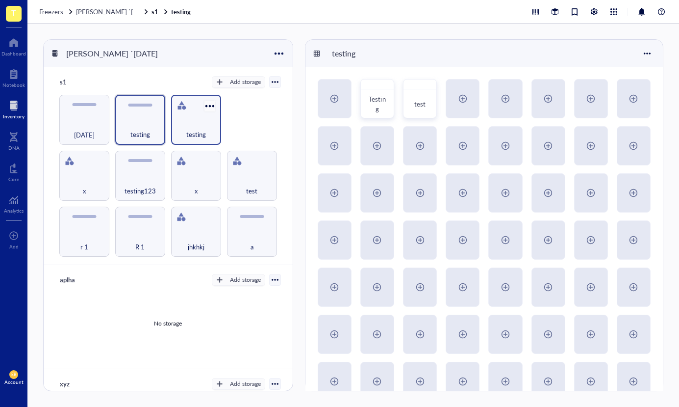
click at [204, 102] on div at bounding box center [210, 106] width 14 height 14
click at [217, 119] on div "Settings" at bounding box center [241, 123] width 67 height 9
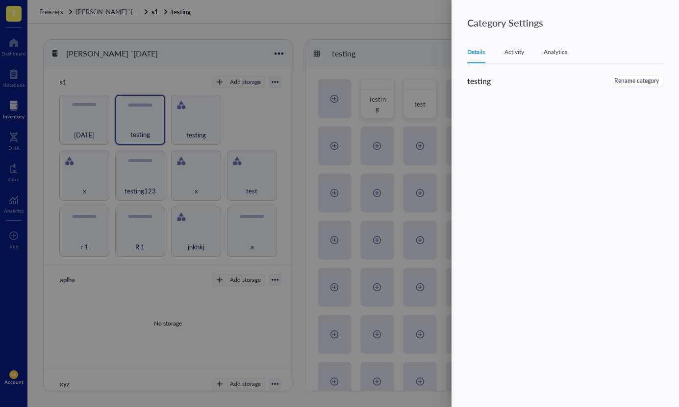
click at [244, 137] on div at bounding box center [339, 203] width 679 height 407
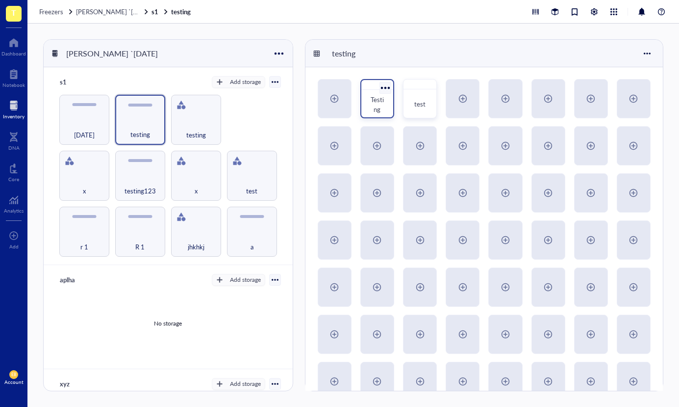
click at [388, 84] on div at bounding box center [385, 87] width 14 height 14
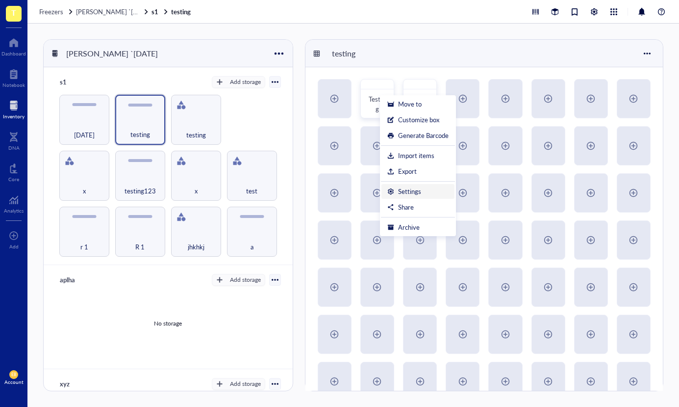
click at [417, 195] on div "Settings" at bounding box center [409, 191] width 23 height 9
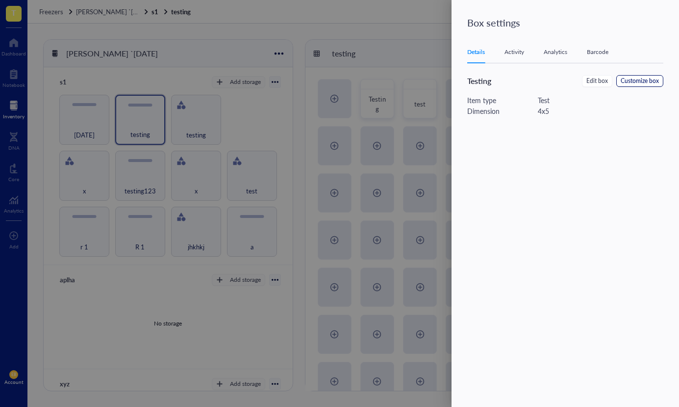
click at [634, 79] on span "Customize box" at bounding box center [640, 80] width 38 height 9
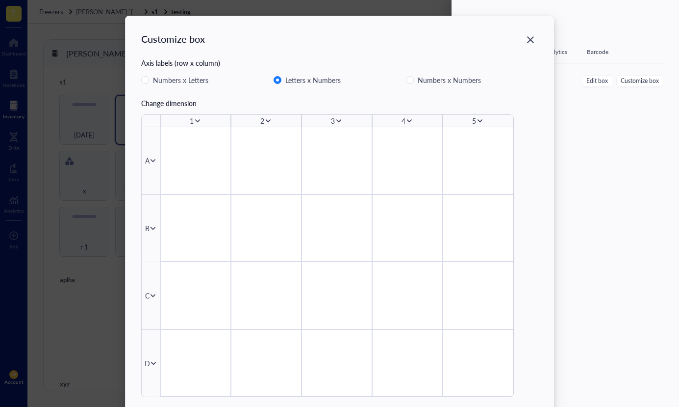
click at [528, 41] on icon "Close" at bounding box center [530, 39] width 9 height 9
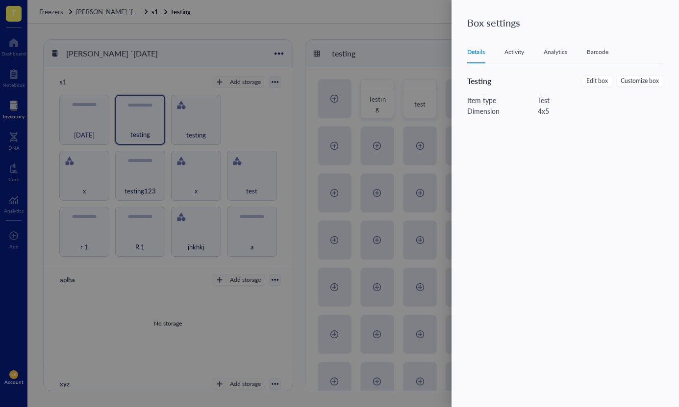
click at [219, 129] on div at bounding box center [339, 203] width 679 height 407
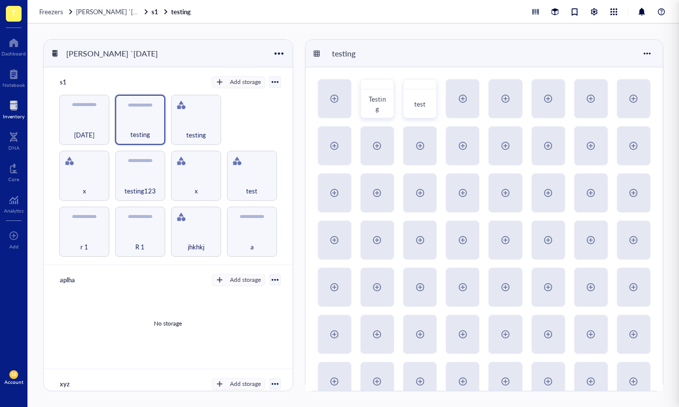
click at [188, 129] on div at bounding box center [339, 203] width 679 height 407
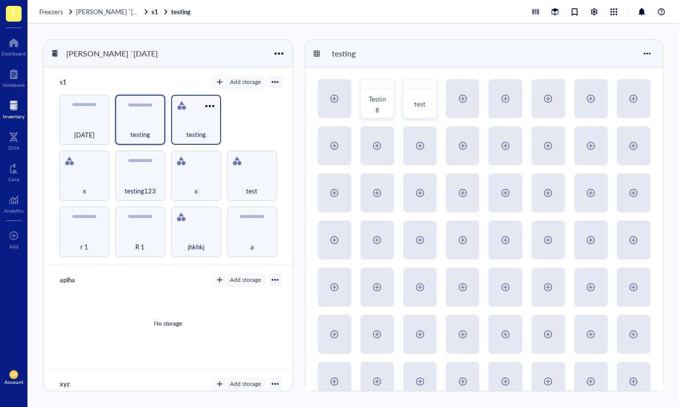
click at [203, 103] on div at bounding box center [210, 106] width 14 height 14
click at [220, 120] on div "Settings" at bounding box center [230, 123] width 23 height 9
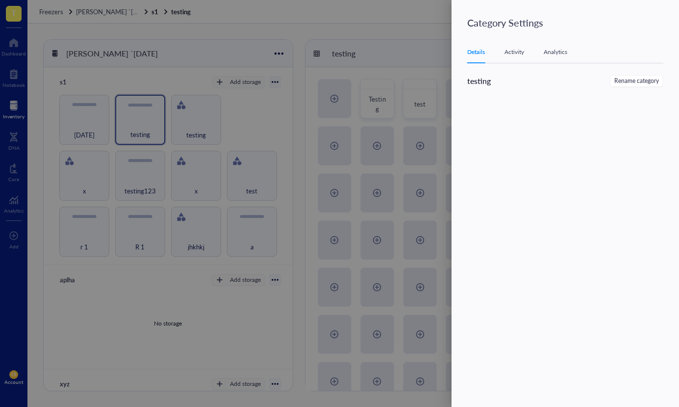
click at [140, 111] on div at bounding box center [339, 203] width 679 height 407
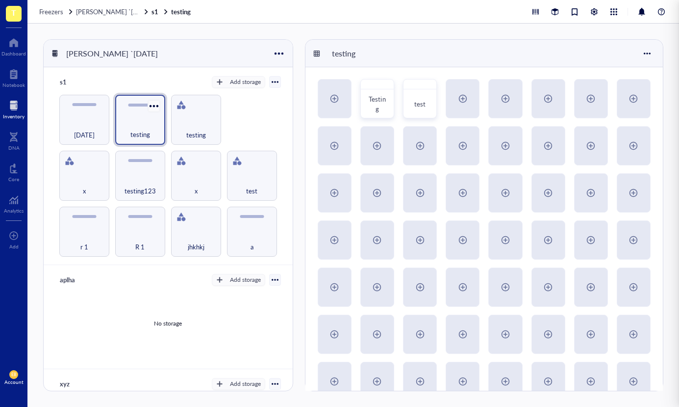
click at [156, 110] on div at bounding box center [154, 106] width 14 height 14
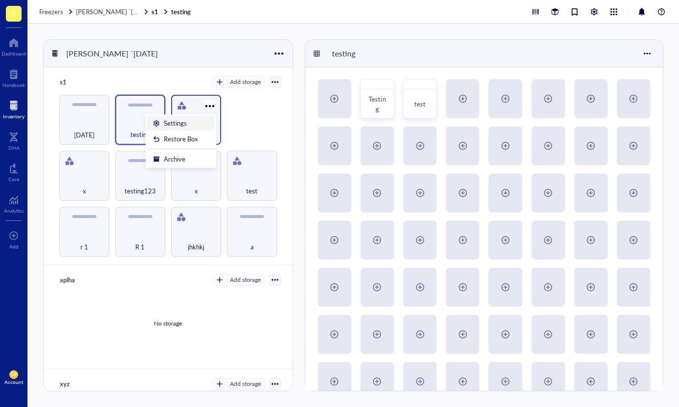
click at [177, 122] on div "Settings" at bounding box center [175, 123] width 23 height 9
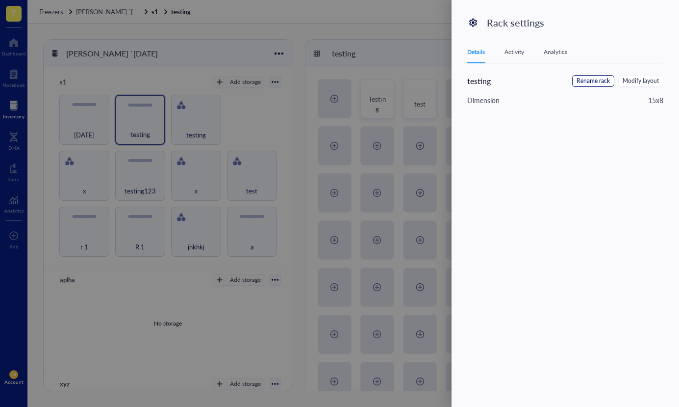
click at [594, 83] on span "Rename rack" at bounding box center [593, 80] width 33 height 9
drag, startPoint x: 382, startPoint y: 110, endPoint x: 341, endPoint y: 114, distance: 41.8
click at [381, 111] on div at bounding box center [339, 203] width 679 height 407
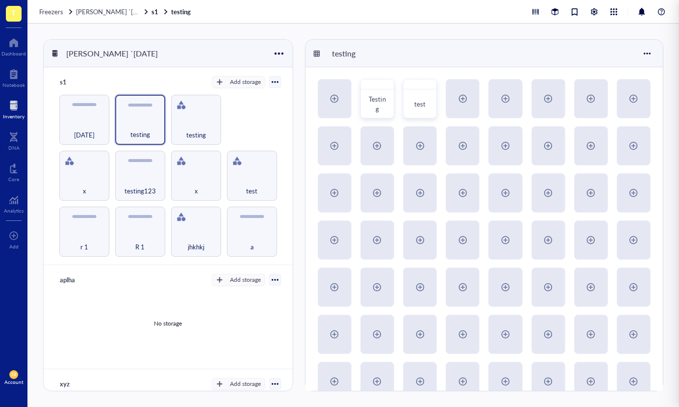
drag, startPoint x: 303, startPoint y: 115, endPoint x: 220, endPoint y: 112, distance: 82.9
click at [296, 116] on div at bounding box center [339, 203] width 679 height 407
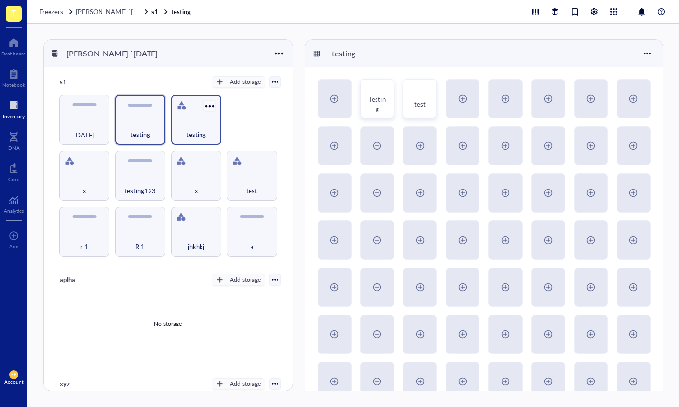
click at [214, 104] on div at bounding box center [210, 106] width 14 height 14
click at [224, 123] on div "Settings" at bounding box center [230, 123] width 23 height 9
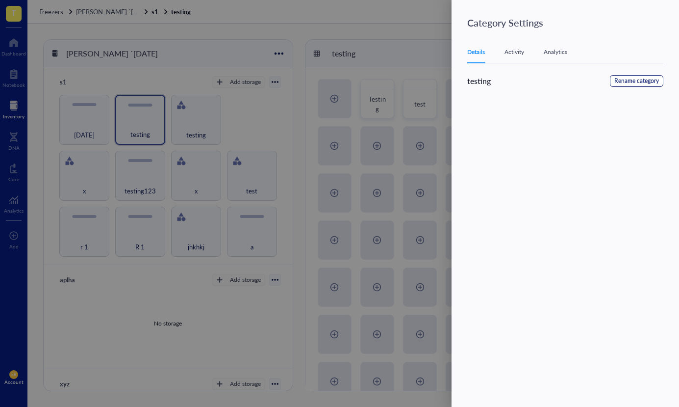
click at [616, 80] on span "Rename category" at bounding box center [636, 80] width 45 height 9
drag, startPoint x: 359, startPoint y: 124, endPoint x: 323, endPoint y: 126, distance: 36.3
click at [352, 125] on div at bounding box center [339, 203] width 679 height 407
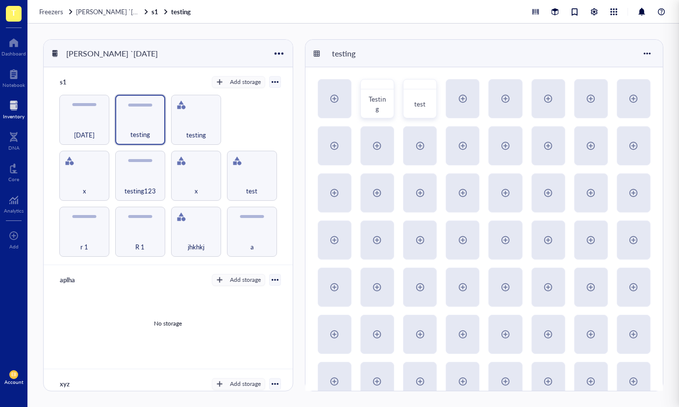
drag, startPoint x: 306, startPoint y: 127, endPoint x: 297, endPoint y: 129, distance: 8.5
click at [305, 127] on div at bounding box center [339, 203] width 679 height 407
click at [391, 87] on div at bounding box center [385, 87] width 14 height 14
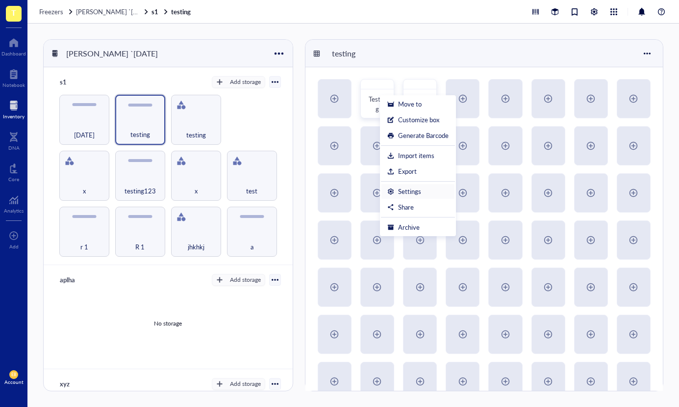
click at [432, 193] on div "Settings" at bounding box center [417, 191] width 61 height 9
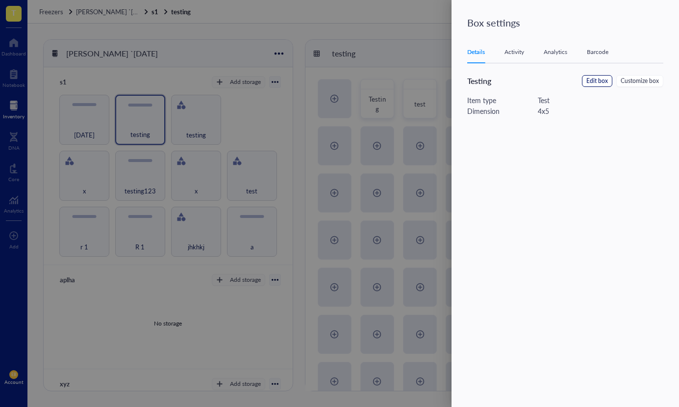
click at [600, 85] on span "Edit box" at bounding box center [597, 80] width 22 height 9
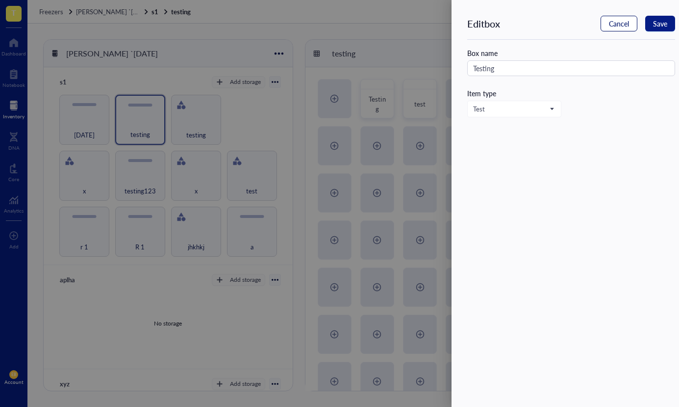
click at [616, 27] on span "Cancel" at bounding box center [619, 24] width 20 height 8
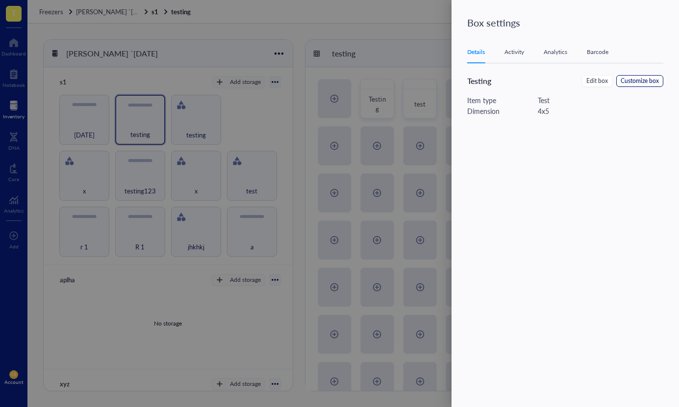
click at [644, 83] on span "Customize box" at bounding box center [640, 80] width 38 height 9
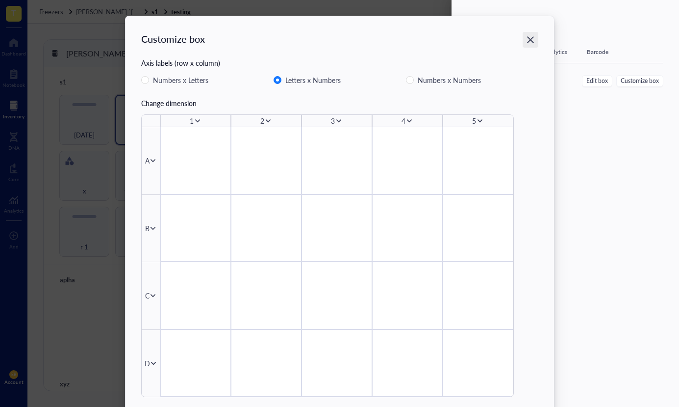
click at [533, 37] on icon "Close" at bounding box center [530, 39] width 9 height 9
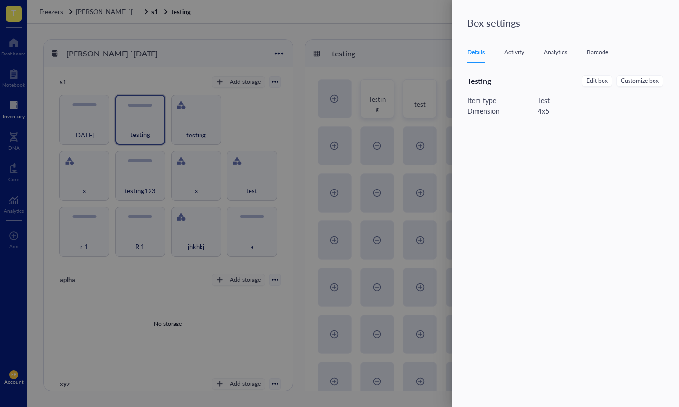
click at [515, 55] on div "Activity" at bounding box center [515, 52] width 20 height 10
click at [559, 55] on div "Analytics" at bounding box center [556, 52] width 24 height 10
click at [594, 52] on div "Barcode" at bounding box center [598, 52] width 22 height 10
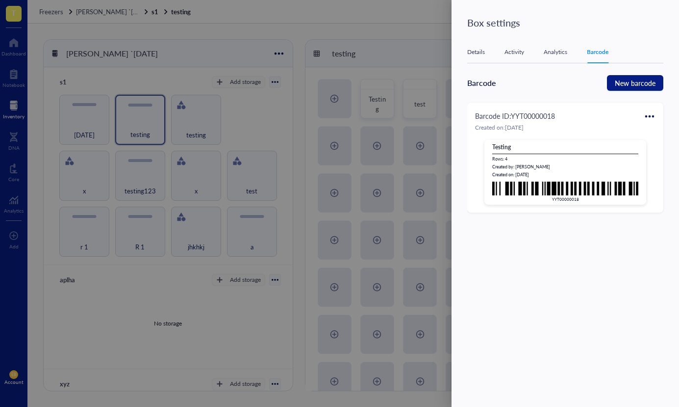
drag, startPoint x: 653, startPoint y: 111, endPoint x: 656, endPoint y: 115, distance: 5.0
click at [655, 111] on div at bounding box center [650, 116] width 16 height 16
click at [448, 139] on div at bounding box center [339, 203] width 679 height 407
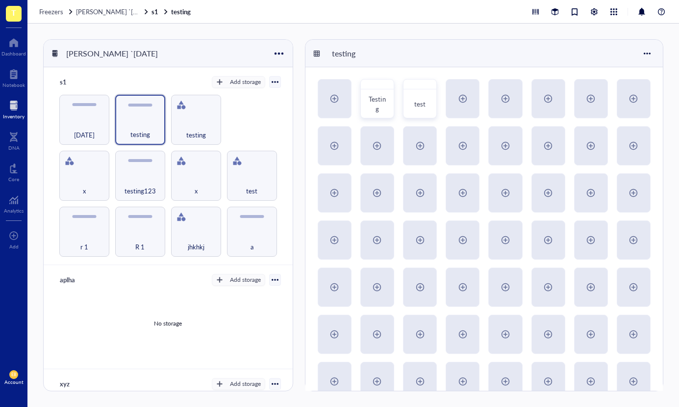
click at [587, 15] on div at bounding box center [599, 12] width 138 height 12
click at [594, 12] on div at bounding box center [594, 11] width 11 height 11
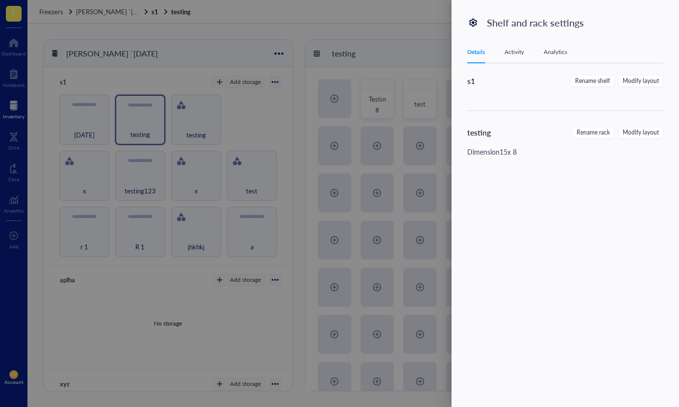
click at [365, 101] on div at bounding box center [339, 203] width 679 height 407
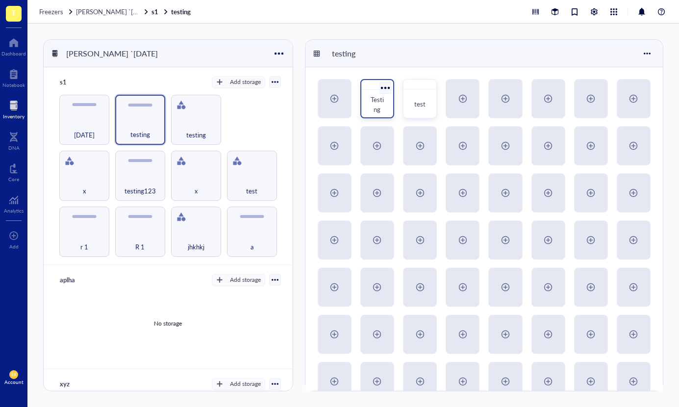
click at [380, 103] on div "Testing" at bounding box center [377, 105] width 16 height 20
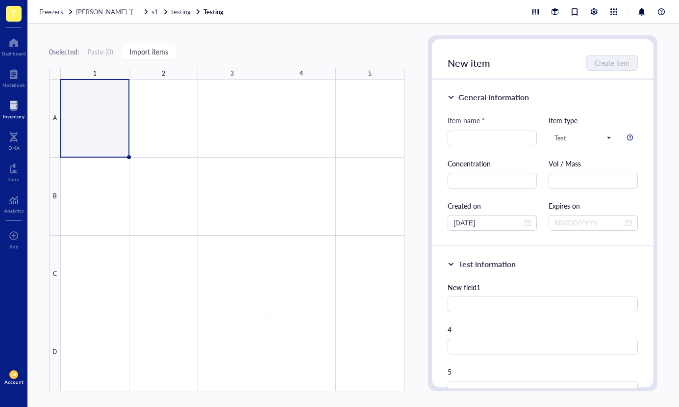
click at [183, 18] on div "Freezers [PERSON_NAME] `[DATE] s1 testing Testing" at bounding box center [353, 12] width 652 height 24
click at [179, 12] on span "testing" at bounding box center [181, 11] width 20 height 9
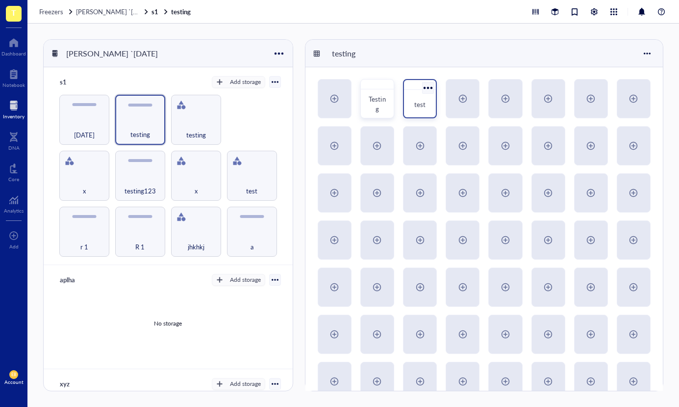
click at [408, 96] on div "test" at bounding box center [420, 105] width 24 height 22
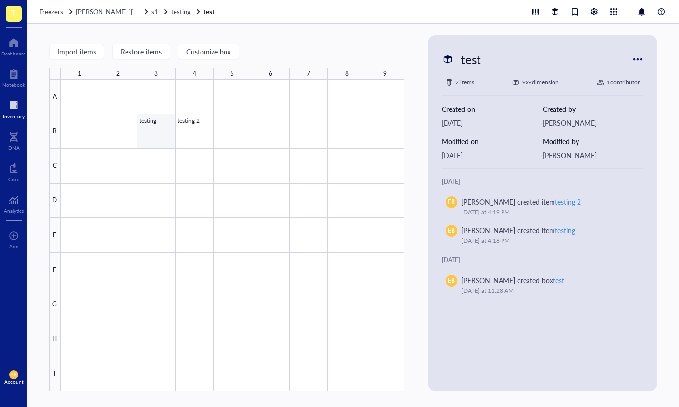
click at [166, 130] on div at bounding box center [233, 234] width 344 height 311
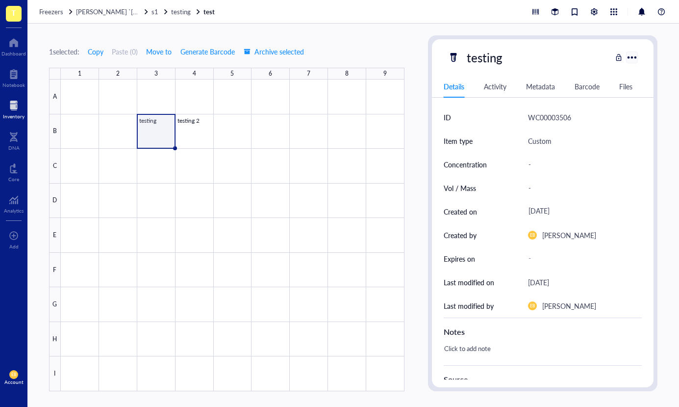
click at [638, 62] on div "testing" at bounding box center [543, 57] width 222 height 21
click at [638, 61] on div at bounding box center [632, 58] width 16 height 16
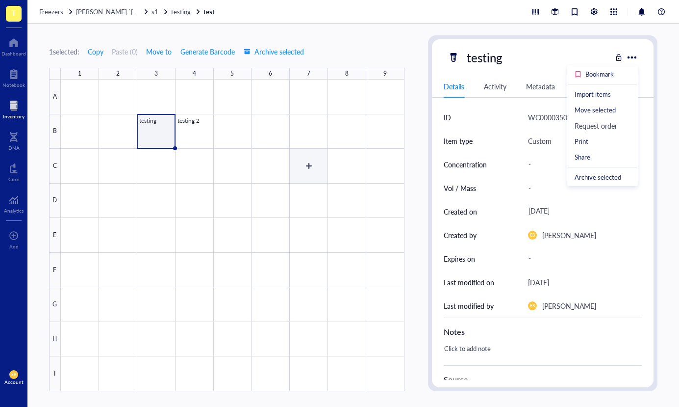
click at [323, 167] on div at bounding box center [233, 234] width 344 height 311
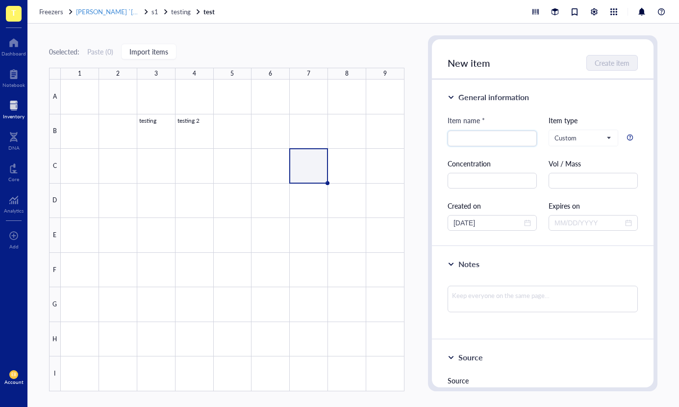
click at [114, 14] on span "[PERSON_NAME] `[DATE]" at bounding box center [114, 11] width 76 height 9
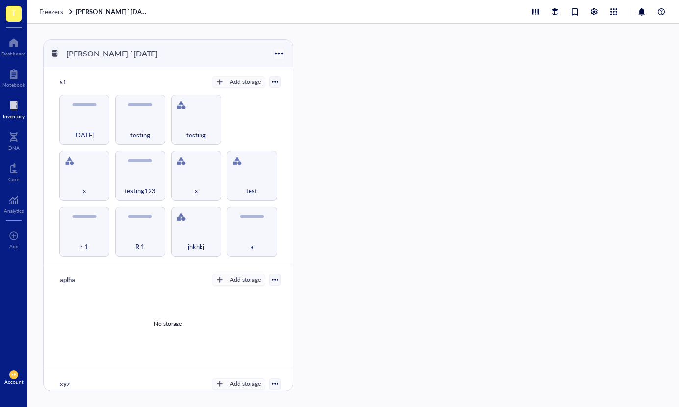
click at [274, 52] on div at bounding box center [279, 53] width 14 height 14
click at [308, 84] on div "Settings" at bounding box center [308, 85] width 56 height 9
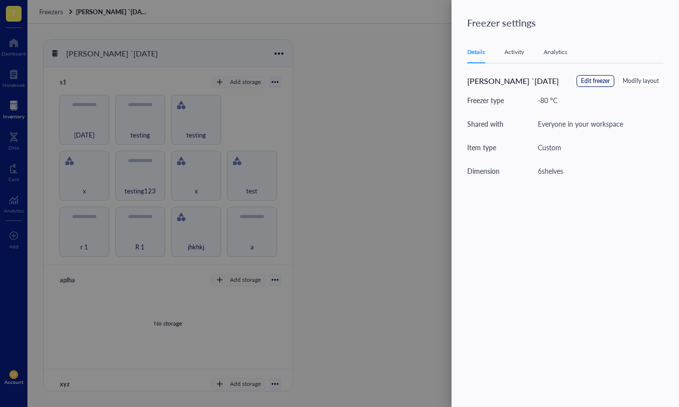
click at [585, 81] on span "Edit freezer" at bounding box center [595, 80] width 29 height 9
type textarea "Regression testing data"
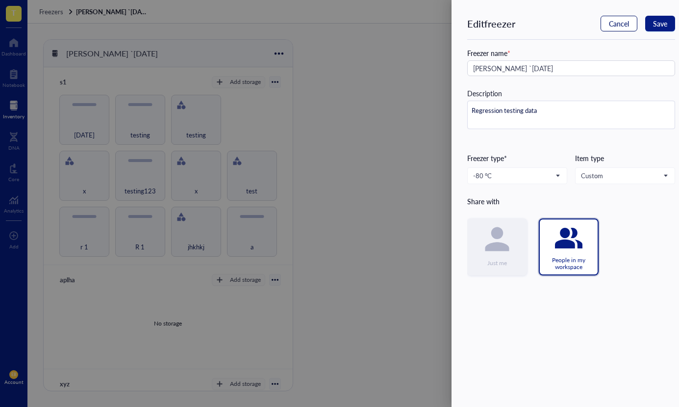
click at [633, 25] on button "Cancel" at bounding box center [619, 24] width 37 height 16
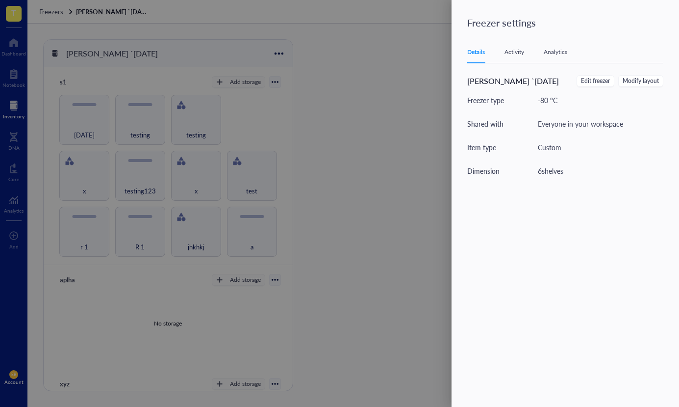
click at [507, 51] on div "Activity" at bounding box center [515, 52] width 20 height 10
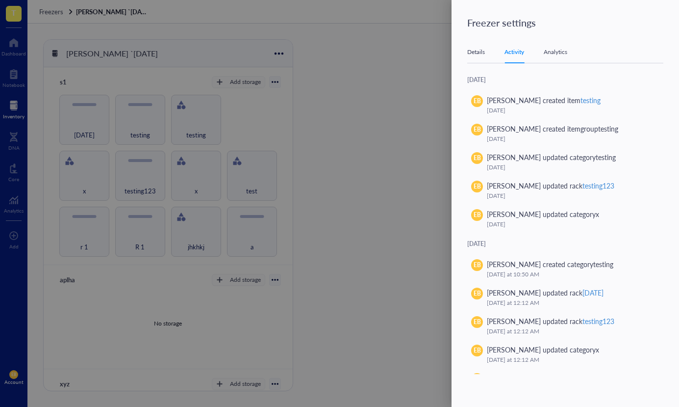
click at [561, 53] on div "Analytics" at bounding box center [556, 52] width 24 height 10
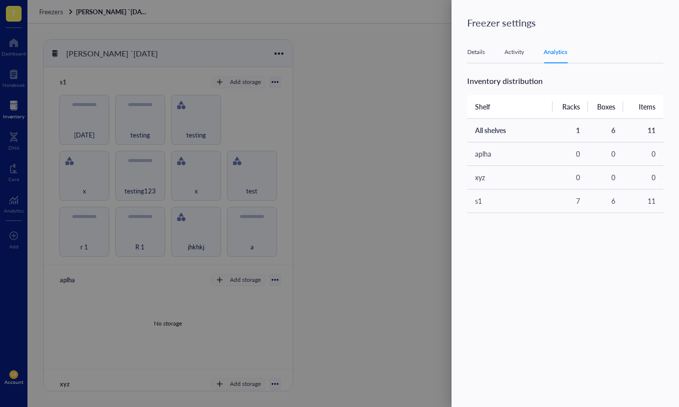
click at [367, 156] on div at bounding box center [339, 203] width 679 height 407
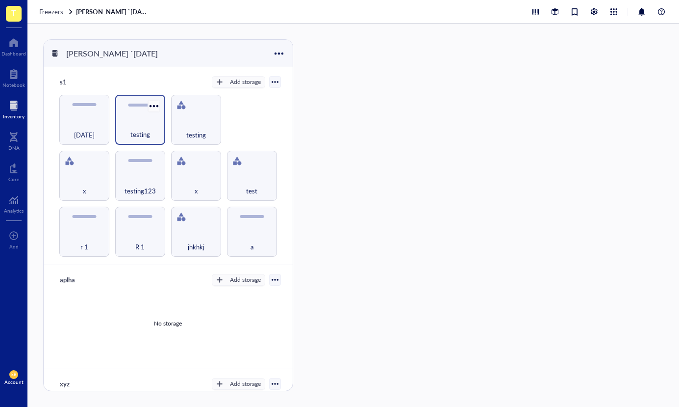
click at [156, 104] on div at bounding box center [154, 106] width 14 height 14
click at [186, 127] on li "Settings" at bounding box center [181, 123] width 69 height 16
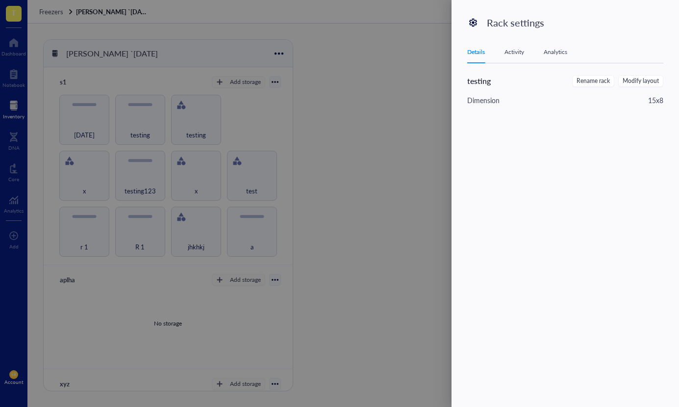
click at [573, 52] on div "Details Activity Analytics" at bounding box center [565, 52] width 196 height 22
click at [565, 51] on div "Analytics" at bounding box center [556, 52] width 24 height 10
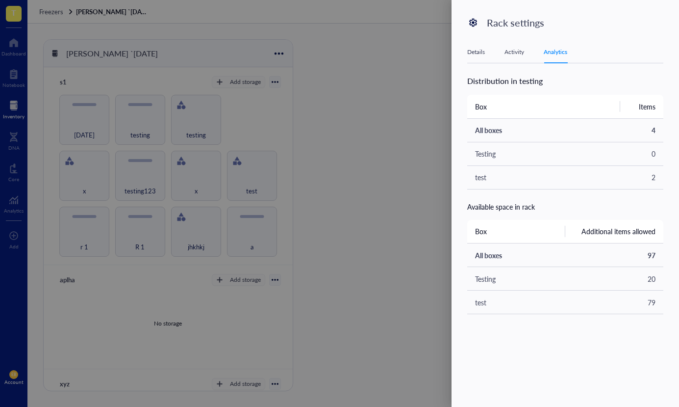
click at [521, 51] on div "Activity" at bounding box center [515, 52] width 20 height 10
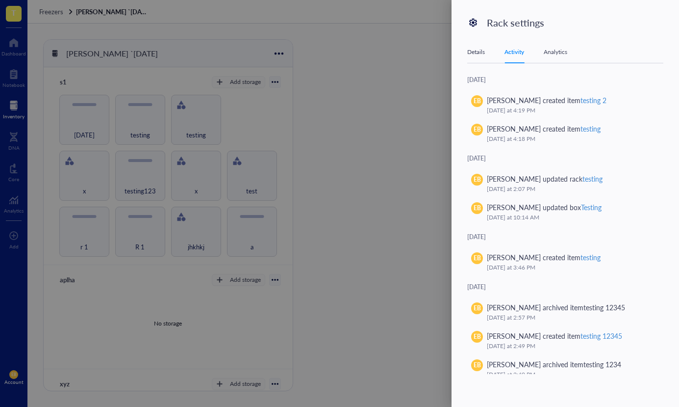
click at [553, 56] on div "Analytics" at bounding box center [556, 52] width 24 height 10
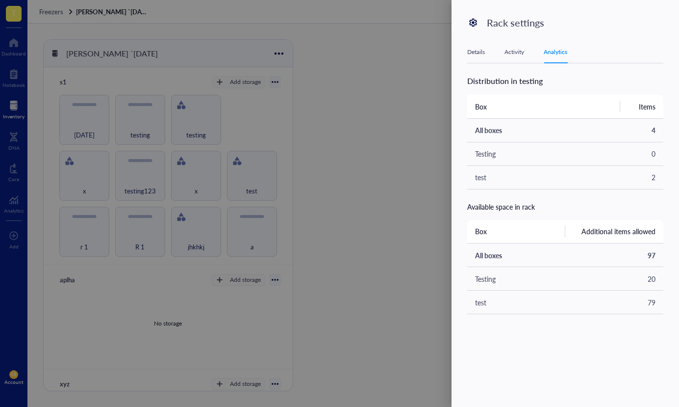
click at [313, 127] on div at bounding box center [339, 203] width 679 height 407
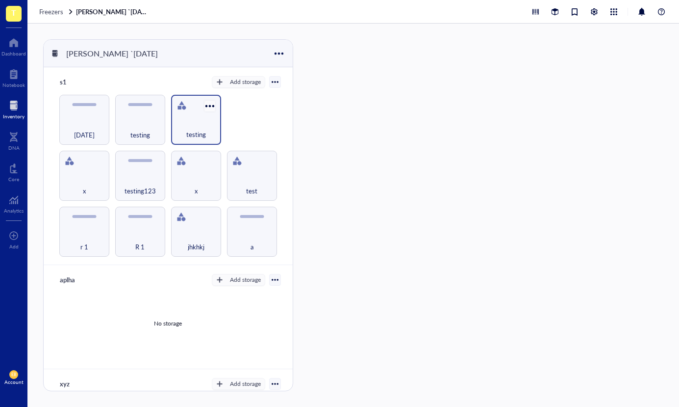
click at [211, 104] on div at bounding box center [210, 106] width 14 height 14
click at [242, 119] on div "Settings" at bounding box center [241, 122] width 67 height 9
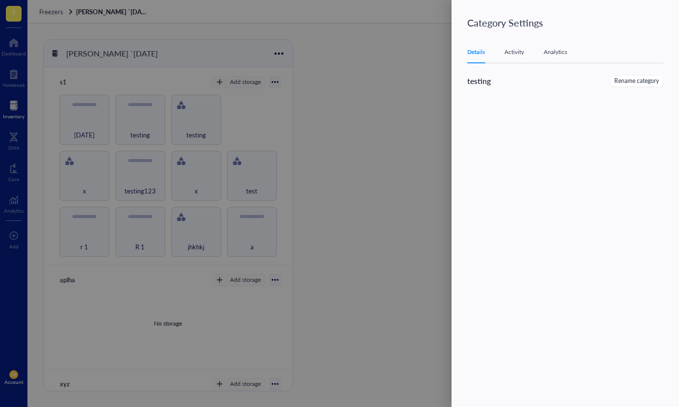
click at [552, 46] on div "Details Activity Analytics" at bounding box center [565, 52] width 196 height 22
click at [551, 51] on div "Analytics" at bounding box center [556, 52] width 24 height 10
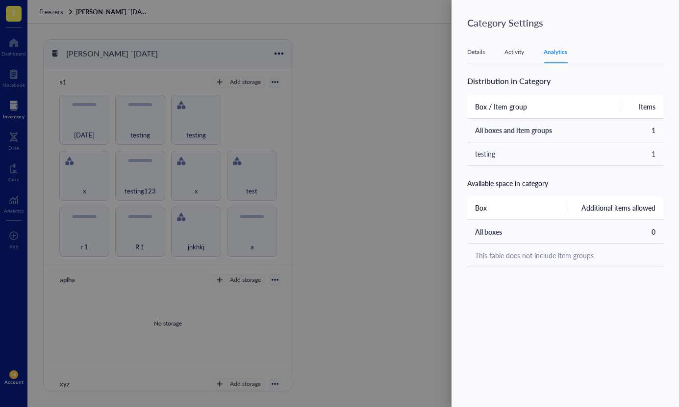
click at [373, 95] on div at bounding box center [339, 203] width 679 height 407
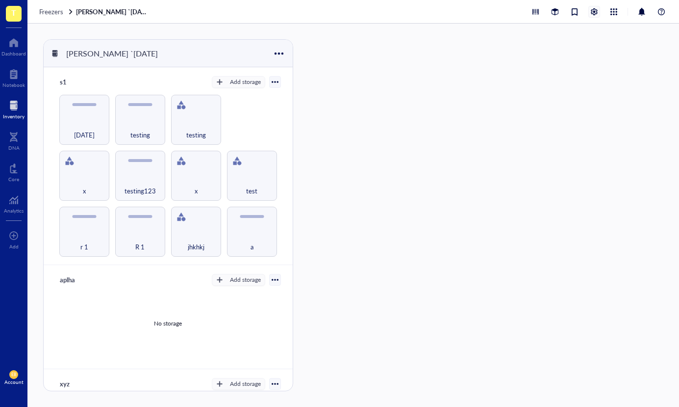
click at [593, 15] on div at bounding box center [594, 11] width 11 height 11
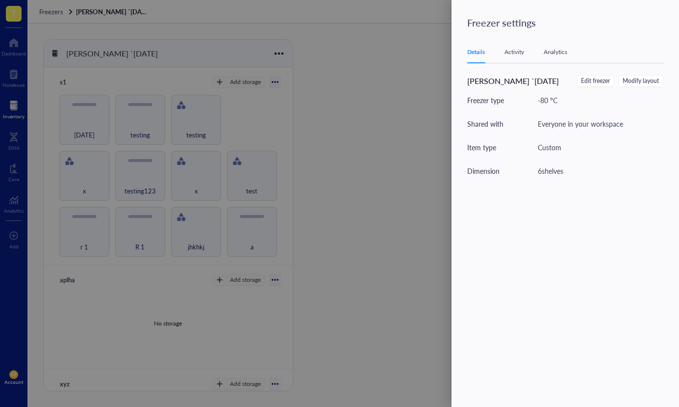
click at [561, 58] on div "Details Activity Analytics" at bounding box center [565, 52] width 196 height 22
click at [555, 51] on div "Analytics" at bounding box center [556, 52] width 24 height 10
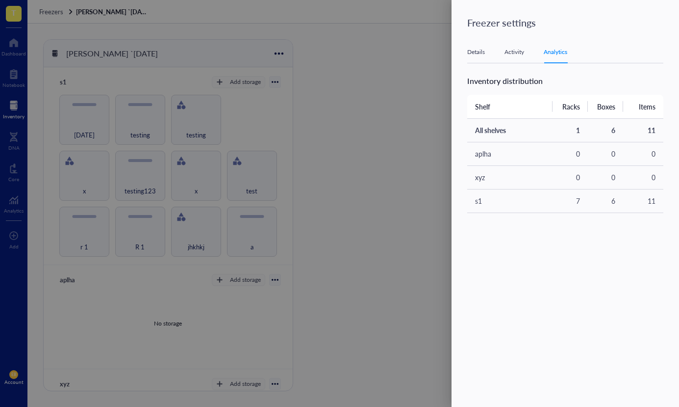
click at [431, 102] on div at bounding box center [339, 203] width 679 height 407
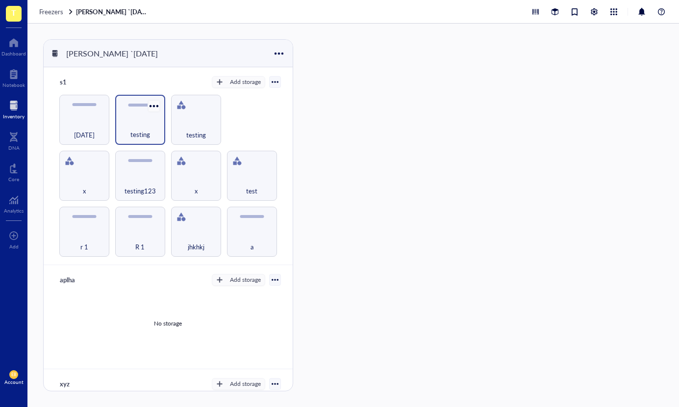
click at [150, 104] on div at bounding box center [154, 106] width 14 height 14
click at [173, 126] on div "Settings" at bounding box center [175, 122] width 23 height 9
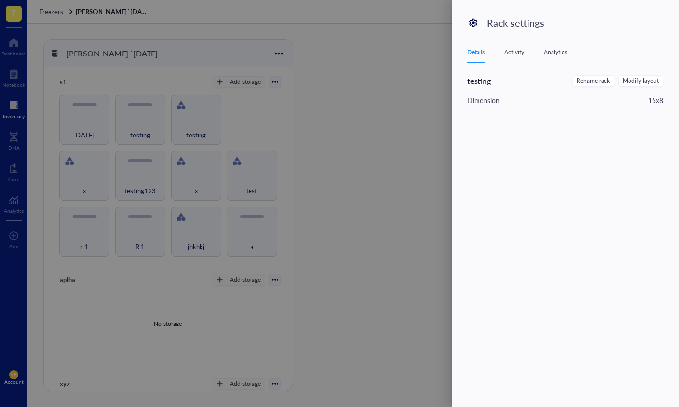
click at [280, 128] on div at bounding box center [339, 203] width 679 height 407
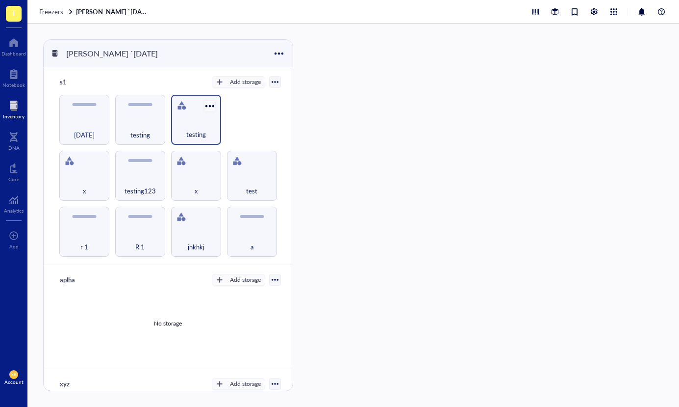
click at [206, 103] on div at bounding box center [210, 106] width 14 height 14
click at [231, 124] on div "Settings" at bounding box center [230, 122] width 23 height 9
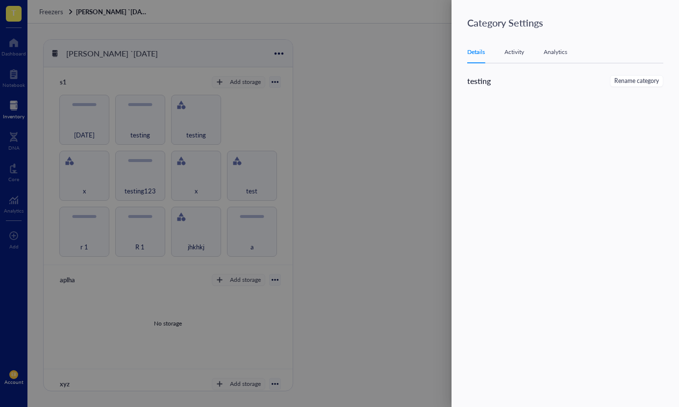
click at [163, 109] on div at bounding box center [339, 203] width 679 height 407
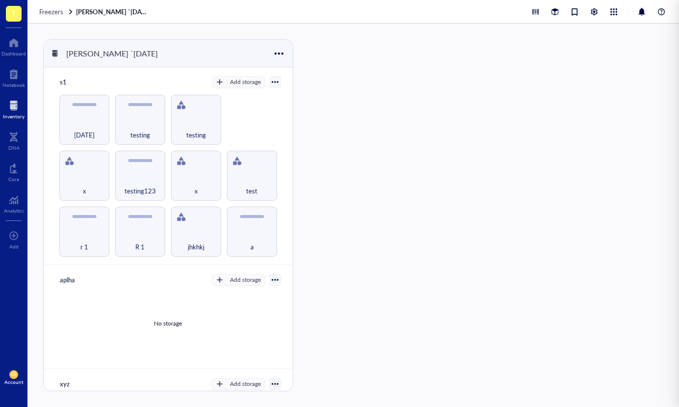
click at [147, 107] on div at bounding box center [339, 203] width 679 height 407
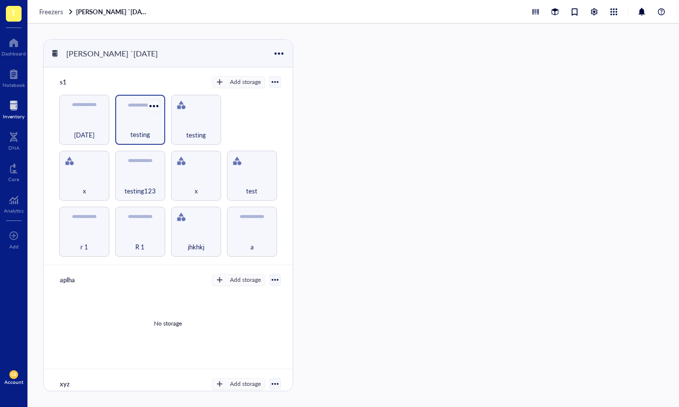
click at [163, 102] on div "testing" at bounding box center [140, 120] width 50 height 50
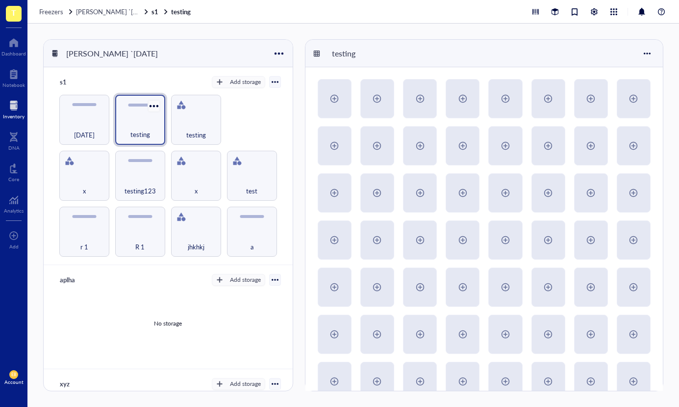
click at [157, 104] on div at bounding box center [154, 106] width 14 height 14
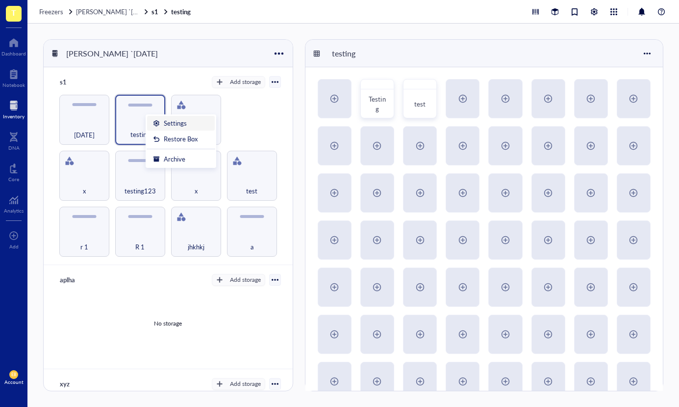
click at [166, 123] on div "Settings" at bounding box center [175, 123] width 23 height 9
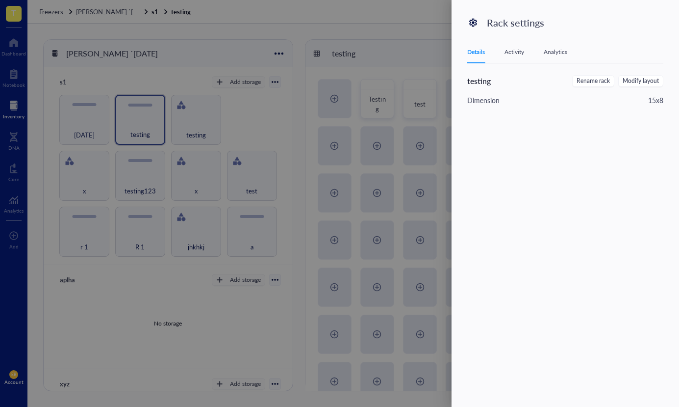
click at [513, 50] on div "Activity" at bounding box center [515, 52] width 20 height 10
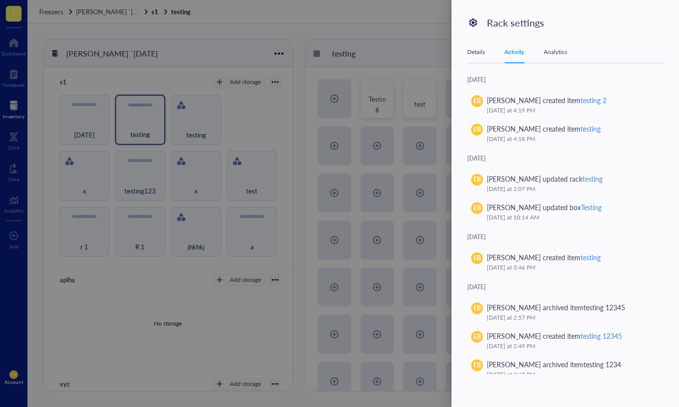
click at [571, 44] on div "Details Activity Analytics" at bounding box center [565, 52] width 196 height 22
click at [566, 49] on div "Analytics" at bounding box center [556, 52] width 24 height 10
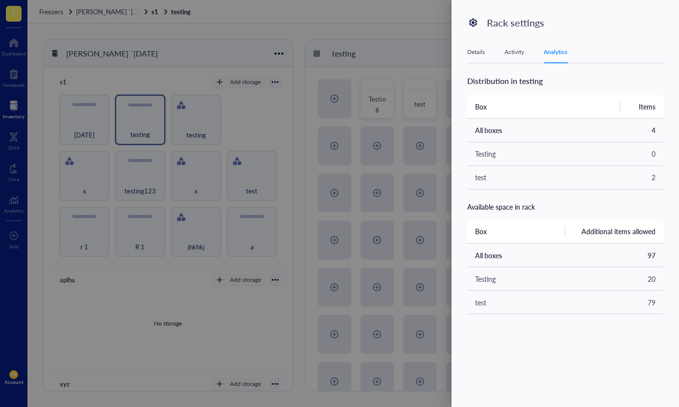
click at [486, 55] on div "Details Activity Analytics" at bounding box center [565, 52] width 196 height 22
click at [474, 53] on div "Details" at bounding box center [476, 52] width 18 height 10
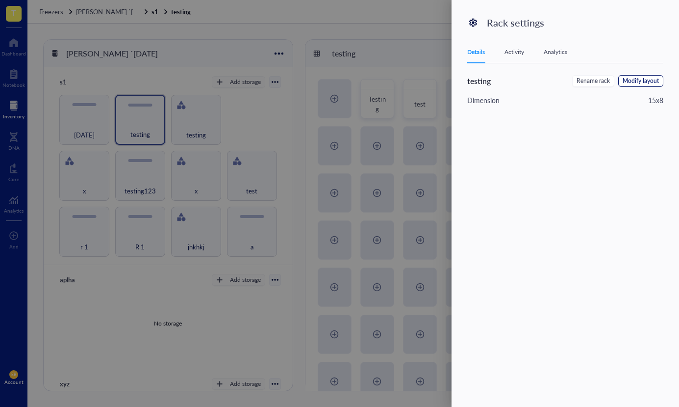
click at [630, 82] on span "Modify layout" at bounding box center [641, 80] width 36 height 9
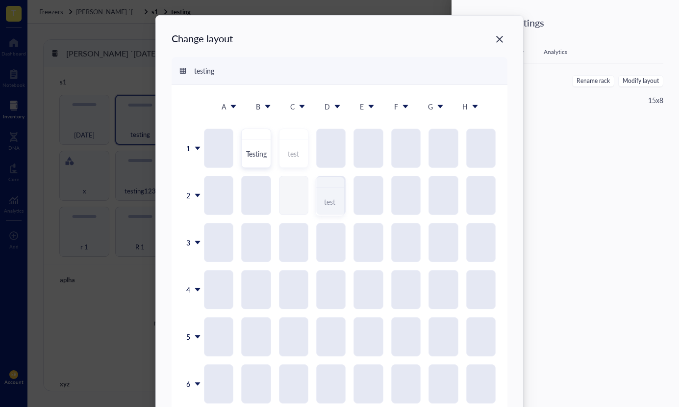
drag, startPoint x: 301, startPoint y: 154, endPoint x: 348, endPoint y: 200, distance: 65.5
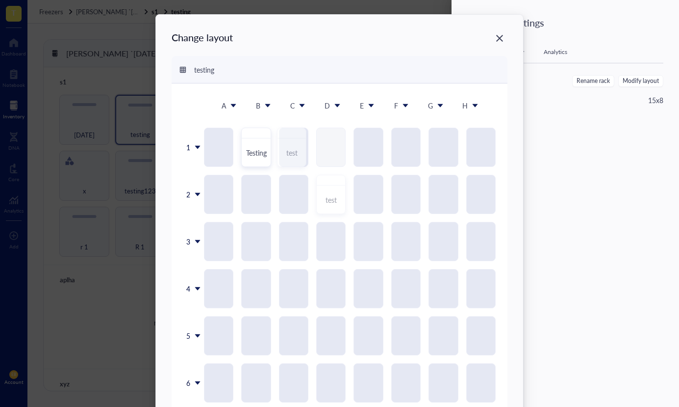
drag, startPoint x: 330, startPoint y: 205, endPoint x: 292, endPoint y: 145, distance: 70.7
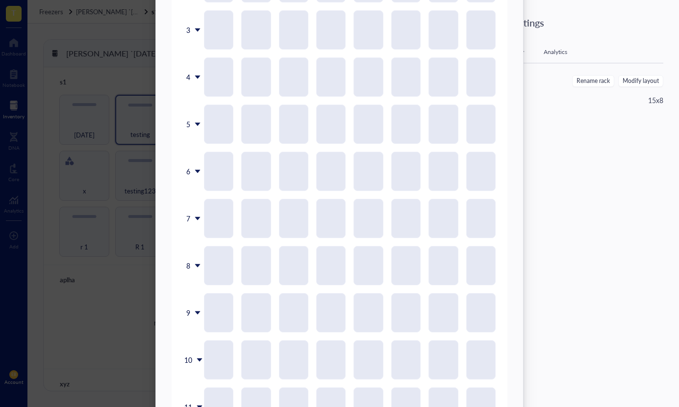
scroll to position [0, 0]
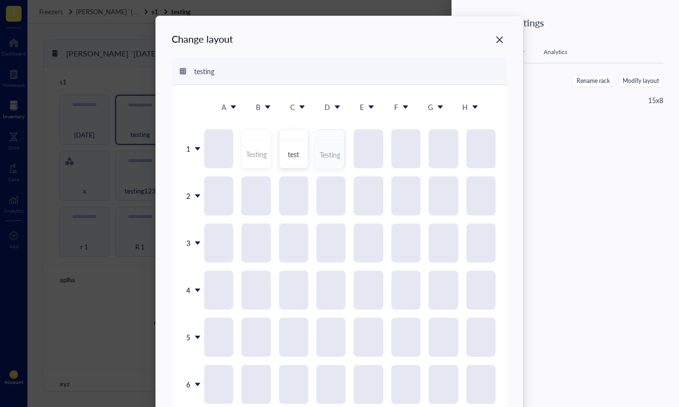
drag, startPoint x: 256, startPoint y: 153, endPoint x: 325, endPoint y: 163, distance: 68.9
drag, startPoint x: 328, startPoint y: 164, endPoint x: 284, endPoint y: 161, distance: 44.2
drag, startPoint x: 345, startPoint y: 153, endPoint x: 317, endPoint y: 156, distance: 28.1
drag, startPoint x: 325, startPoint y: 153, endPoint x: 250, endPoint y: 153, distance: 74.5
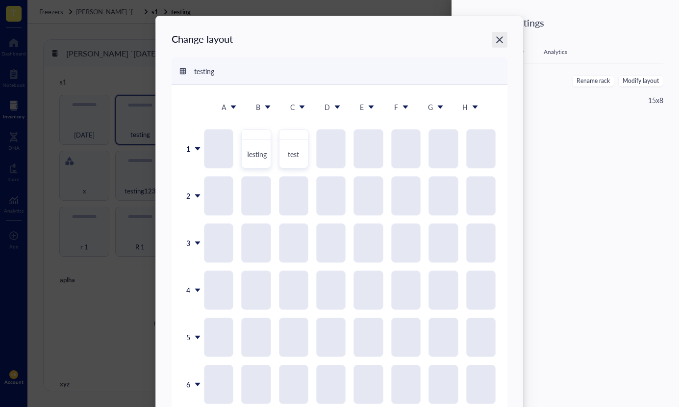
click at [498, 38] on icon "Close" at bounding box center [499, 39] width 9 height 9
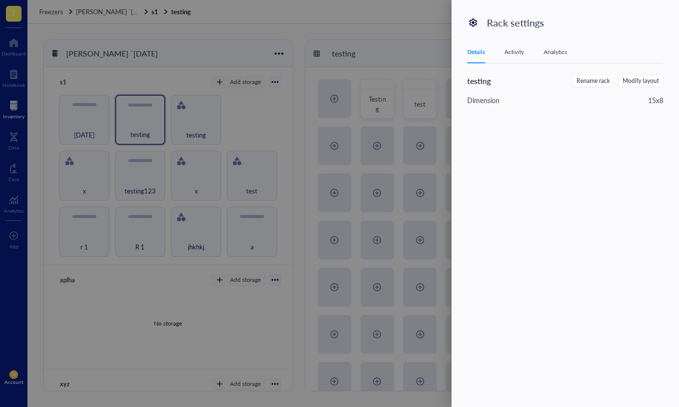
click at [219, 116] on div at bounding box center [339, 203] width 679 height 407
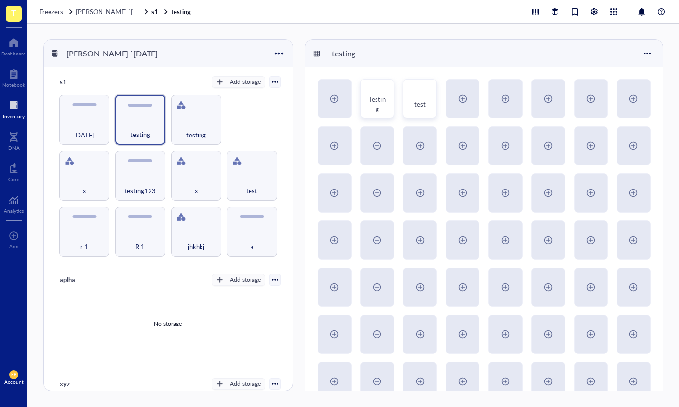
click at [210, 104] on div at bounding box center [211, 106] width 16 height 16
click at [221, 119] on div "Settings" at bounding box center [230, 123] width 23 height 9
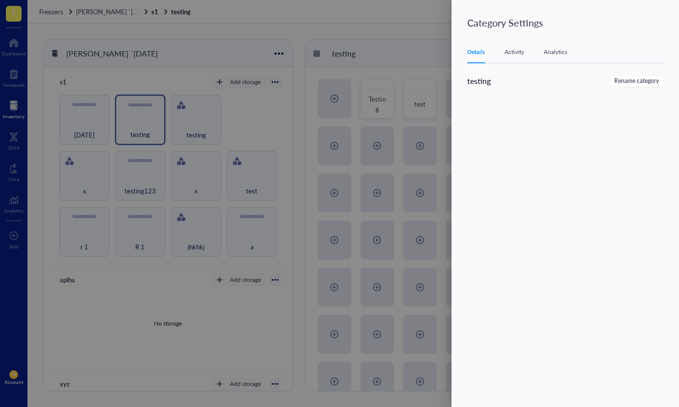
click at [528, 51] on div "Details Activity Analytics" at bounding box center [565, 52] width 196 height 22
drag, startPoint x: 522, startPoint y: 52, endPoint x: 548, endPoint y: 50, distance: 26.1
click at [523, 52] on div "Activity" at bounding box center [515, 52] width 20 height 10
click at [566, 51] on div "Analytics" at bounding box center [556, 52] width 24 height 10
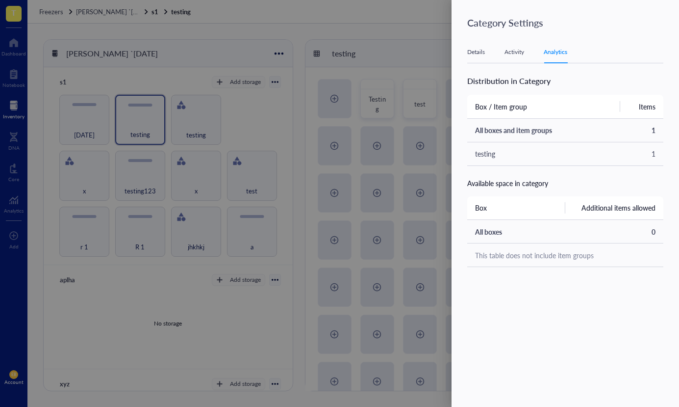
click at [362, 107] on div at bounding box center [339, 203] width 679 height 407
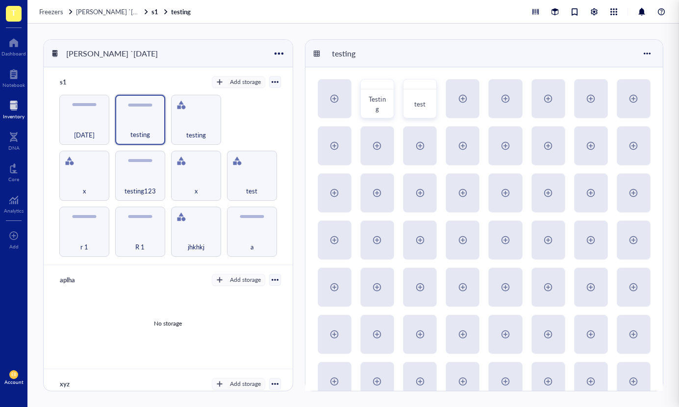
click at [321, 112] on div at bounding box center [339, 203] width 679 height 407
click at [387, 84] on div at bounding box center [385, 87] width 14 height 14
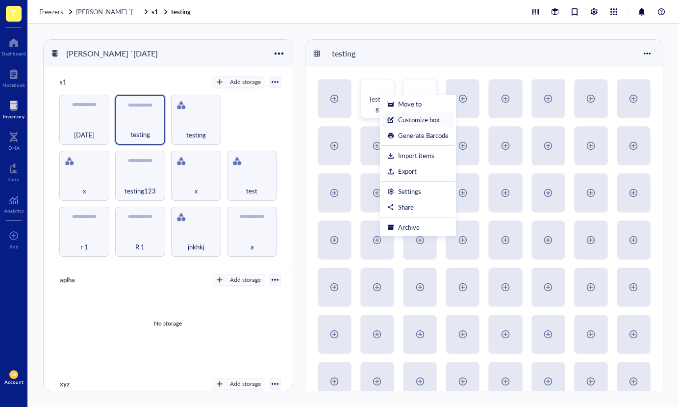
click at [436, 121] on div "Customize box" at bounding box center [418, 119] width 41 height 9
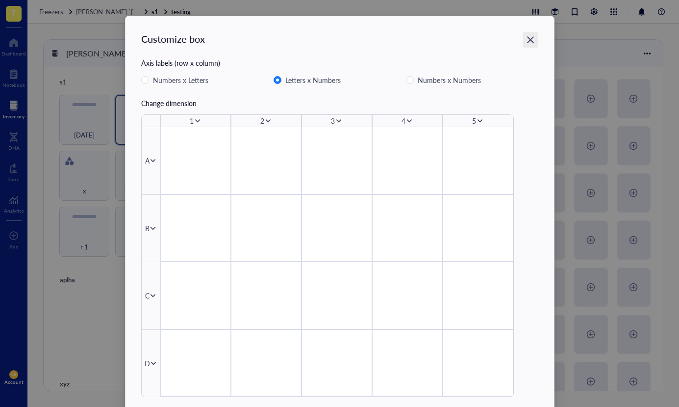
click at [526, 35] on icon "Close" at bounding box center [530, 39] width 9 height 9
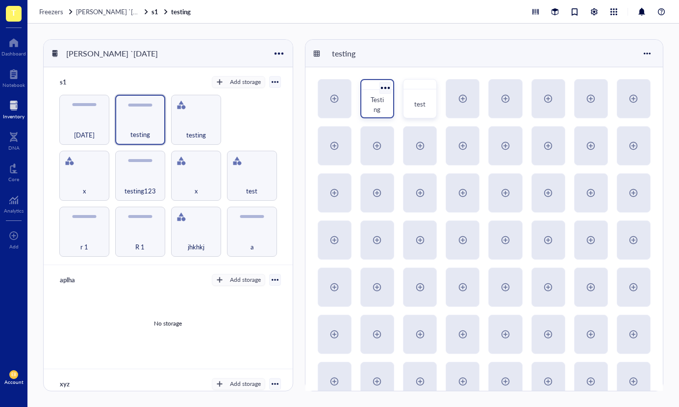
click at [387, 91] on div at bounding box center [385, 87] width 14 height 14
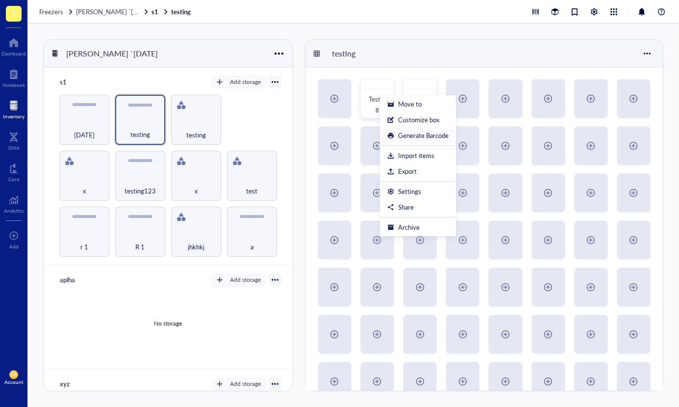
click at [408, 136] on div "Generate Barcode" at bounding box center [423, 135] width 51 height 9
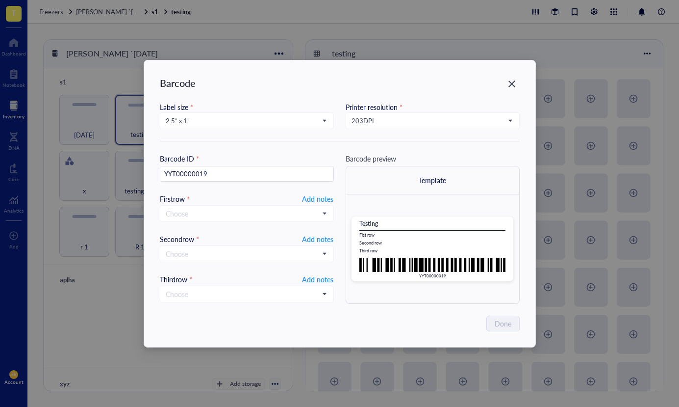
click at [515, 88] on div "Close" at bounding box center [512, 84] width 16 height 16
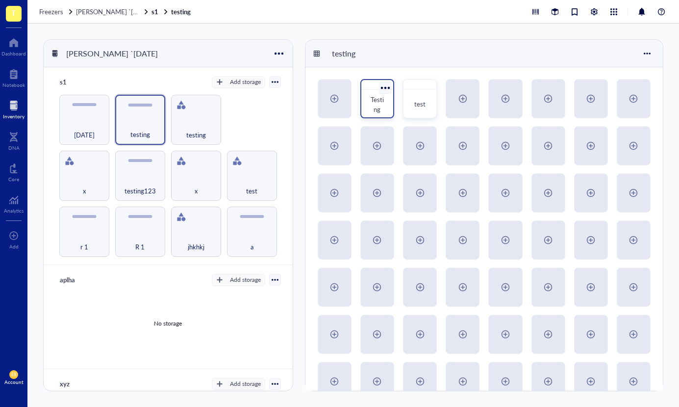
click at [383, 89] on div at bounding box center [385, 87] width 14 height 14
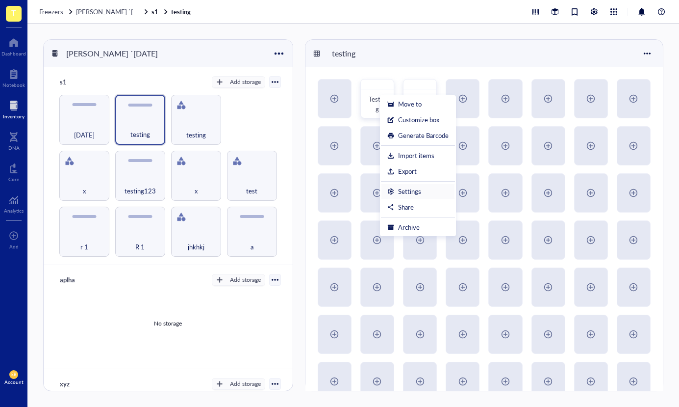
click at [418, 190] on div "Settings" at bounding box center [409, 191] width 23 height 9
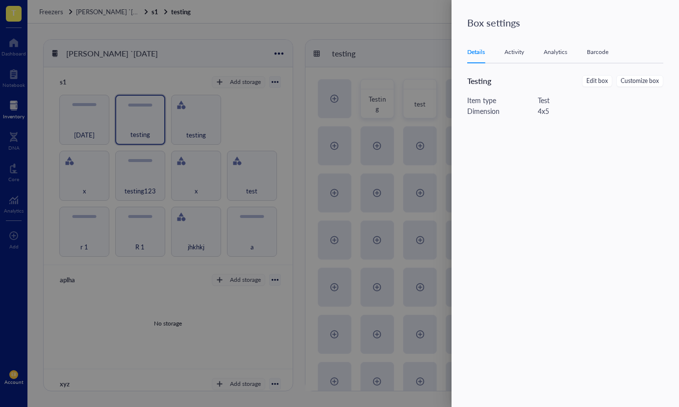
drag, startPoint x: 516, startPoint y: 52, endPoint x: 538, endPoint y: 52, distance: 22.1
click at [516, 52] on div "Activity" at bounding box center [515, 52] width 20 height 10
drag, startPoint x: 546, startPoint y: 52, endPoint x: 588, endPoint y: 53, distance: 42.7
click at [548, 52] on div "Analytics" at bounding box center [556, 52] width 24 height 10
click at [597, 51] on div "Barcode" at bounding box center [598, 52] width 22 height 10
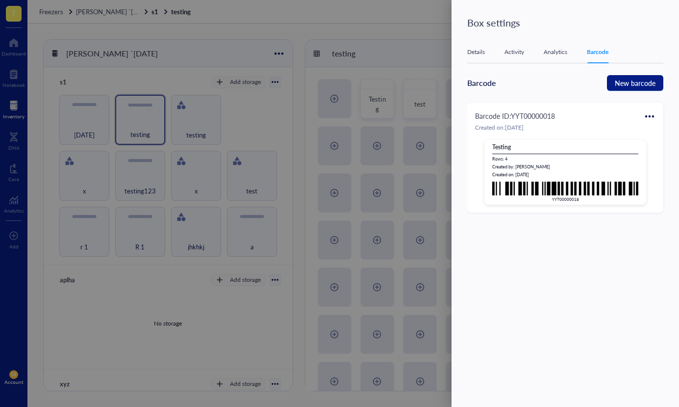
click at [545, 51] on div "Analytics" at bounding box center [556, 52] width 24 height 10
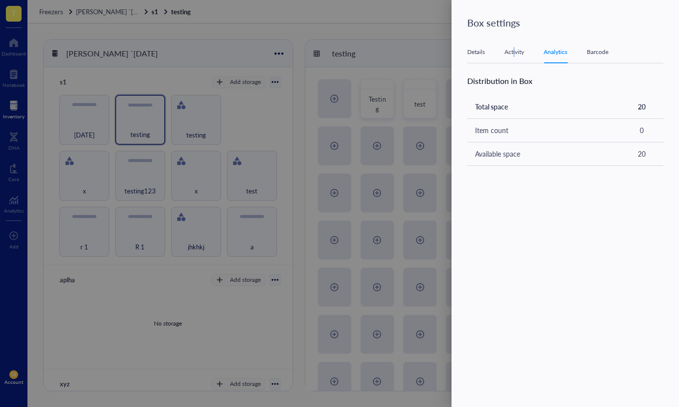
click at [514, 53] on div "Activity" at bounding box center [515, 52] width 20 height 10
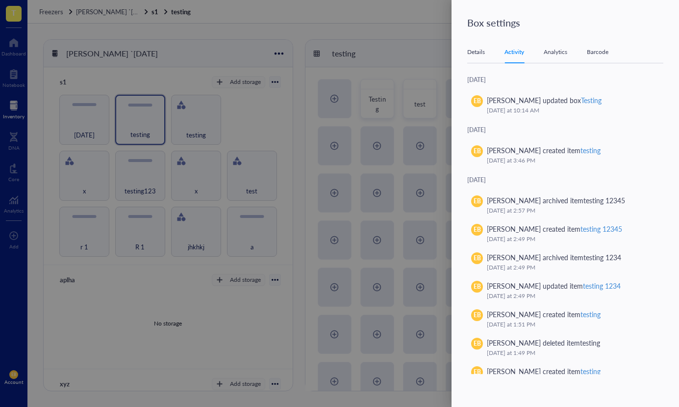
click at [471, 58] on div "Details Activity Analytics Barcode" at bounding box center [565, 52] width 196 height 22
click at [469, 52] on div "Details" at bounding box center [476, 52] width 18 height 10
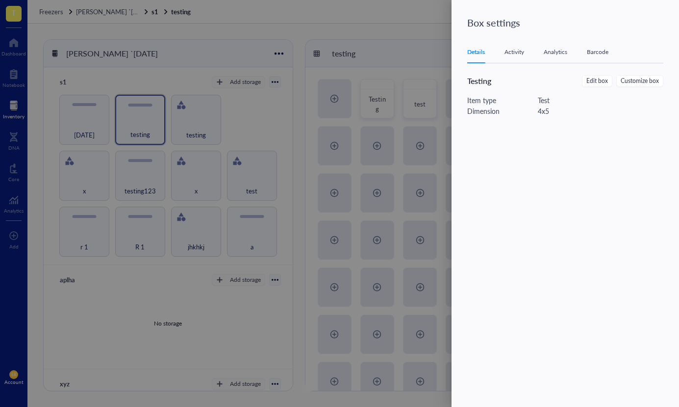
click at [402, 123] on div at bounding box center [339, 203] width 679 height 407
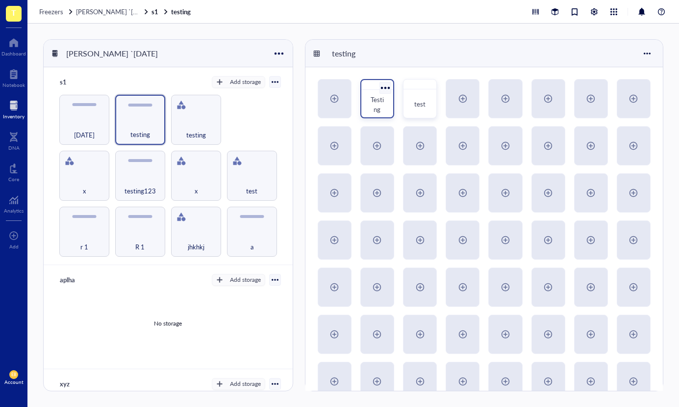
click at [389, 85] on div at bounding box center [385, 87] width 14 height 14
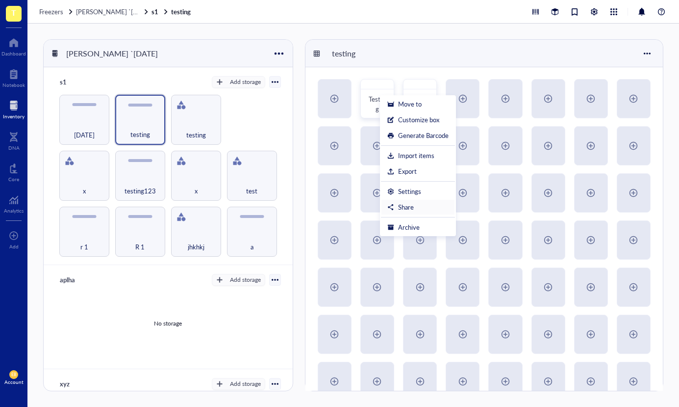
click at [426, 207] on div "Share" at bounding box center [417, 207] width 61 height 9
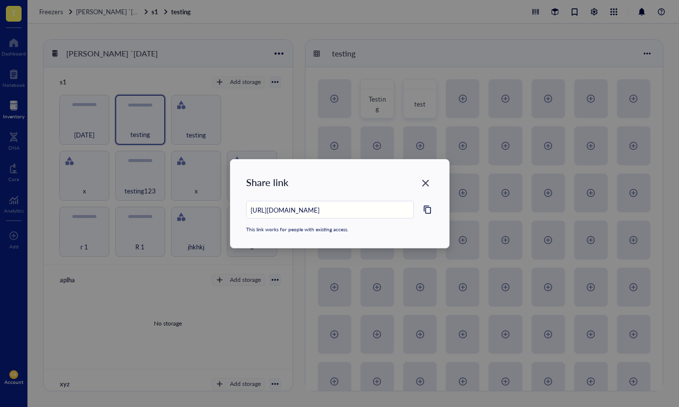
click at [434, 178] on div "Share link [URL][DOMAIN_NAME] This link works for people with existing access." at bounding box center [339, 203] width 219 height 88
click at [426, 180] on icon "Close" at bounding box center [425, 182] width 9 height 9
type input "[URL][DOMAIN_NAME]"
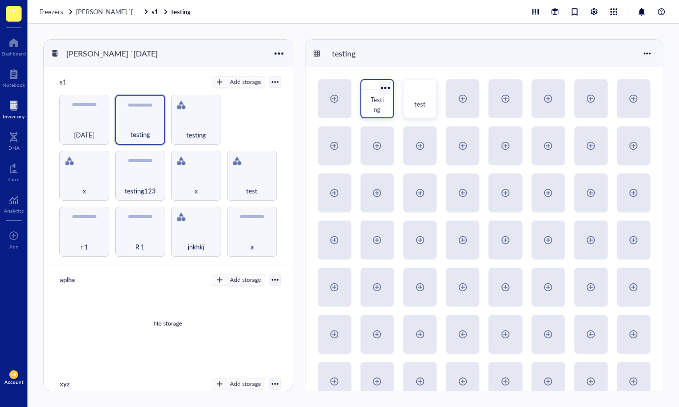
click at [388, 86] on div at bounding box center [385, 87] width 14 height 14
click at [206, 104] on div at bounding box center [210, 106] width 14 height 14
click at [223, 126] on div "Settings" at bounding box center [230, 123] width 23 height 9
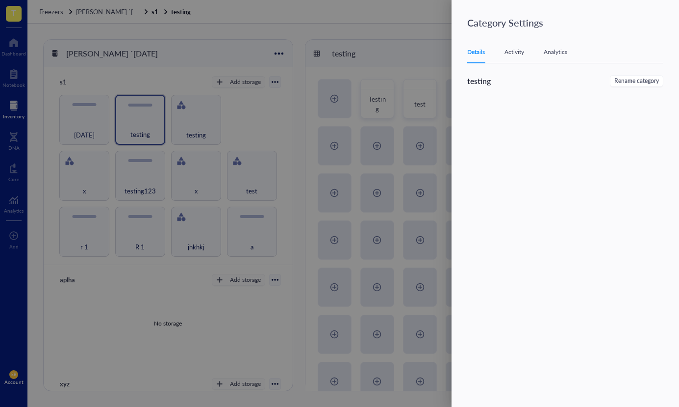
click at [309, 96] on div at bounding box center [339, 203] width 679 height 407
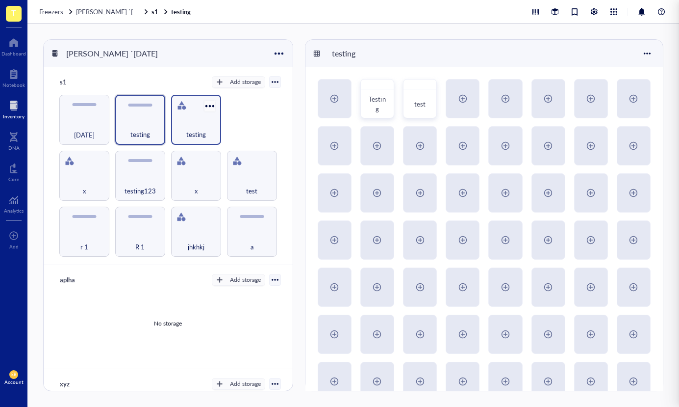
click at [211, 106] on div at bounding box center [210, 106] width 14 height 14
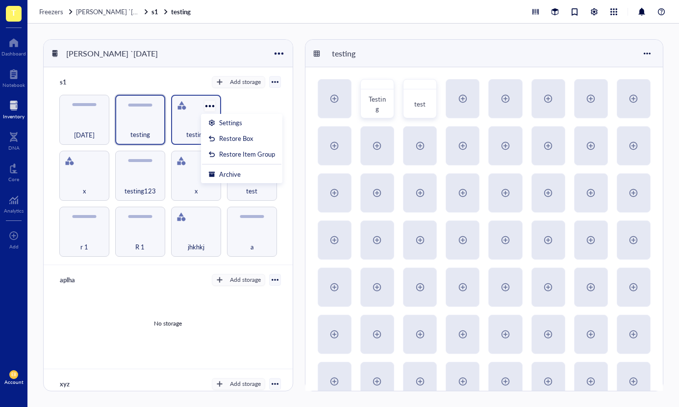
click at [210, 106] on div at bounding box center [210, 106] width 14 height 14
click at [147, 104] on div at bounding box center [154, 106] width 14 height 14
click at [207, 103] on div at bounding box center [210, 106] width 14 height 14
click at [153, 107] on div at bounding box center [154, 106] width 14 height 14
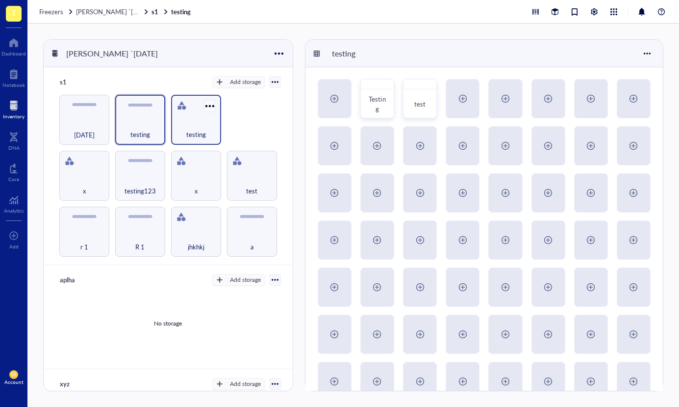
click at [211, 103] on div at bounding box center [210, 106] width 14 height 14
click at [155, 109] on div at bounding box center [154, 106] width 14 height 14
click at [94, 109] on div at bounding box center [98, 106] width 14 height 14
click at [233, 142] on div "r 1 R 1 jhkhkj a x testing123 x test [DATE] testing testing" at bounding box center [168, 176] width 226 height 162
click at [590, 12] on div at bounding box center [594, 11] width 11 height 11
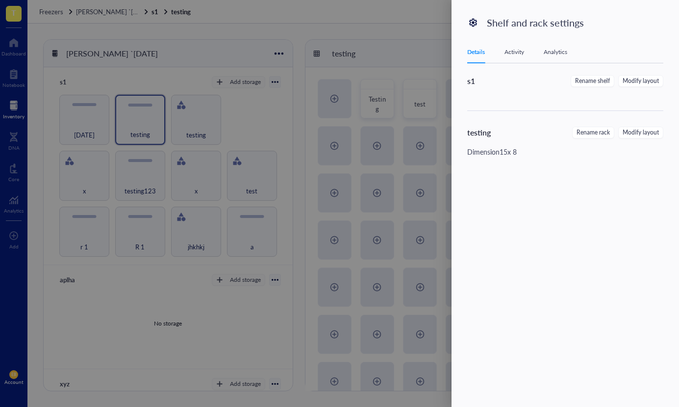
click at [350, 84] on div at bounding box center [339, 203] width 679 height 407
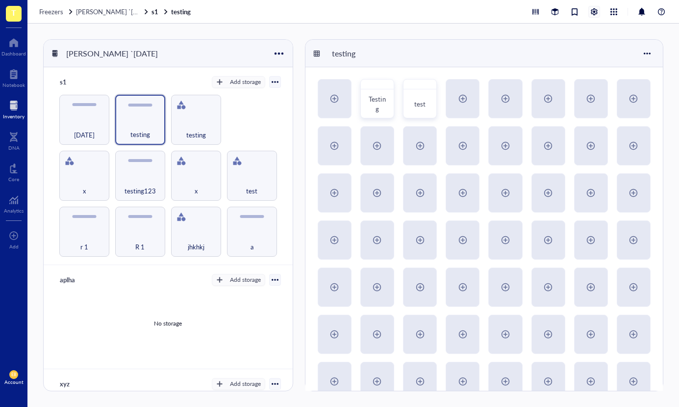
click at [594, 12] on div at bounding box center [594, 11] width 11 height 11
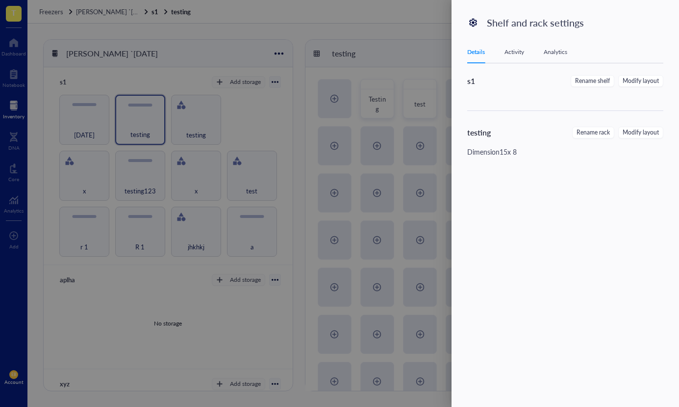
click at [380, 54] on div at bounding box center [339, 203] width 679 height 407
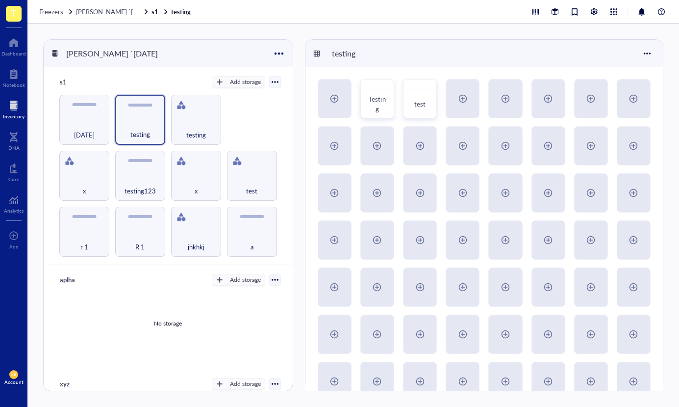
click at [227, 58] on div "[PERSON_NAME] `[DATE]" at bounding box center [168, 53] width 249 height 27
click at [276, 55] on div at bounding box center [279, 53] width 14 height 14
click at [318, 84] on div "Settings" at bounding box center [308, 85] width 56 height 9
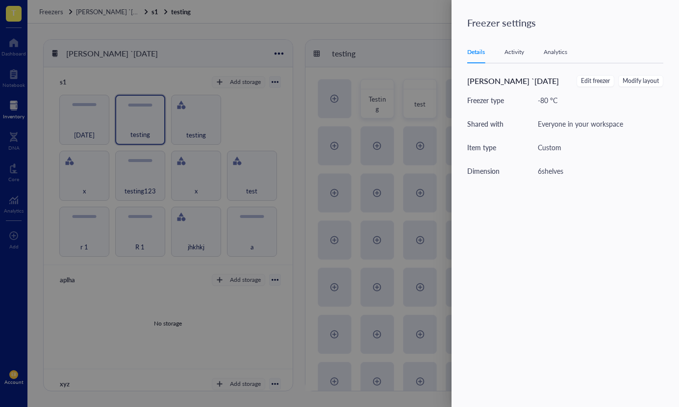
drag, startPoint x: 376, startPoint y: 53, endPoint x: 382, endPoint y: 51, distance: 6.2
click at [377, 52] on div at bounding box center [339, 203] width 679 height 407
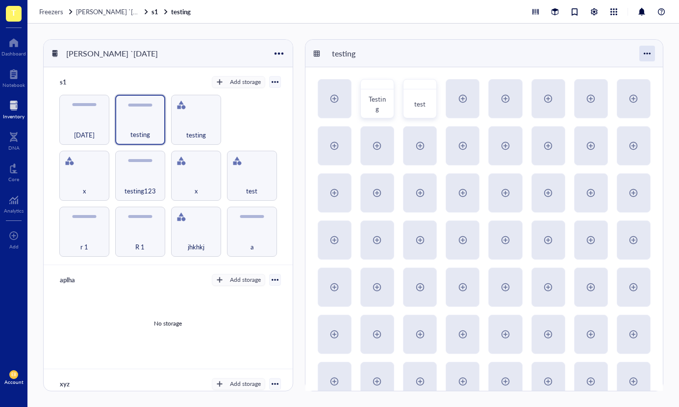
click at [655, 51] on div at bounding box center [647, 54] width 16 height 16
click at [619, 73] on div "Settings" at bounding box center [614, 72] width 23 height 9
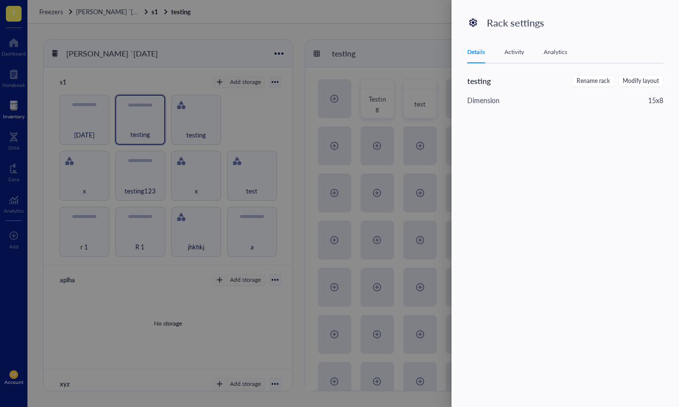
click at [418, 40] on div at bounding box center [339, 203] width 679 height 407
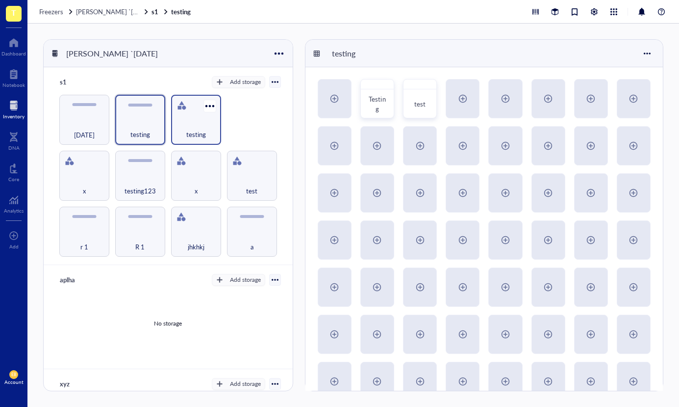
drag, startPoint x: 193, startPoint y: 113, endPoint x: 188, endPoint y: 115, distance: 5.3
click at [192, 114] on div "testing" at bounding box center [196, 120] width 50 height 50
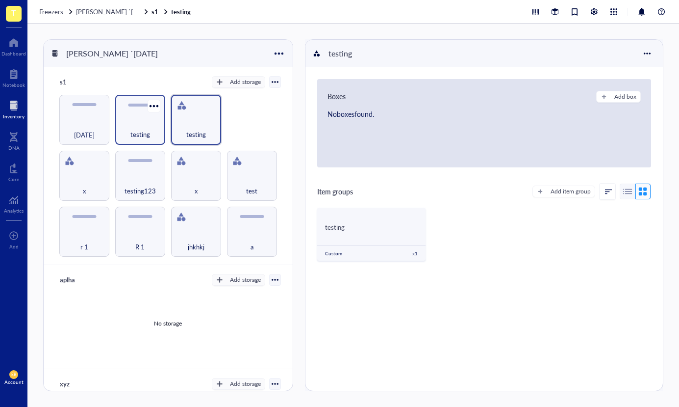
click at [143, 121] on div "testing" at bounding box center [140, 129] width 40 height 22
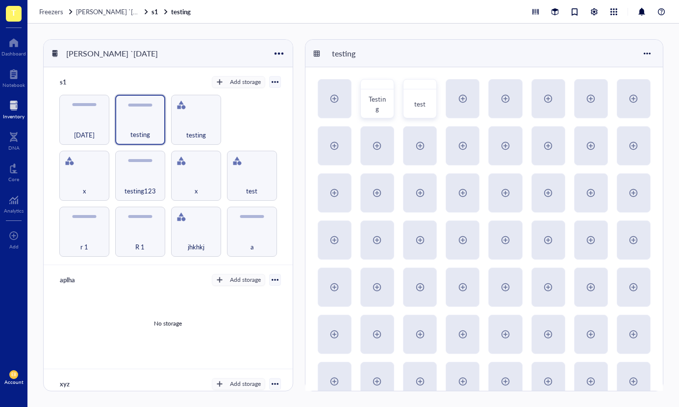
drag, startPoint x: 264, startPoint y: 77, endPoint x: 272, endPoint y: 87, distance: 12.3
click at [266, 78] on div "Add storage" at bounding box center [246, 82] width 69 height 12
click at [272, 87] on div at bounding box center [275, 82] width 12 height 12
click at [272, 85] on div at bounding box center [275, 82] width 12 height 12
click at [269, 86] on div at bounding box center [275, 82] width 12 height 12
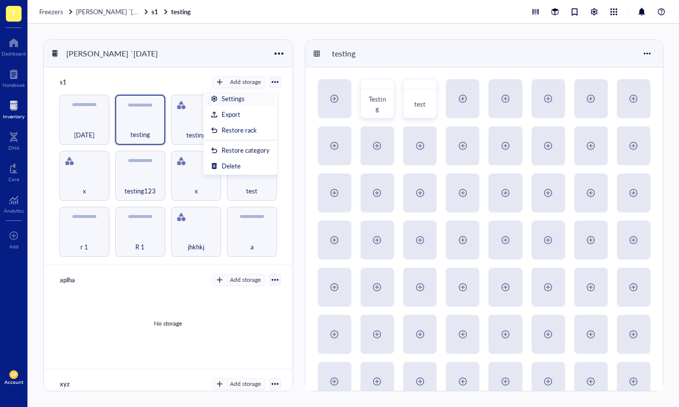
click at [251, 101] on div "Settings" at bounding box center [240, 98] width 59 height 9
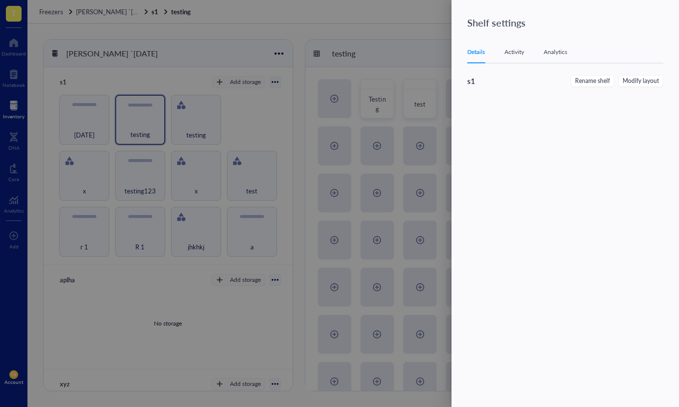
drag, startPoint x: 223, startPoint y: 115, endPoint x: 216, endPoint y: 117, distance: 7.1
click at [224, 115] on div at bounding box center [339, 203] width 679 height 407
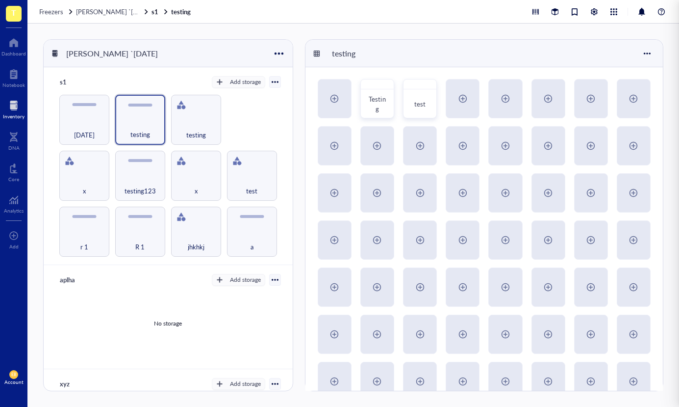
click at [200, 116] on div at bounding box center [339, 203] width 679 height 407
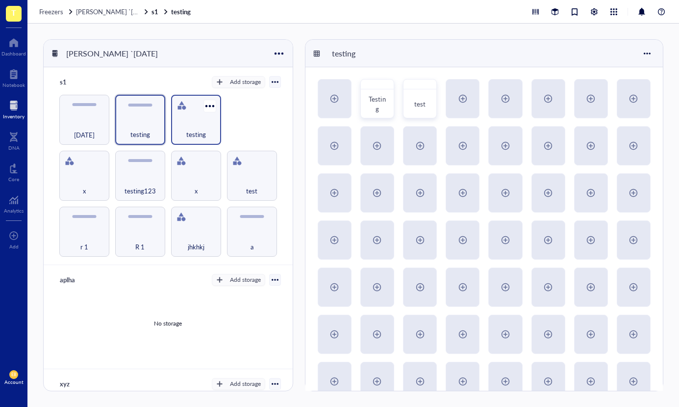
click at [178, 123] on div "testing" at bounding box center [196, 129] width 40 height 22
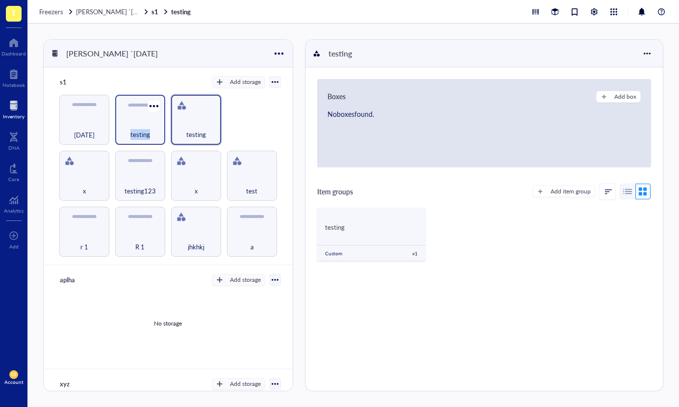
click at [161, 113] on div "testing" at bounding box center [140, 120] width 50 height 50
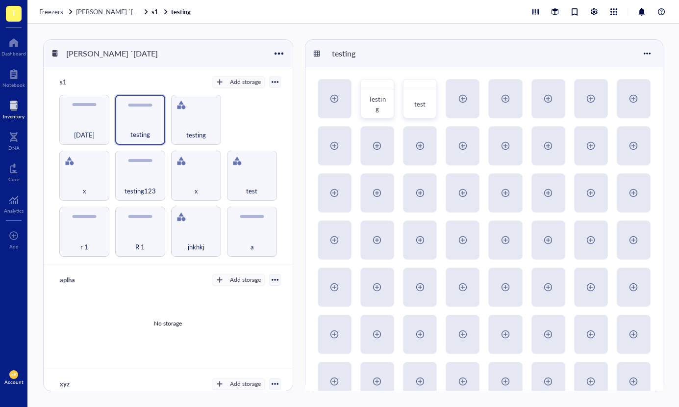
drag, startPoint x: 277, startPoint y: 74, endPoint x: 273, endPoint y: 82, distance: 8.6
click at [275, 79] on div "s1 Add storage Settings Export Restore rack Restore category Delete r 1 R 1 jhk…" at bounding box center [168, 166] width 249 height 198
click at [273, 82] on div at bounding box center [275, 81] width 7 height 7
click at [240, 102] on div "Settings" at bounding box center [233, 98] width 23 height 9
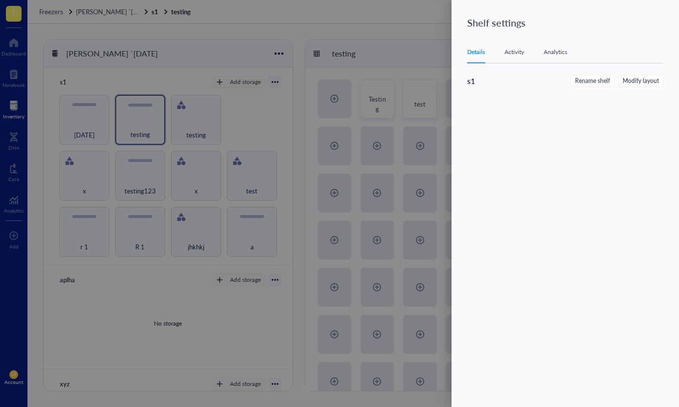
click at [523, 52] on div "Activity" at bounding box center [515, 52] width 20 height 10
click at [550, 50] on div "Analytics" at bounding box center [556, 52] width 24 height 10
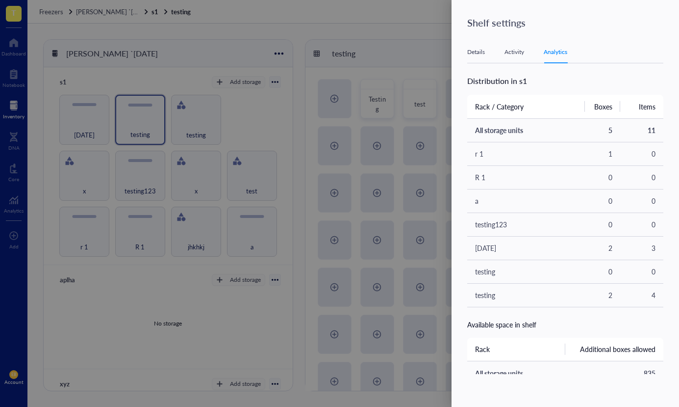
click at [239, 67] on div at bounding box center [339, 203] width 679 height 407
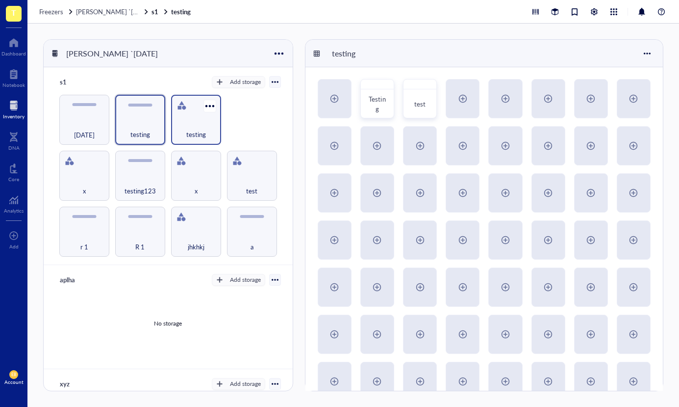
click at [190, 113] on div "testing" at bounding box center [196, 120] width 50 height 50
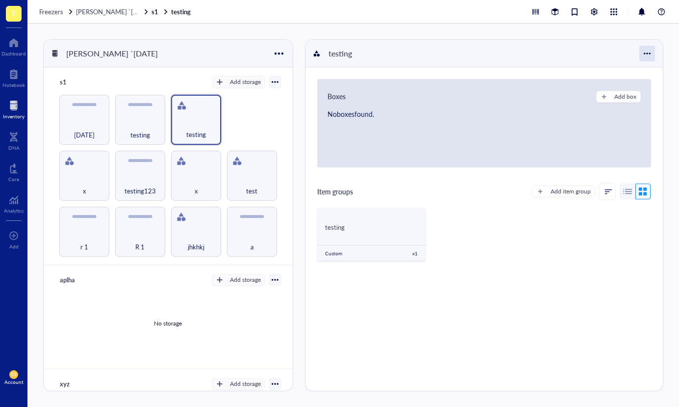
click at [650, 46] on div at bounding box center [647, 54] width 16 height 16
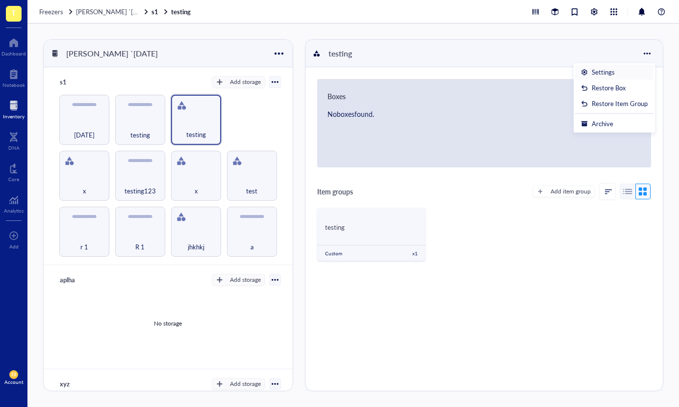
click at [623, 71] on div "Settings" at bounding box center [614, 72] width 67 height 9
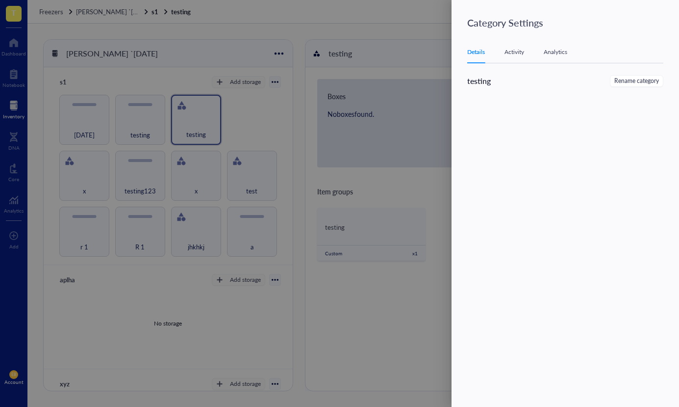
click at [343, 101] on div at bounding box center [339, 203] width 679 height 407
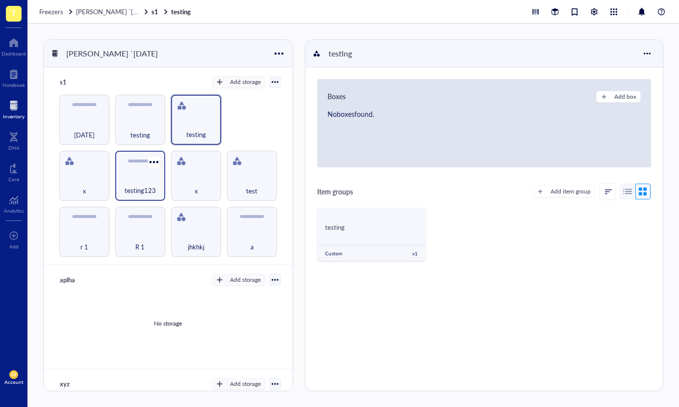
drag, startPoint x: 123, startPoint y: 130, endPoint x: 136, endPoint y: 157, distance: 29.4
click at [124, 131] on div "testing" at bounding box center [140, 130] width 41 height 22
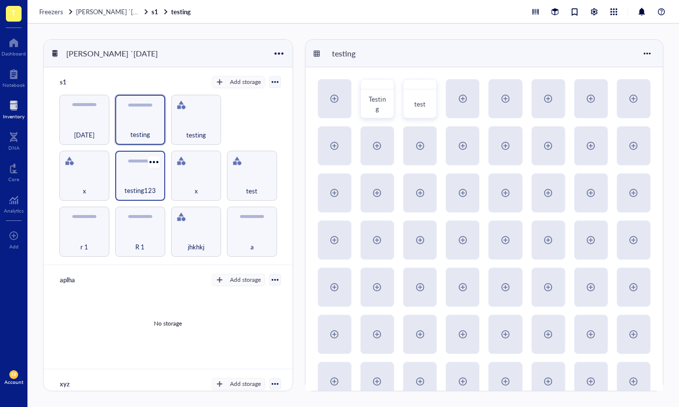
click at [140, 161] on div "testing123" at bounding box center [140, 176] width 50 height 50
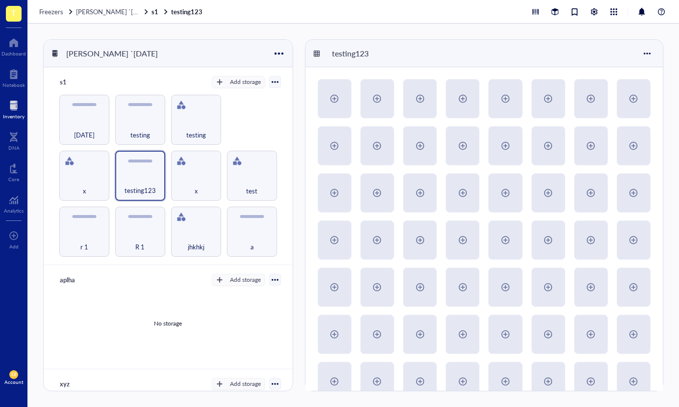
click at [656, 52] on div "testing123" at bounding box center [484, 53] width 357 height 27
click at [639, 57] on div at bounding box center [647, 54] width 16 height 16
drag, startPoint x: 625, startPoint y: 70, endPoint x: 621, endPoint y: 74, distance: 5.2
click at [624, 71] on div "Settings" at bounding box center [614, 72] width 23 height 9
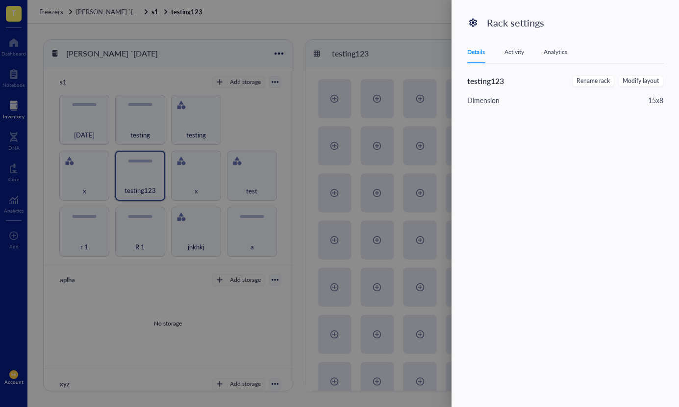
drag, startPoint x: 412, startPoint y: 49, endPoint x: 327, endPoint y: 62, distance: 86.8
click at [405, 52] on div at bounding box center [339, 203] width 679 height 407
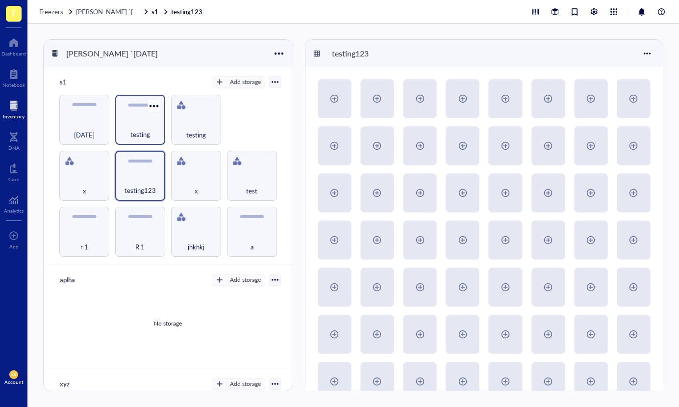
drag, startPoint x: 133, startPoint y: 122, endPoint x: 152, endPoint y: 124, distance: 18.2
click at [133, 123] on div "testing" at bounding box center [140, 129] width 40 height 22
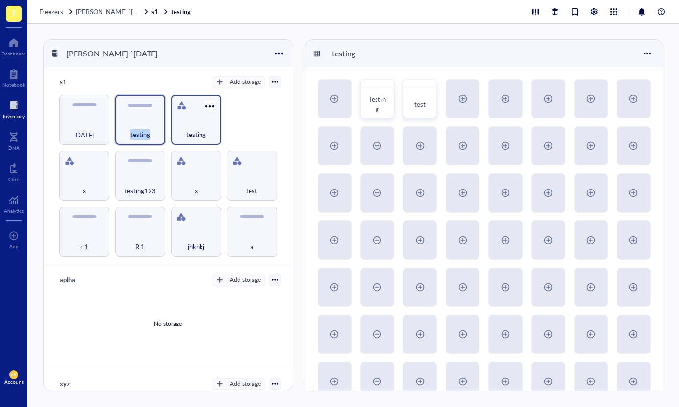
click at [203, 119] on div "testing" at bounding box center [196, 129] width 40 height 22
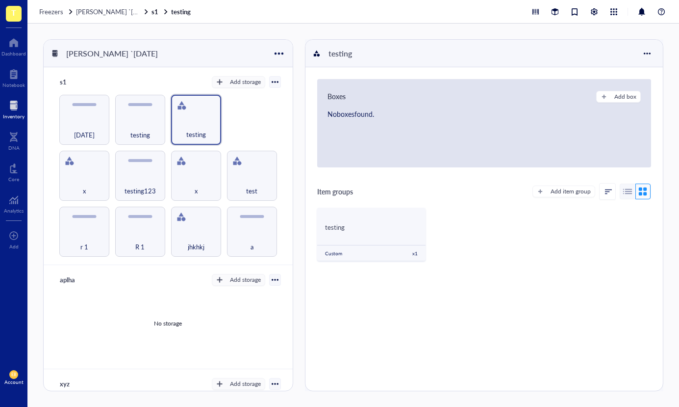
click at [273, 85] on div at bounding box center [275, 82] width 12 height 12
click at [273, 85] on div at bounding box center [275, 81] width 7 height 7
drag, startPoint x: 262, startPoint y: 98, endPoint x: 269, endPoint y: 88, distance: 12.1
click at [262, 98] on div "r 1 R 1 jhkhkj a x testing123 x test [DATE] testing testing" at bounding box center [168, 176] width 226 height 162
click at [272, 84] on div at bounding box center [275, 81] width 7 height 7
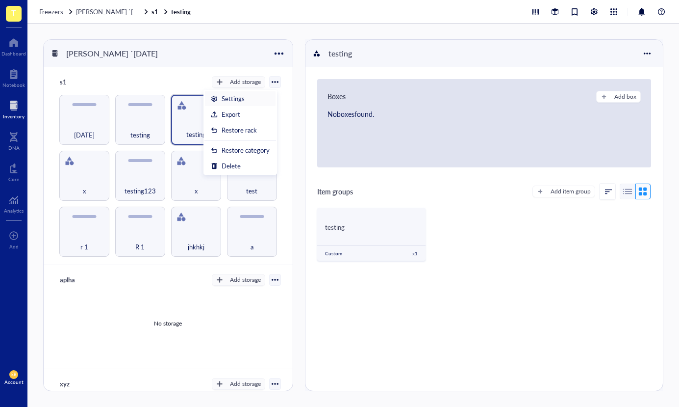
click at [263, 95] on div "Settings" at bounding box center [240, 98] width 59 height 9
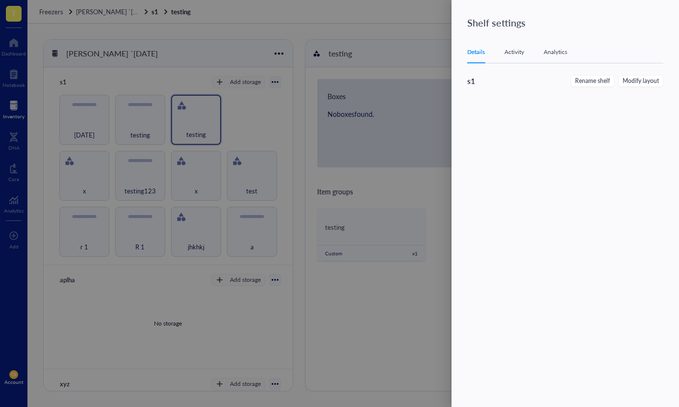
drag, startPoint x: 438, startPoint y: 59, endPoint x: 516, endPoint y: 48, distance: 78.8
click at [439, 58] on div at bounding box center [339, 203] width 679 height 407
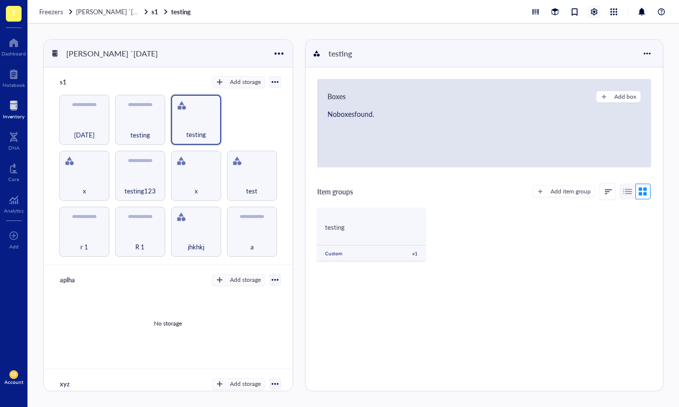
click at [597, 7] on div at bounding box center [594, 11] width 11 height 11
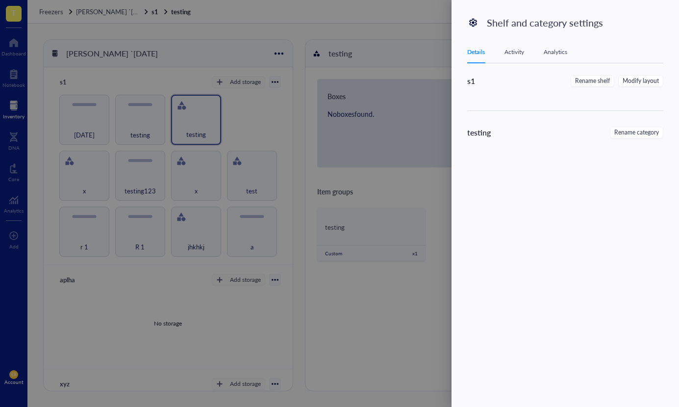
click at [510, 52] on div "Activity" at bounding box center [515, 52] width 20 height 10
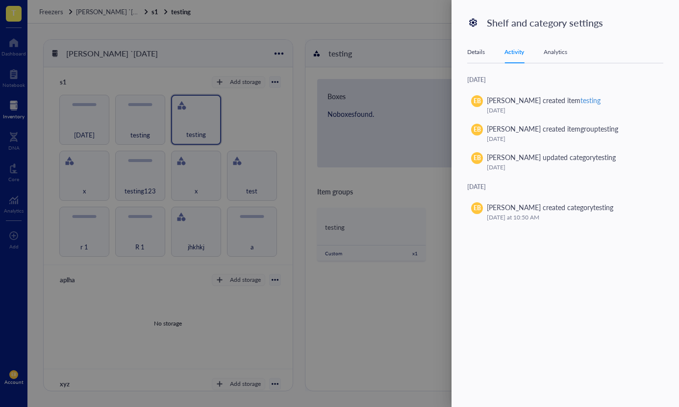
click at [559, 49] on div "Analytics" at bounding box center [556, 52] width 24 height 10
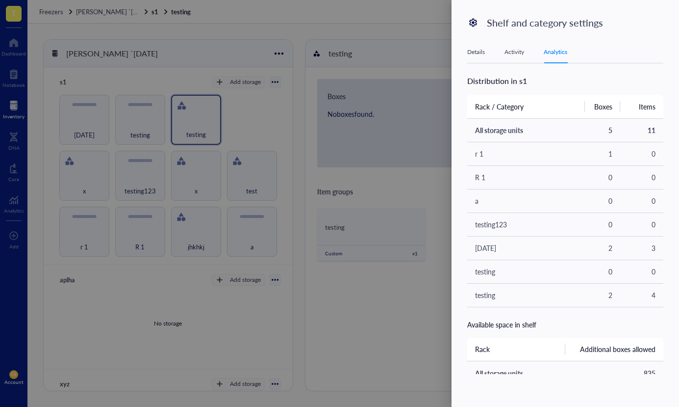
click at [474, 52] on div "Details" at bounding box center [476, 52] width 18 height 10
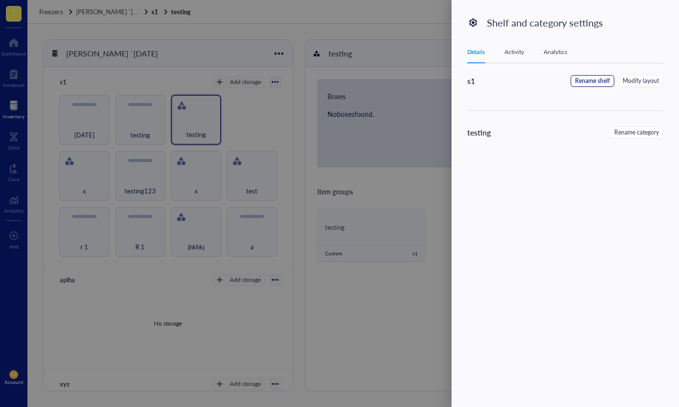
click at [577, 80] on span "Rename shelf" at bounding box center [592, 80] width 35 height 9
click at [543, 102] on div "s1 Cancel Save" at bounding box center [571, 98] width 208 height 47
click at [602, 87] on span "Cancel" at bounding box center [607, 82] width 20 height 11
click at [563, 127] on div "s1 Rename shelf Modify layout testing Rename category" at bounding box center [565, 118] width 196 height 87
click at [402, 171] on div at bounding box center [339, 203] width 679 height 407
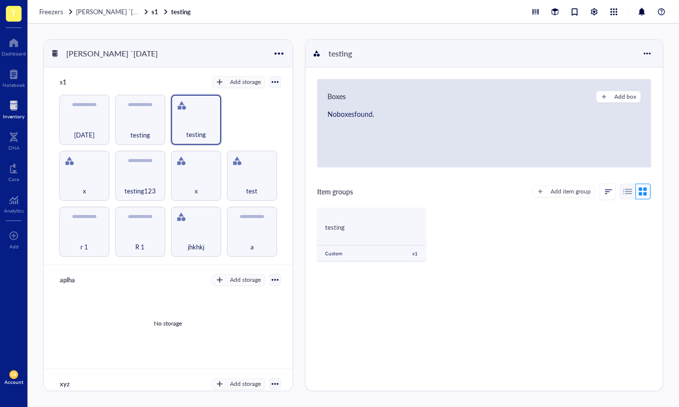
click at [272, 84] on div at bounding box center [275, 81] width 7 height 7
click at [252, 101] on div "Settings" at bounding box center [240, 98] width 59 height 9
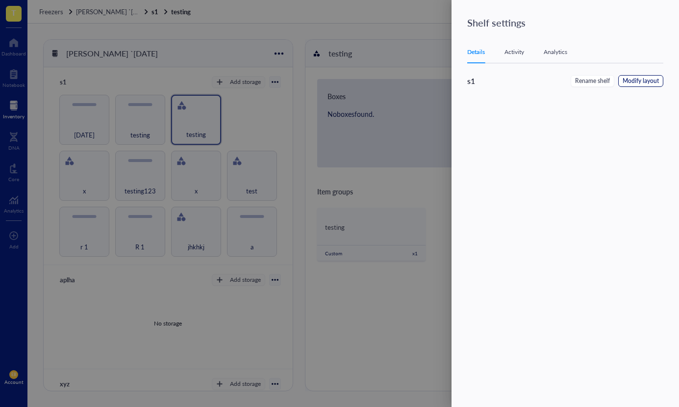
click at [652, 78] on span "Modify layout" at bounding box center [641, 80] width 36 height 9
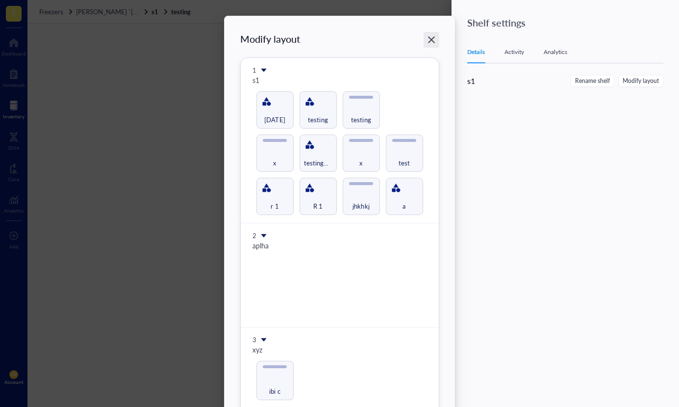
click at [430, 39] on icon "Close" at bounding box center [431, 39] width 7 height 7
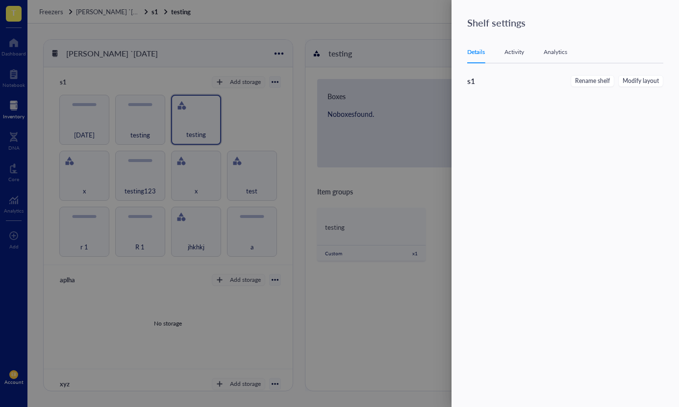
click at [317, 172] on div at bounding box center [339, 203] width 679 height 407
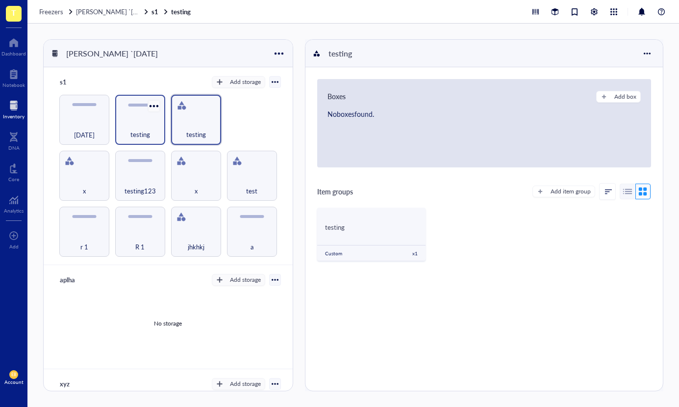
click at [152, 102] on div at bounding box center [154, 106] width 14 height 14
click at [167, 119] on div "Settings" at bounding box center [175, 123] width 23 height 9
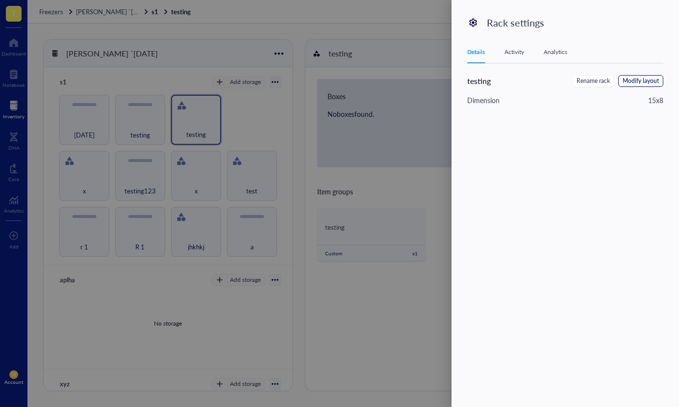
click at [642, 84] on span "Modify layout" at bounding box center [641, 80] width 36 height 9
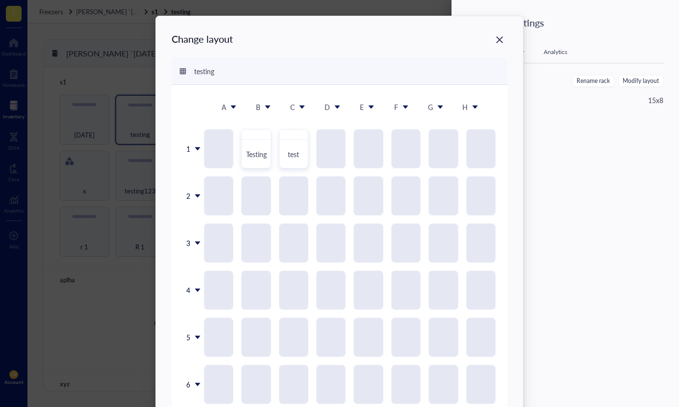
click at [495, 37] on icon "Close" at bounding box center [499, 39] width 9 height 9
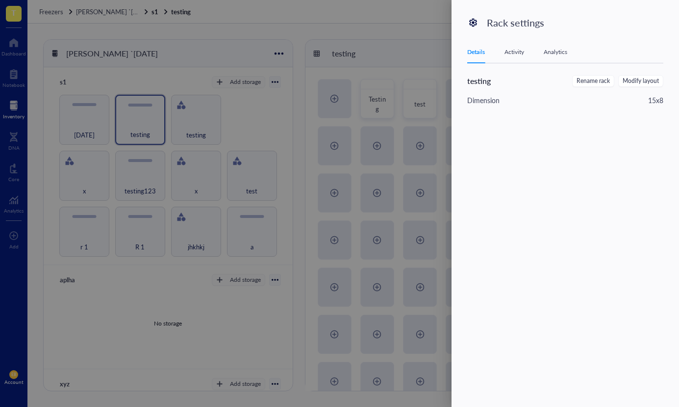
click at [476, 22] on icon at bounding box center [473, 22] width 9 height 9
drag, startPoint x: 428, startPoint y: 33, endPoint x: 423, endPoint y: 39, distance: 7.6
click at [428, 34] on div at bounding box center [339, 203] width 679 height 407
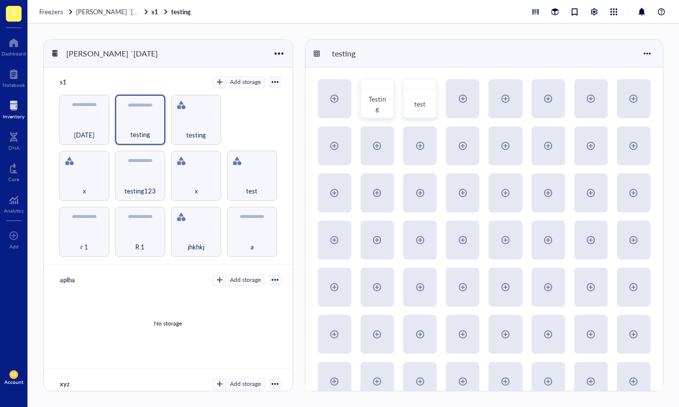
click at [272, 82] on div at bounding box center [275, 81] width 7 height 7
click at [248, 98] on div "Settings" at bounding box center [240, 98] width 59 height 9
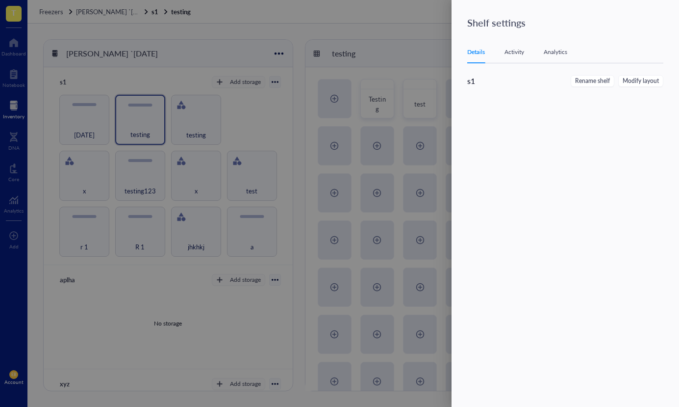
click at [515, 51] on div "Activity" at bounding box center [515, 52] width 20 height 10
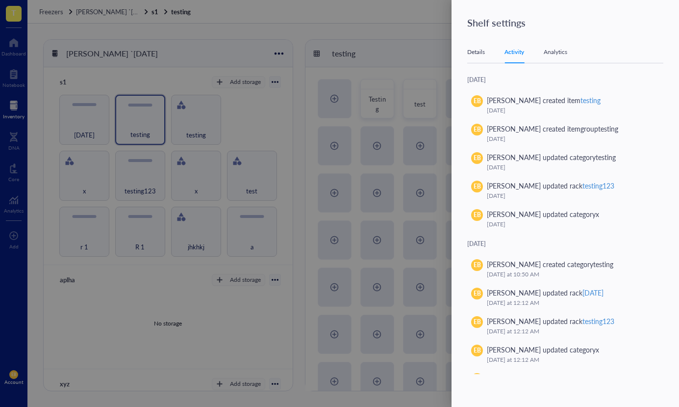
click at [559, 50] on div "Analytics" at bounding box center [556, 52] width 24 height 10
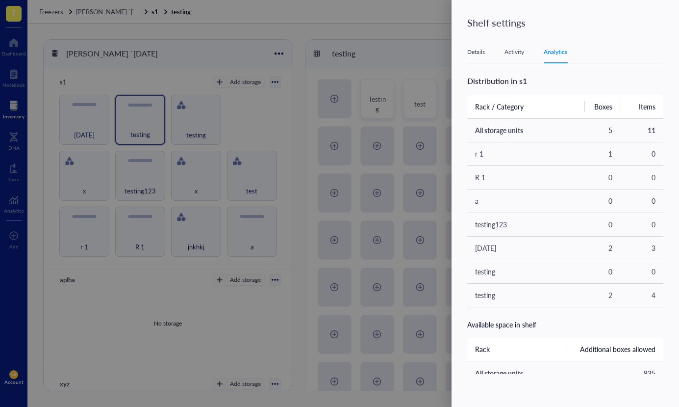
click at [277, 75] on div at bounding box center [339, 203] width 679 height 407
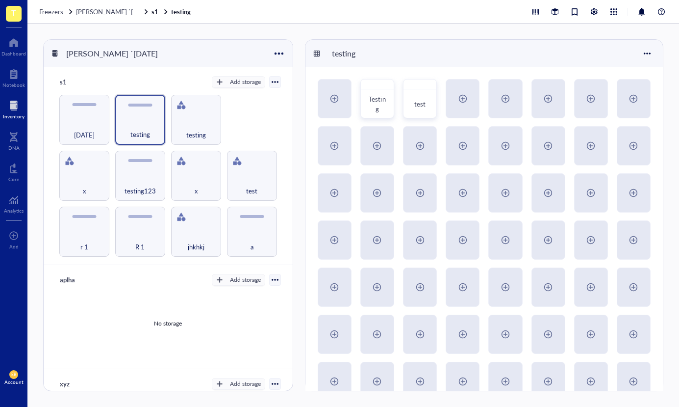
click at [276, 78] on div at bounding box center [275, 82] width 12 height 12
click at [274, 80] on div at bounding box center [275, 81] width 7 height 7
drag, startPoint x: 274, startPoint y: 83, endPoint x: 264, endPoint y: 92, distance: 13.5
click at [274, 83] on div at bounding box center [275, 81] width 7 height 7
click at [252, 102] on div "Settings" at bounding box center [240, 98] width 59 height 9
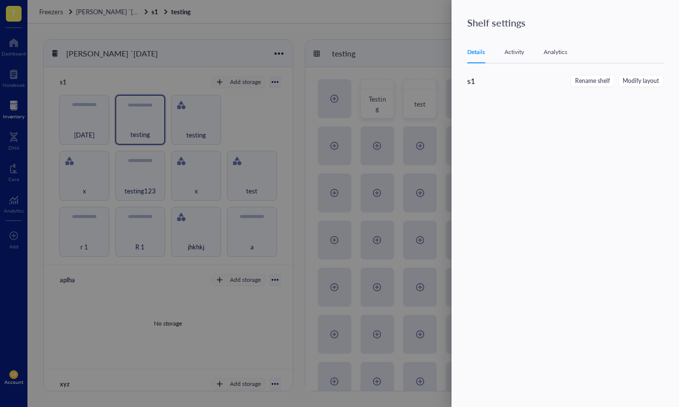
click at [222, 48] on div at bounding box center [339, 203] width 679 height 407
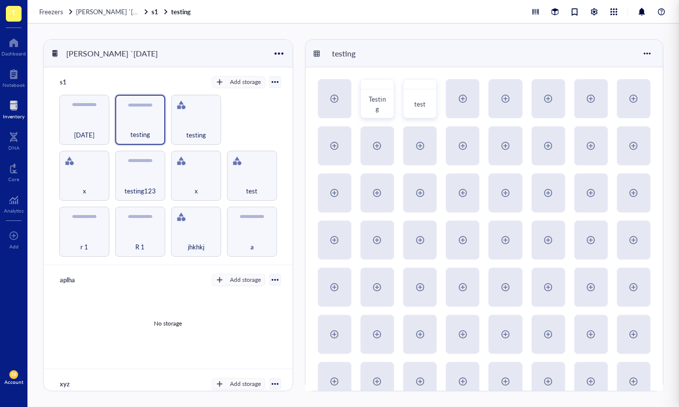
click at [194, 112] on div at bounding box center [339, 203] width 679 height 407
click at [194, 111] on div "testing" at bounding box center [196, 120] width 50 height 50
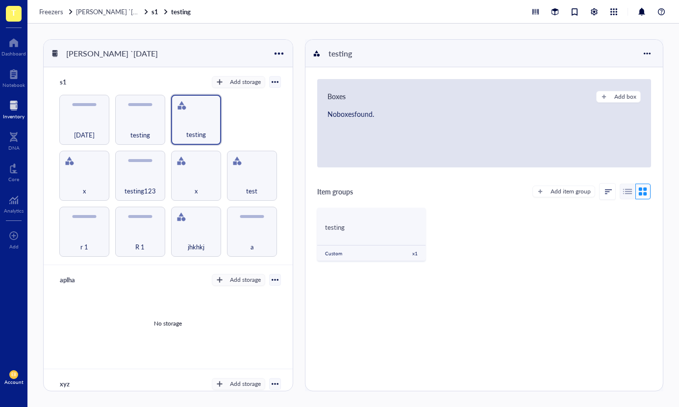
drag, startPoint x: 266, startPoint y: 79, endPoint x: 273, endPoint y: 87, distance: 10.8
click at [269, 79] on div at bounding box center [275, 82] width 12 height 12
click at [275, 83] on div at bounding box center [275, 82] width 12 height 12
click at [272, 79] on div at bounding box center [275, 81] width 7 height 7
click at [255, 102] on div "Settings" at bounding box center [240, 98] width 59 height 9
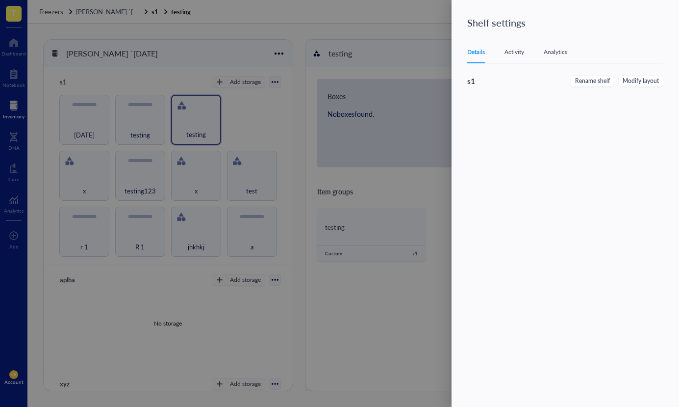
click at [299, 56] on div at bounding box center [339, 203] width 679 height 407
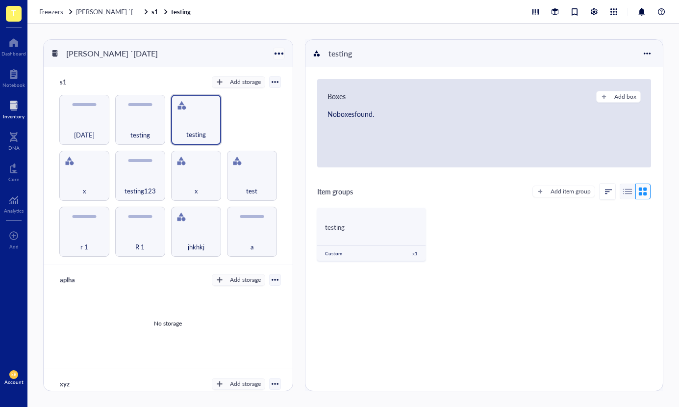
click at [280, 51] on div at bounding box center [279, 53] width 14 height 14
click at [286, 70] on div "View last created" at bounding box center [304, 70] width 48 height 9
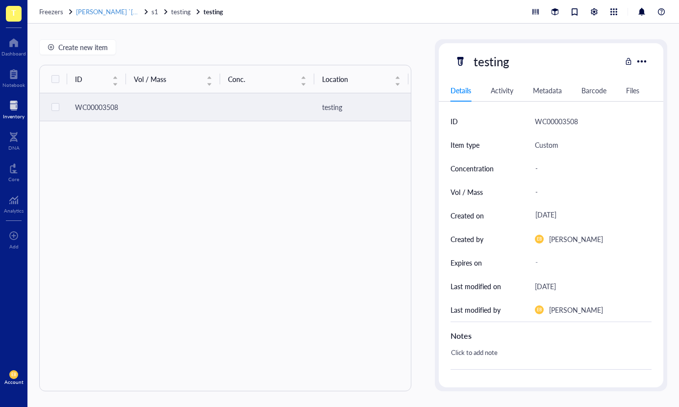
click at [118, 12] on span "[PERSON_NAME] `[DATE]" at bounding box center [114, 11] width 76 height 9
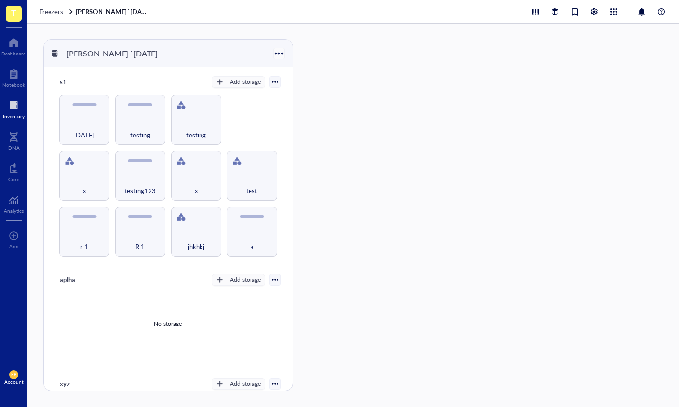
click at [283, 55] on div at bounding box center [279, 53] width 14 height 14
click at [295, 89] on div "Settings" at bounding box center [291, 85] width 23 height 9
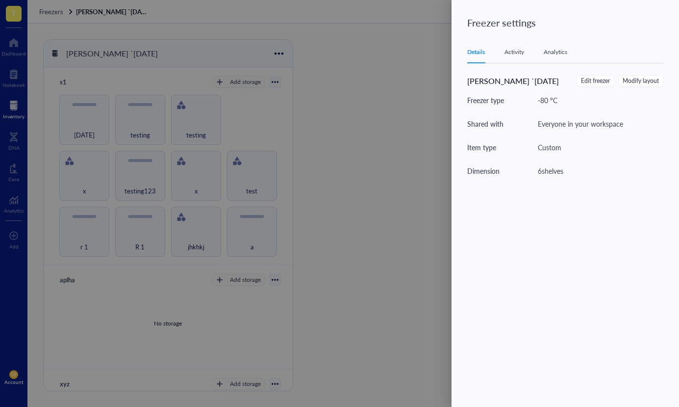
drag, startPoint x: 294, startPoint y: 72, endPoint x: 402, endPoint y: 60, distance: 108.5
click at [296, 72] on div at bounding box center [339, 203] width 679 height 407
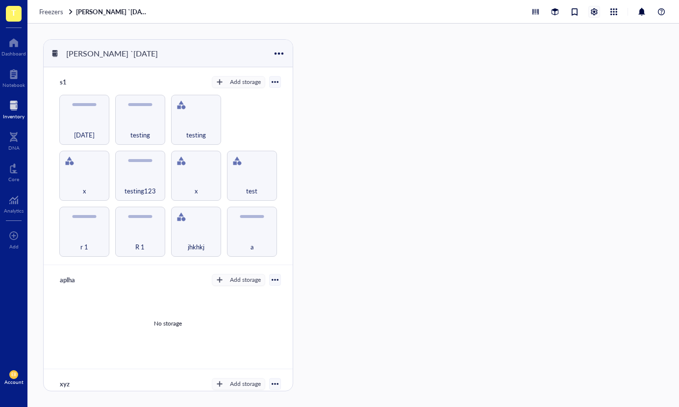
click at [592, 10] on div at bounding box center [594, 11] width 11 height 11
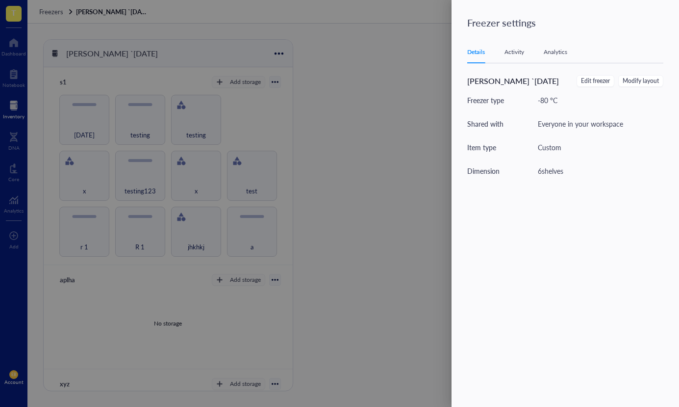
click at [313, 86] on div at bounding box center [339, 203] width 679 height 407
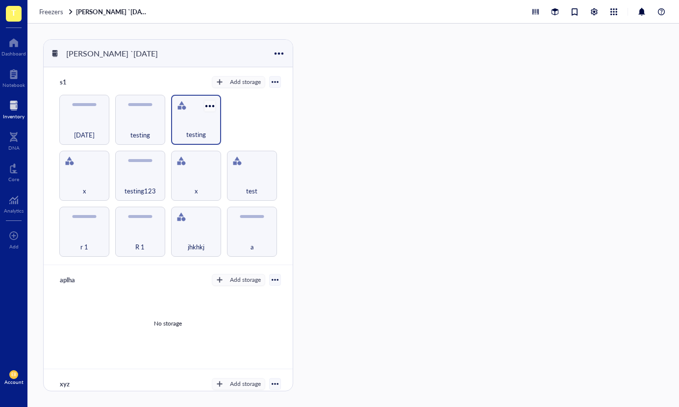
click at [206, 106] on div at bounding box center [210, 106] width 14 height 14
click at [598, 11] on div at bounding box center [594, 11] width 11 height 11
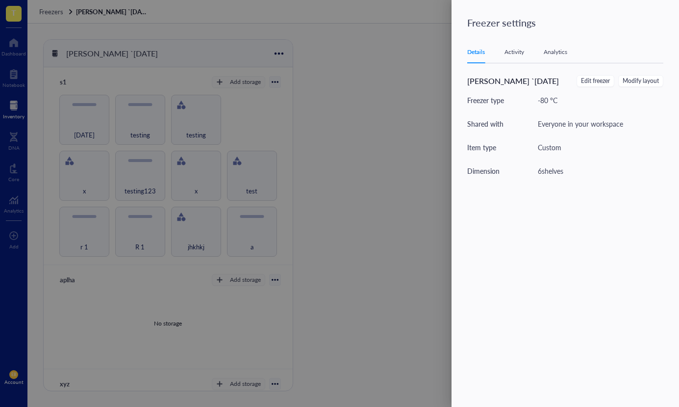
drag, startPoint x: 384, startPoint y: 81, endPoint x: 377, endPoint y: 85, distance: 8.6
click at [384, 81] on div at bounding box center [339, 203] width 679 height 407
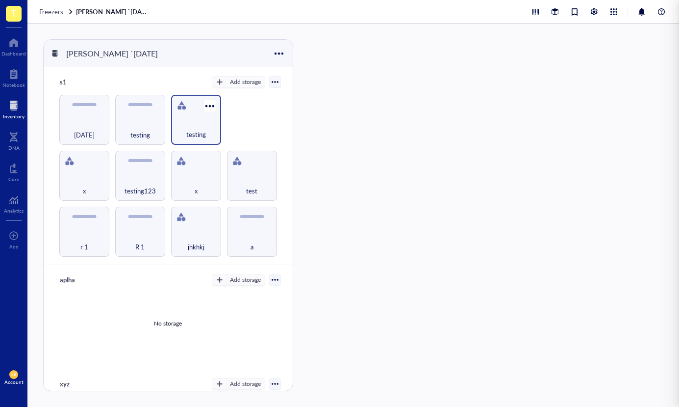
click at [208, 121] on div "testing" at bounding box center [196, 129] width 40 height 22
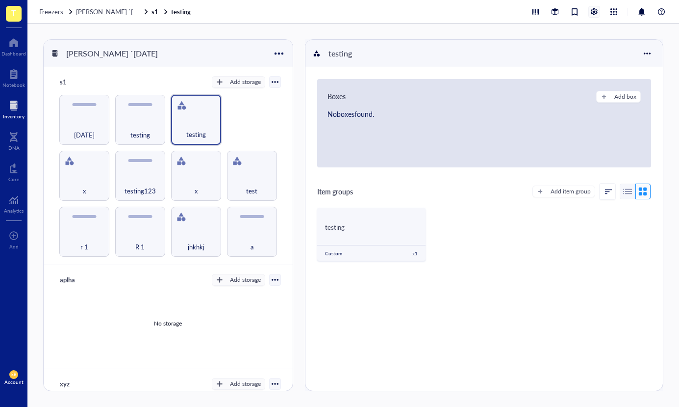
click at [598, 13] on div at bounding box center [594, 11] width 11 height 11
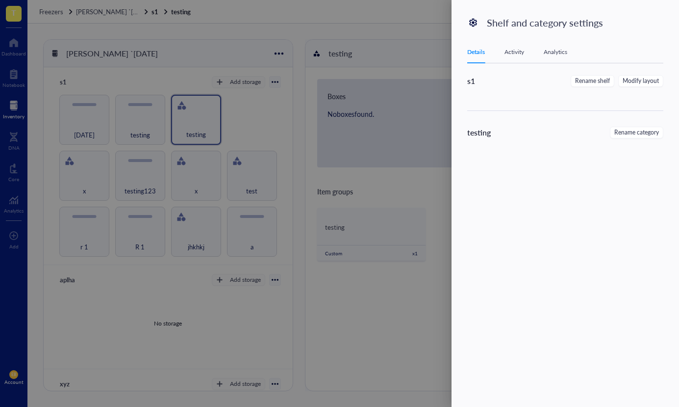
click at [353, 80] on div at bounding box center [339, 203] width 679 height 407
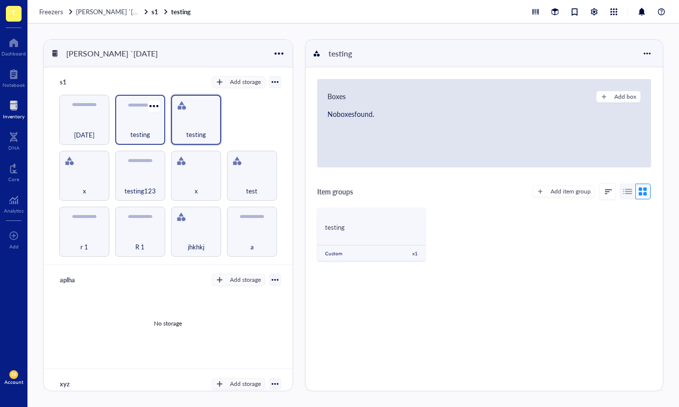
click at [132, 122] on div "testing" at bounding box center [140, 129] width 40 height 22
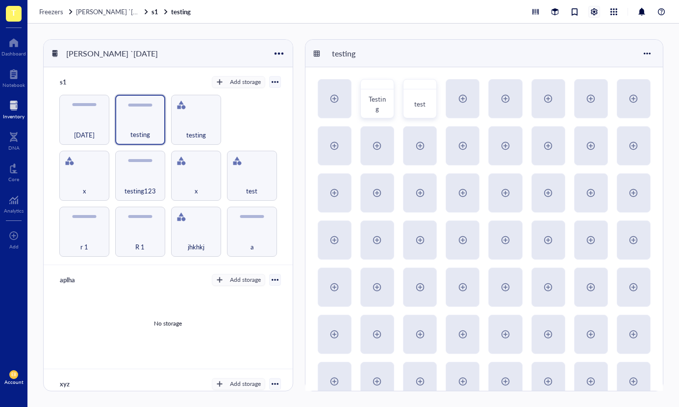
click at [591, 12] on div at bounding box center [594, 11] width 11 height 11
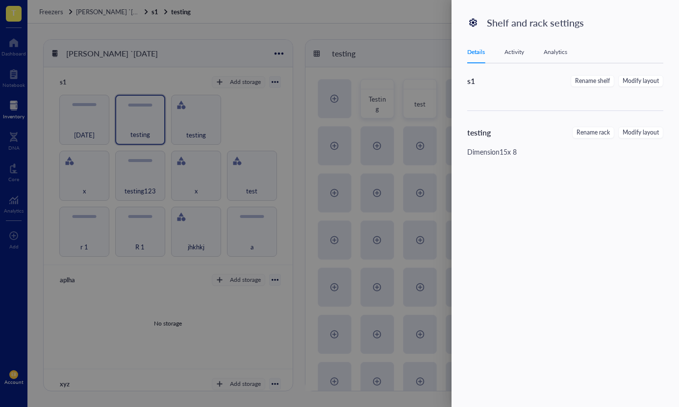
click at [272, 103] on div at bounding box center [339, 203] width 679 height 407
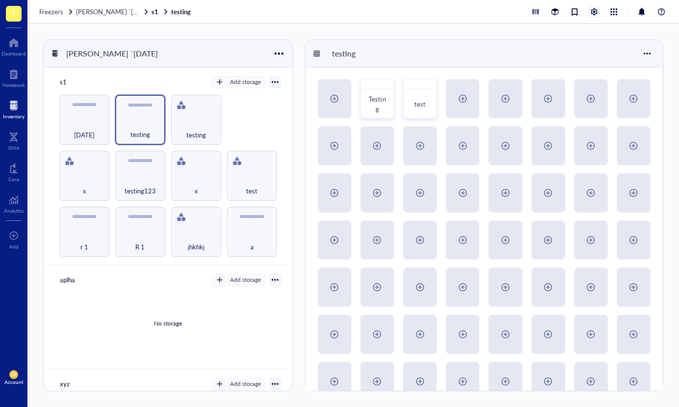
click at [593, 14] on div at bounding box center [594, 11] width 11 height 11
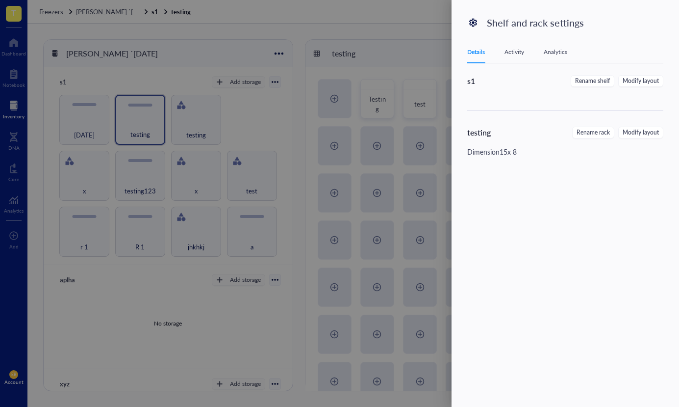
click at [261, 138] on div at bounding box center [339, 203] width 679 height 407
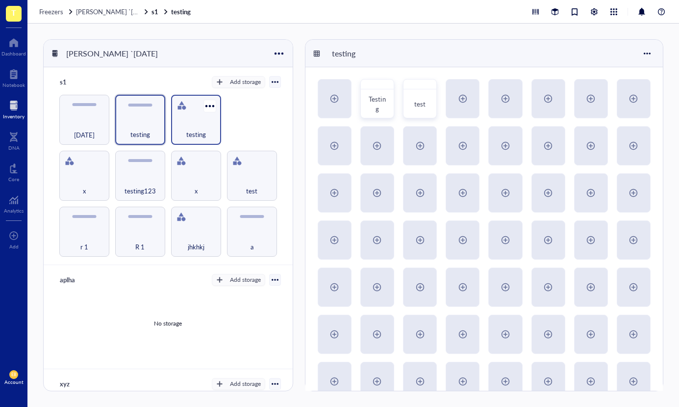
click at [197, 129] on span "testing" at bounding box center [196, 134] width 20 height 11
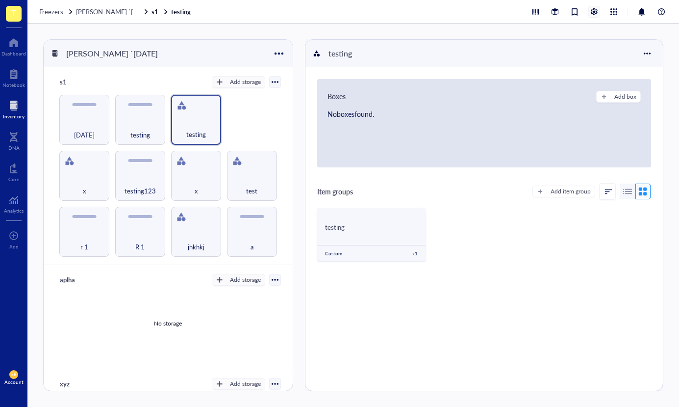
click at [594, 11] on div at bounding box center [594, 11] width 11 height 11
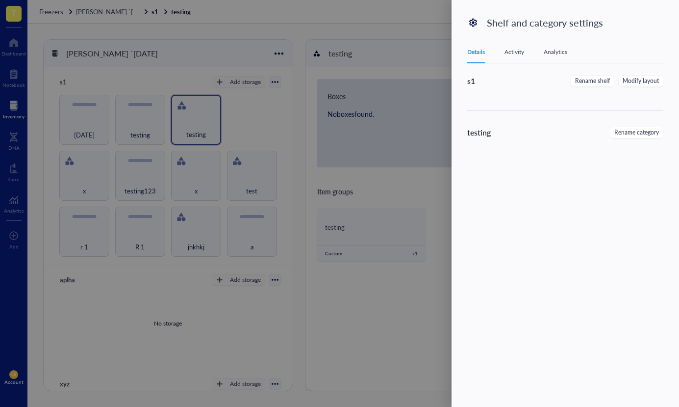
drag, startPoint x: 289, startPoint y: 124, endPoint x: 278, endPoint y: 126, distance: 11.9
click at [289, 124] on div at bounding box center [339, 203] width 679 height 407
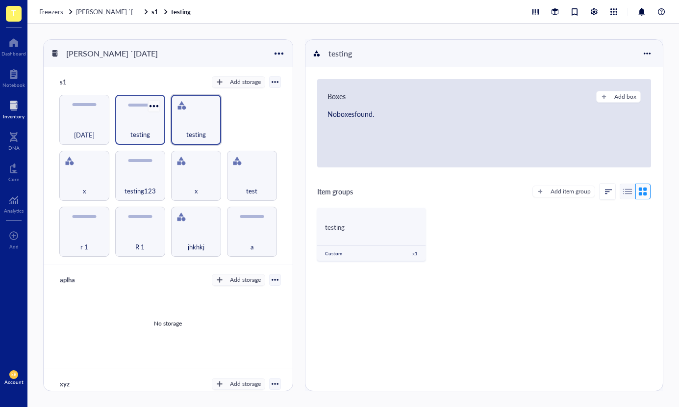
click at [156, 104] on div at bounding box center [154, 106] width 14 height 14
click at [167, 125] on div "Settings" at bounding box center [175, 122] width 23 height 9
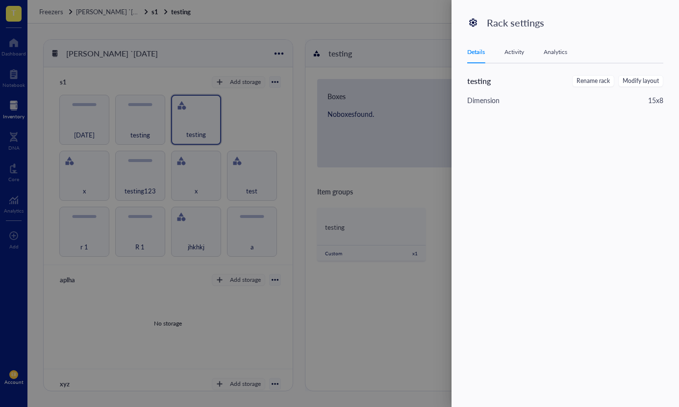
click at [206, 106] on div at bounding box center [339, 203] width 679 height 407
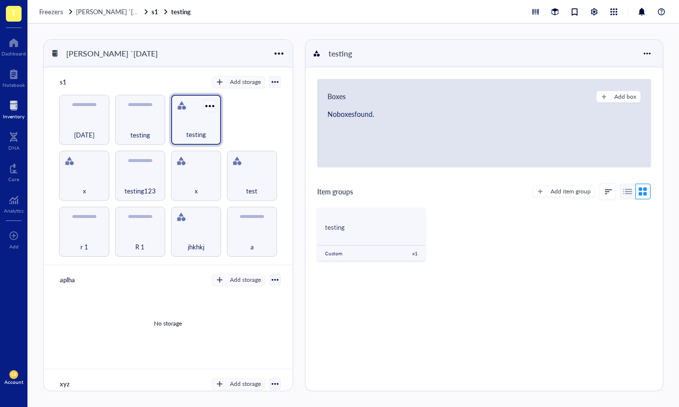
click at [212, 107] on div at bounding box center [210, 106] width 14 height 14
click at [216, 124] on div "Settings" at bounding box center [241, 123] width 67 height 9
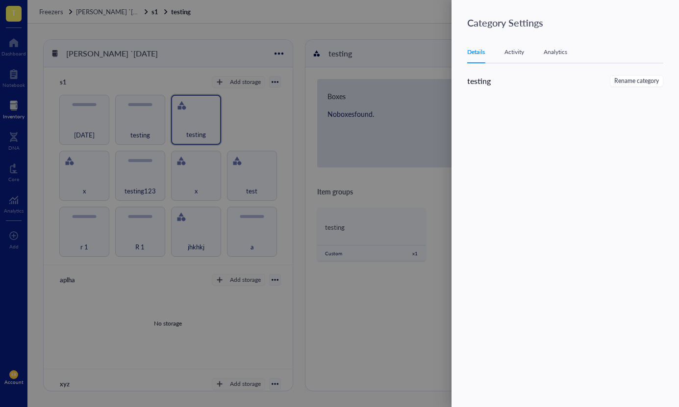
click at [252, 103] on div at bounding box center [339, 203] width 679 height 407
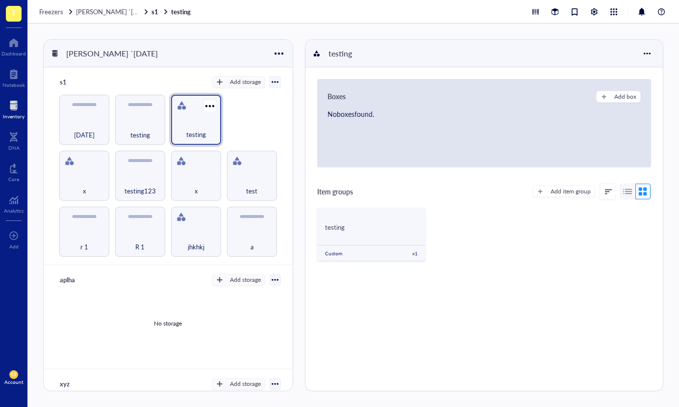
click at [196, 125] on div "testing" at bounding box center [196, 129] width 40 height 22
click at [601, 18] on div "Freezers [PERSON_NAME] `[DATE] s1 testing" at bounding box center [353, 12] width 652 height 24
click at [597, 18] on div "Freezers [PERSON_NAME] `[DATE] s1 testing" at bounding box center [353, 12] width 652 height 24
click at [594, 13] on div at bounding box center [594, 11] width 11 height 11
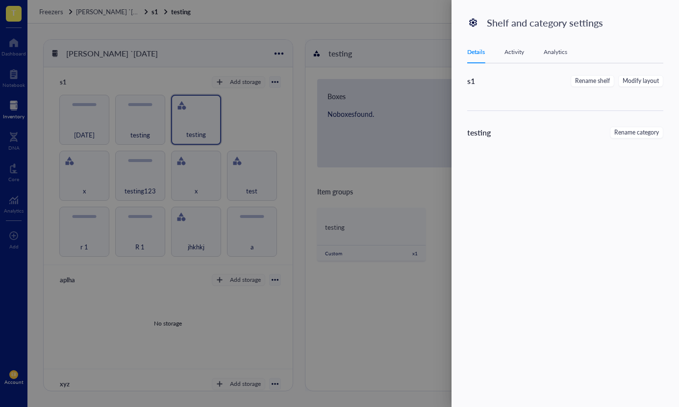
click at [511, 57] on div "Details Activity Analytics" at bounding box center [565, 52] width 196 height 22
click at [520, 55] on div "Activity" at bounding box center [515, 52] width 20 height 10
drag, startPoint x: 546, startPoint y: 54, endPoint x: 550, endPoint y: 59, distance: 6.3
click at [547, 54] on div "Analytics" at bounding box center [556, 52] width 24 height 10
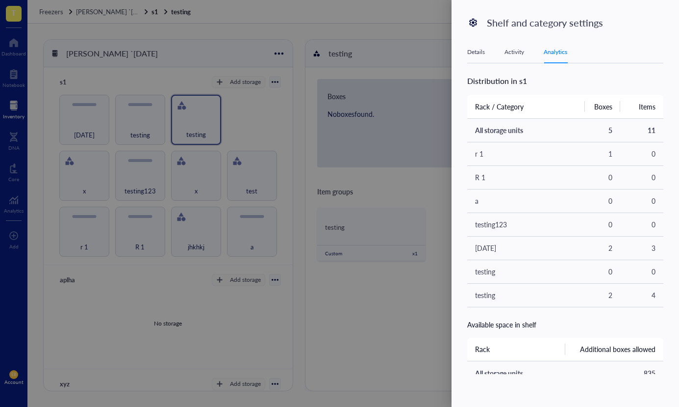
drag, startPoint x: 405, startPoint y: 126, endPoint x: 390, endPoint y: 123, distance: 15.0
click at [396, 125] on div at bounding box center [339, 203] width 679 height 407
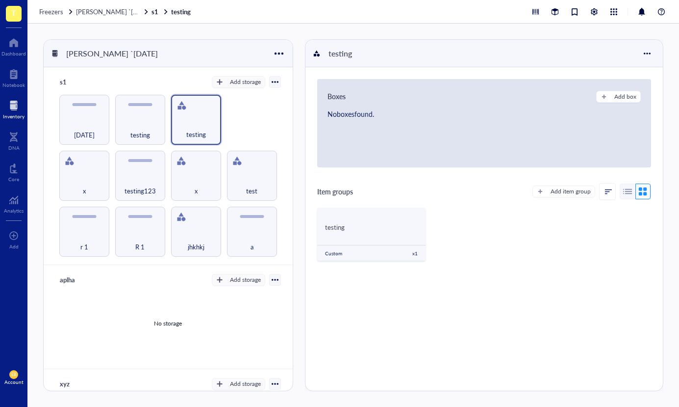
click at [153, 114] on div "testing" at bounding box center [140, 120] width 50 height 50
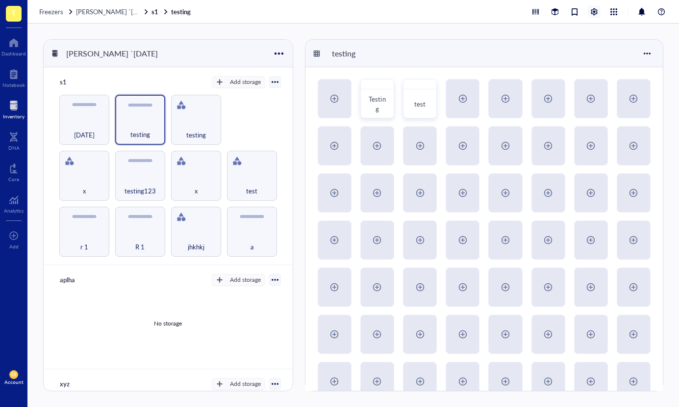
click at [592, 15] on div at bounding box center [594, 11] width 11 height 11
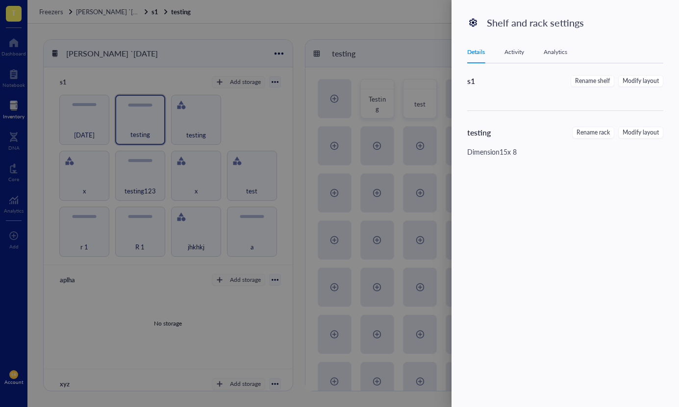
click at [316, 131] on div at bounding box center [339, 203] width 679 height 407
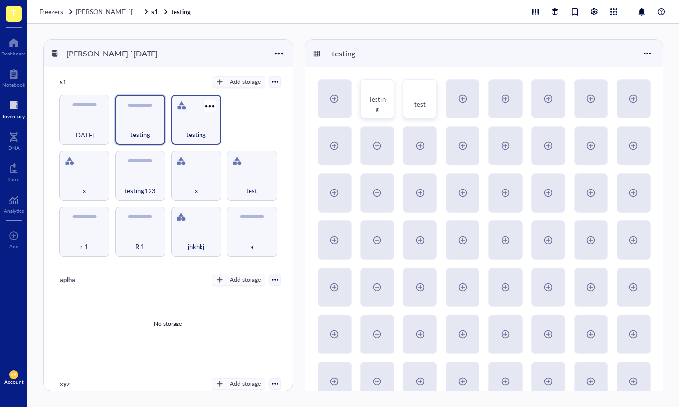
click at [193, 119] on div "testing" at bounding box center [196, 129] width 40 height 22
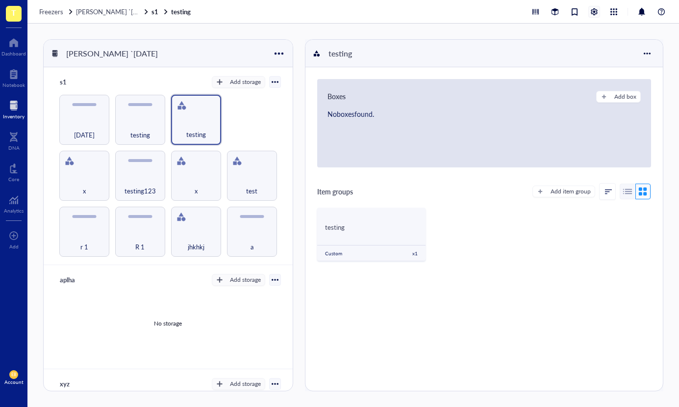
click at [595, 11] on div at bounding box center [594, 11] width 11 height 11
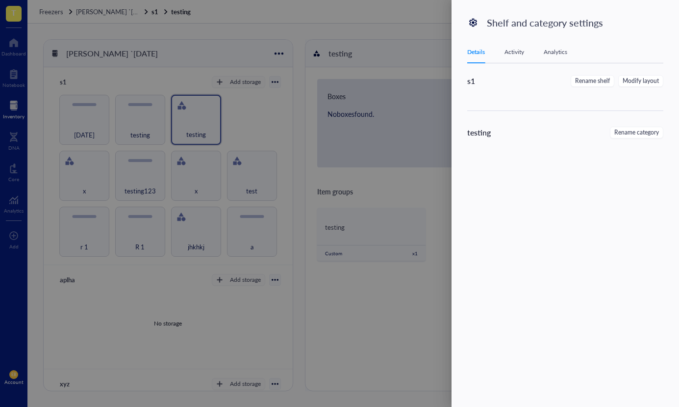
click at [268, 154] on div at bounding box center [339, 203] width 679 height 407
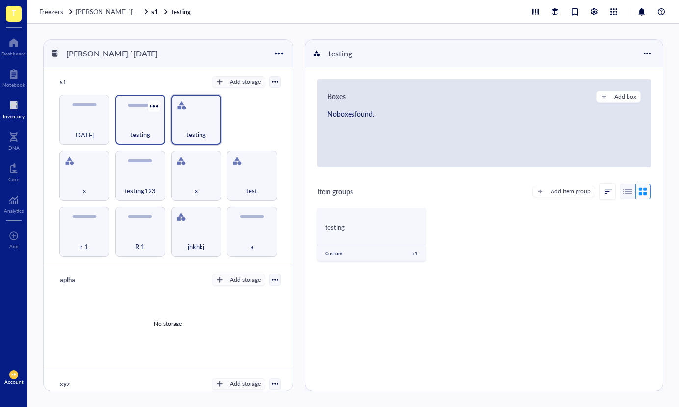
click at [145, 116] on div "testing" at bounding box center [140, 120] width 50 height 50
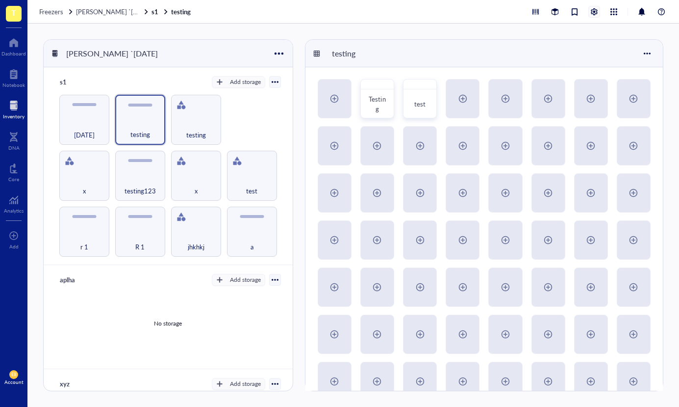
click at [594, 8] on div at bounding box center [594, 11] width 11 height 11
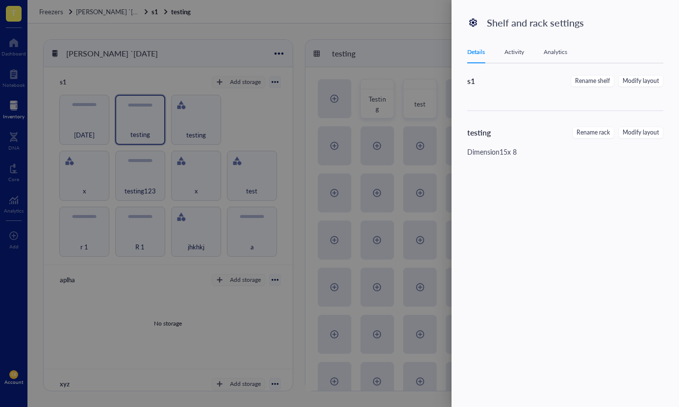
drag, startPoint x: 520, startPoint y: 51, endPoint x: 535, endPoint y: 57, distance: 15.8
click at [520, 51] on div "Activity" at bounding box center [515, 52] width 20 height 10
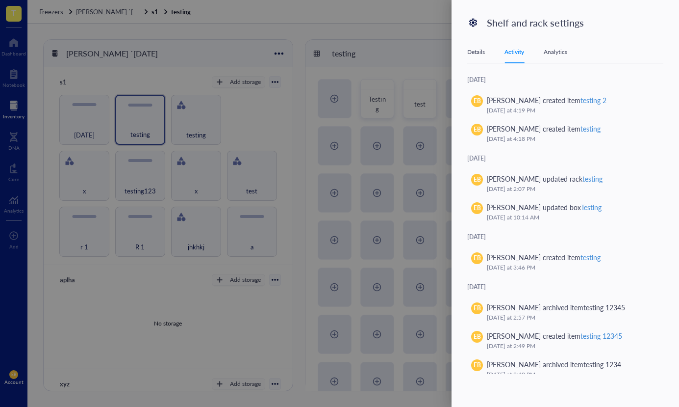
click at [565, 52] on div "Analytics" at bounding box center [556, 52] width 24 height 10
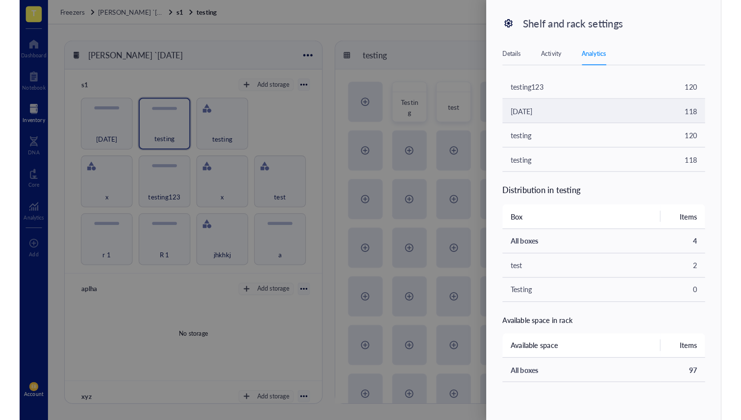
scroll to position [438, 0]
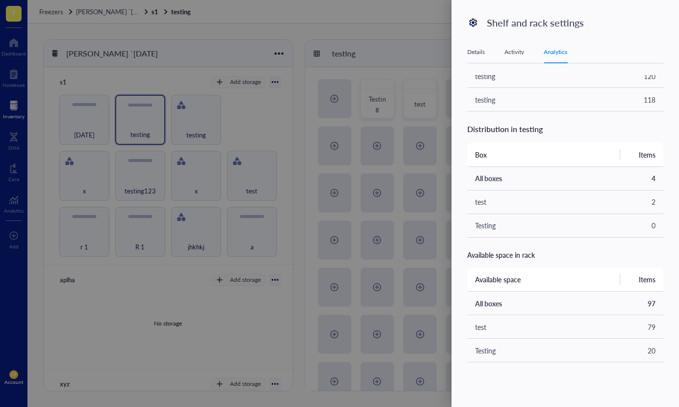
click at [281, 110] on div at bounding box center [339, 203] width 679 height 407
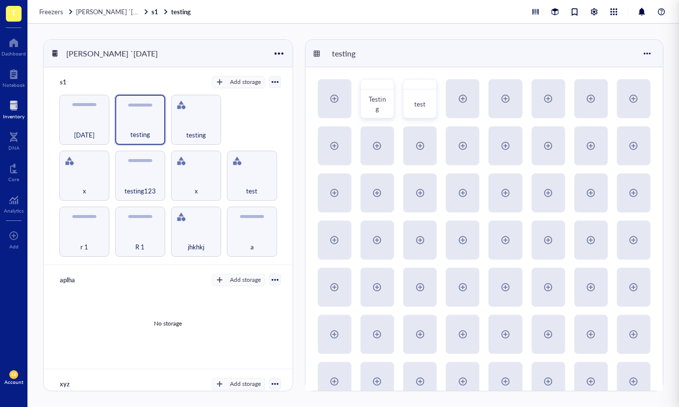
click at [231, 104] on div at bounding box center [339, 203] width 679 height 407
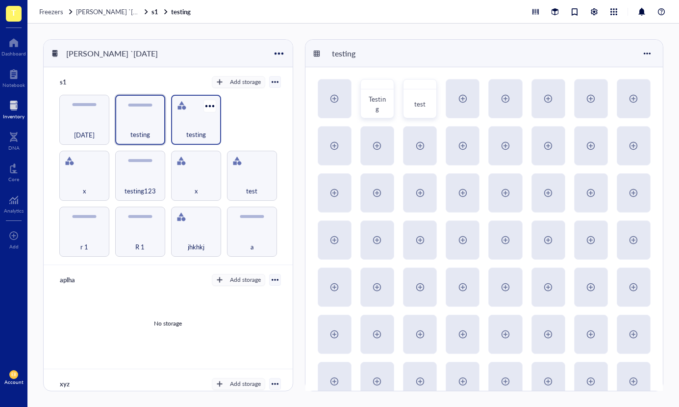
click at [179, 114] on div "testing" at bounding box center [196, 120] width 50 height 50
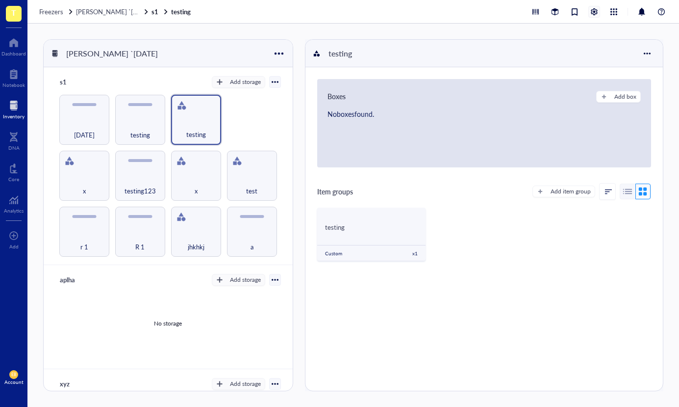
click at [593, 13] on div at bounding box center [594, 11] width 11 height 11
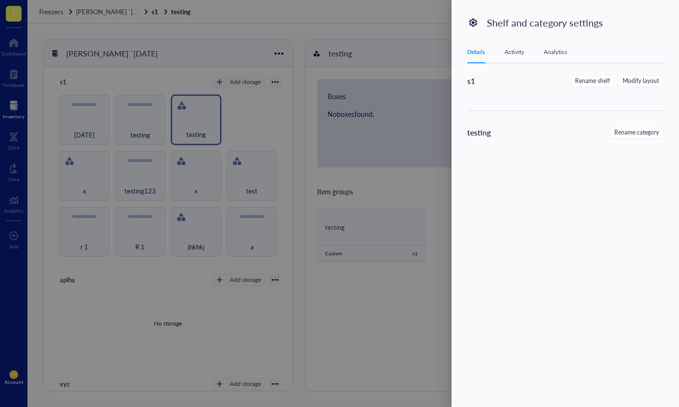
click at [504, 46] on div "Details Activity Analytics" at bounding box center [565, 52] width 196 height 22
click at [520, 51] on div "Activity" at bounding box center [515, 52] width 20 height 10
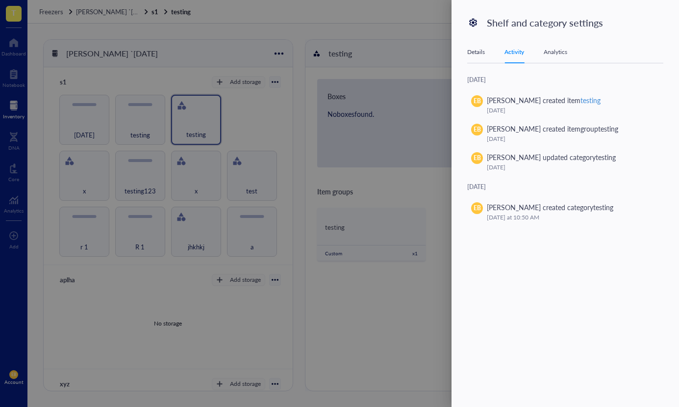
click at [557, 53] on div "Analytics" at bounding box center [556, 52] width 24 height 10
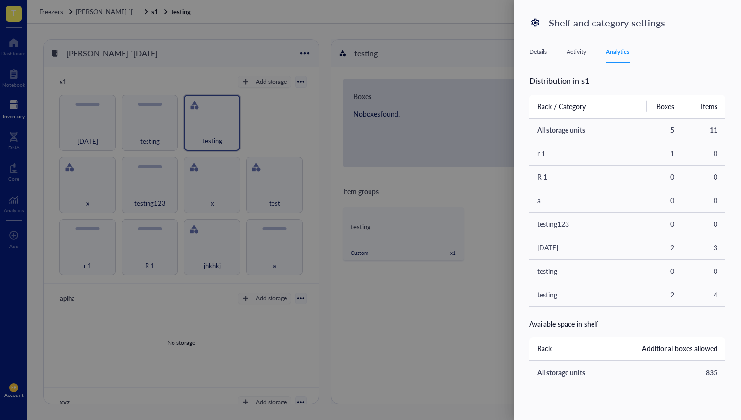
click at [171, 160] on div at bounding box center [370, 210] width 741 height 420
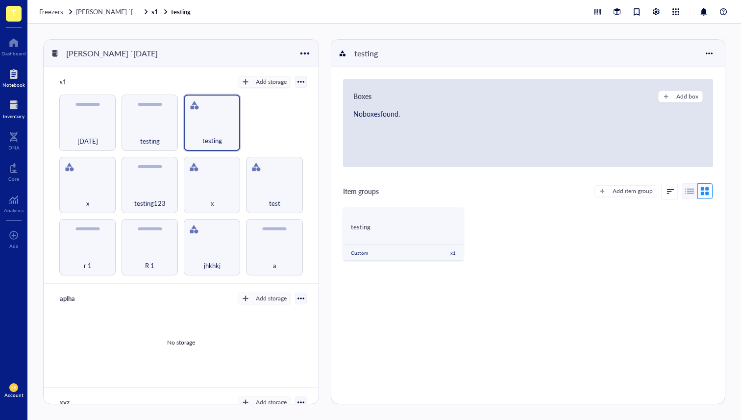
click at [16, 84] on div "Notebook" at bounding box center [13, 85] width 23 height 6
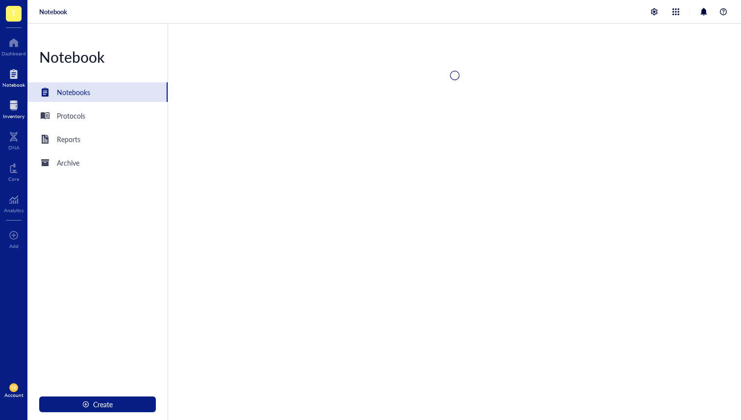
click at [11, 119] on div "Inventory" at bounding box center [14, 116] width 22 height 6
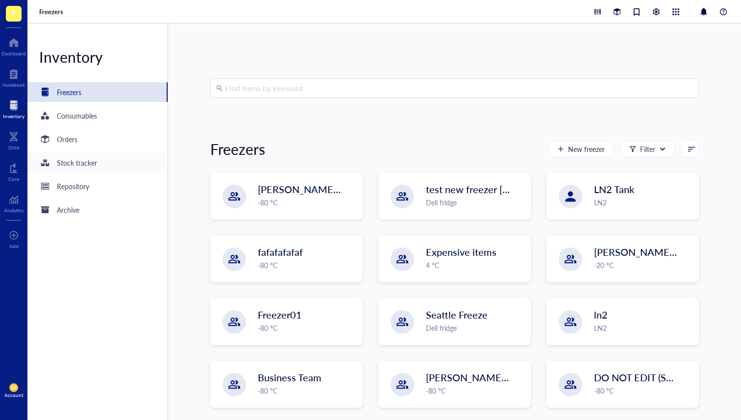
click at [98, 162] on div "Stock tracker" at bounding box center [97, 163] width 140 height 20
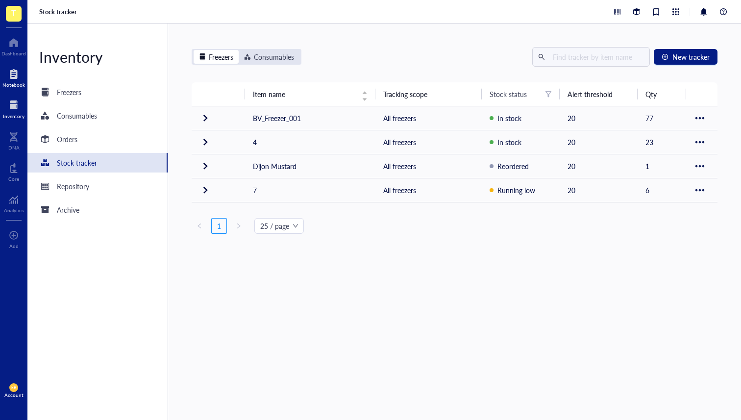
click at [9, 72] on div at bounding box center [13, 74] width 23 height 16
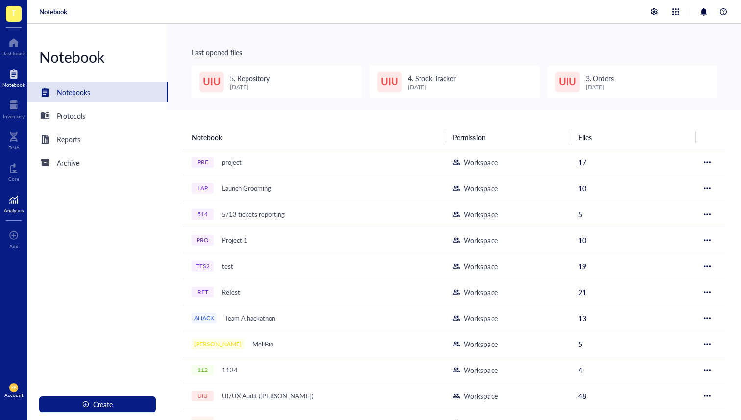
click at [10, 202] on div at bounding box center [14, 200] width 20 height 16
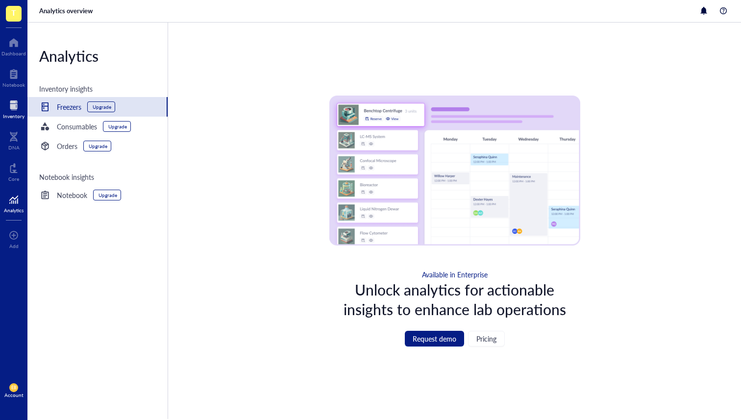
click at [22, 111] on div at bounding box center [14, 106] width 22 height 16
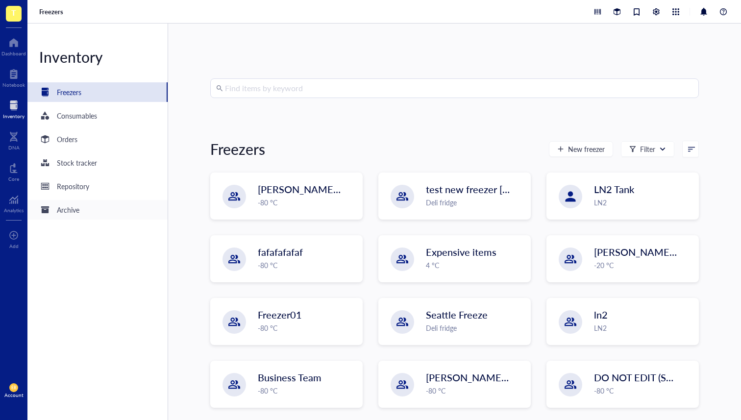
click at [93, 212] on div "Archive" at bounding box center [97, 210] width 140 height 20
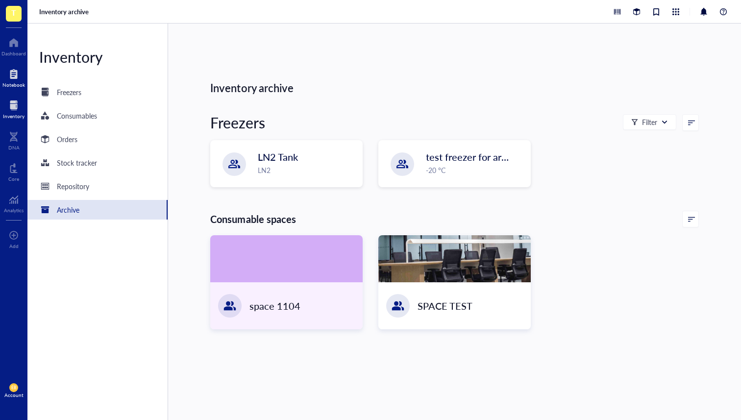
click at [11, 72] on div at bounding box center [13, 74] width 23 height 16
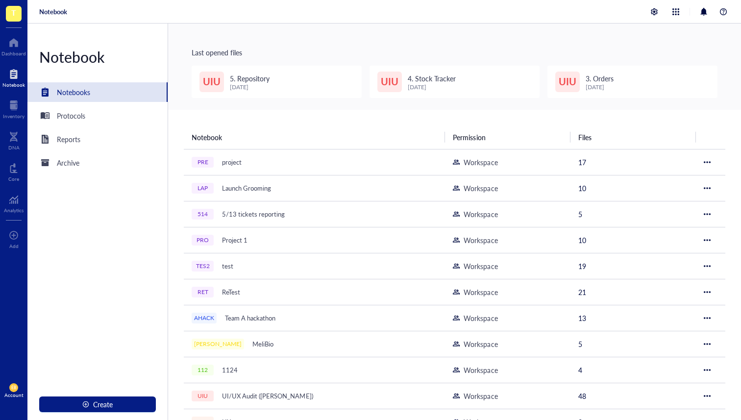
click at [16, 11] on span "T" at bounding box center [13, 12] width 5 height 12
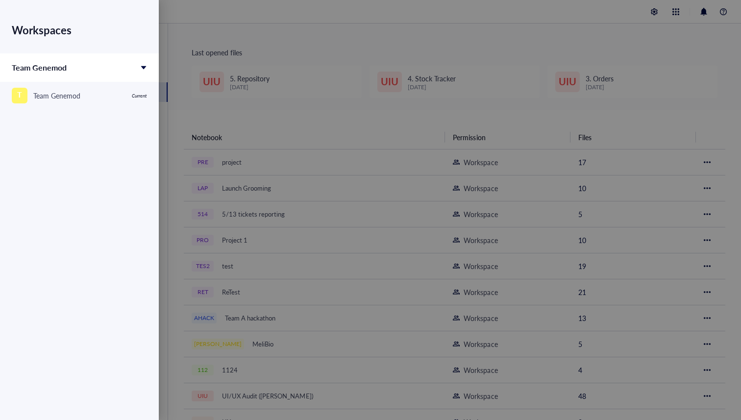
click at [521, 37] on div at bounding box center [370, 210] width 741 height 420
